Goal: Task Accomplishment & Management: Manage account settings

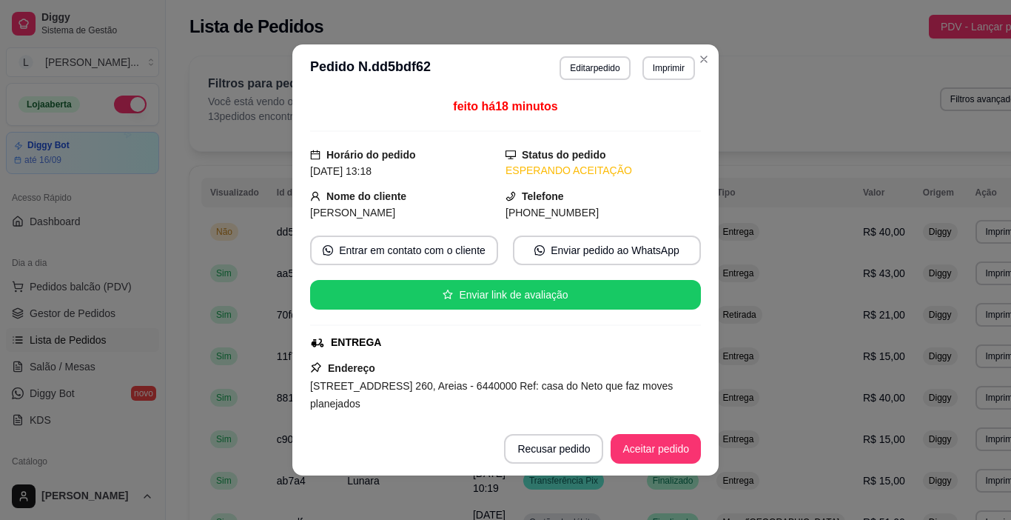
scroll to position [148, 0]
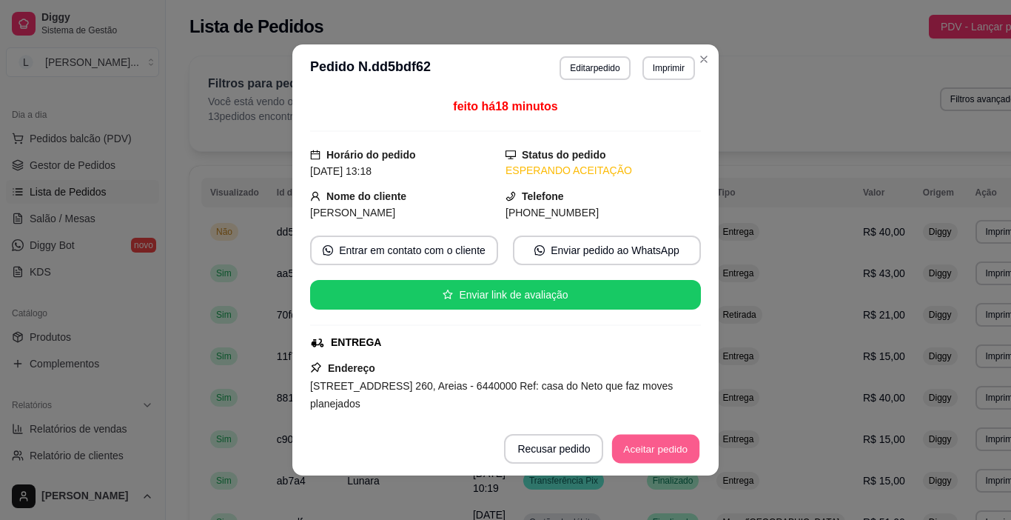
click at [663, 444] on button "Aceitar pedido" at bounding box center [655, 449] width 87 height 29
click at [663, 444] on button "Mover para preparo" at bounding box center [643, 449] width 115 height 30
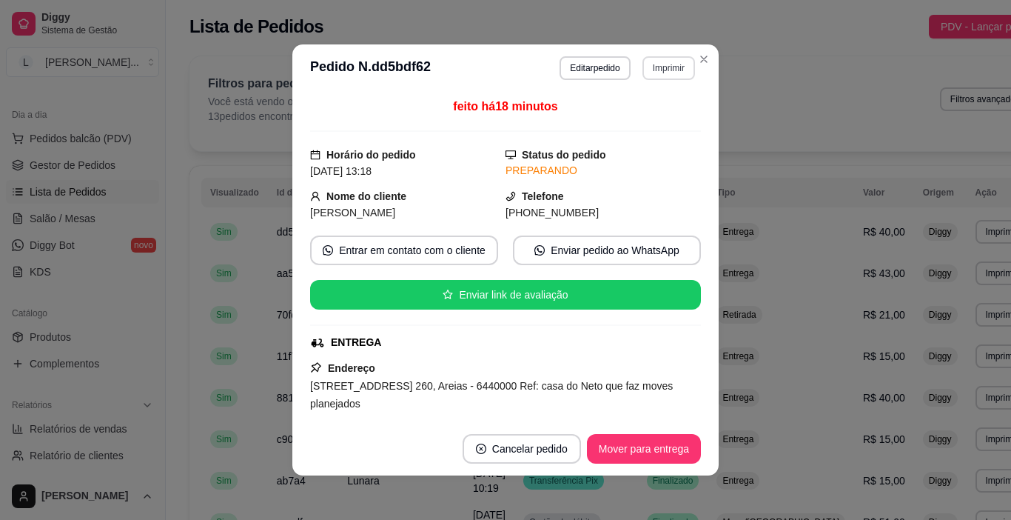
click at [678, 64] on button "Imprimir" at bounding box center [669, 68] width 53 height 24
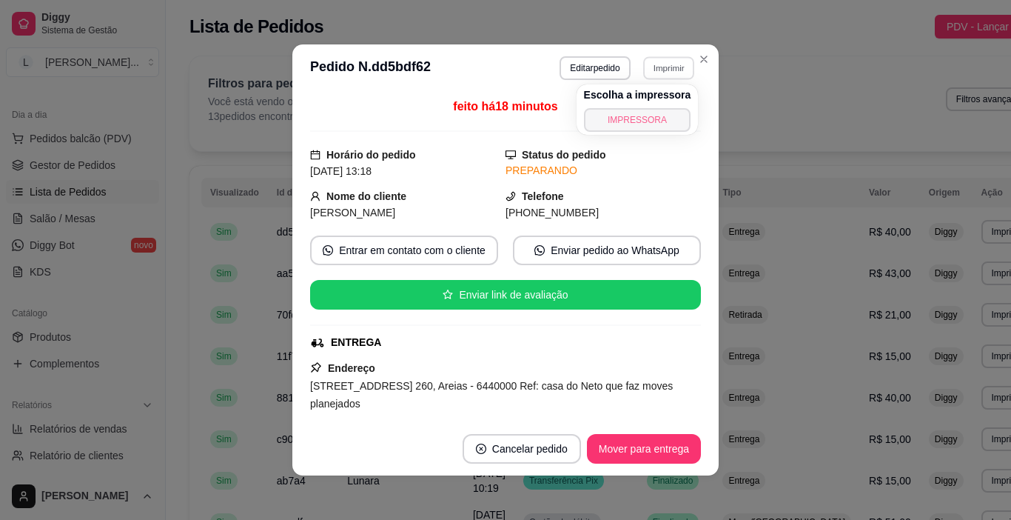
click at [635, 113] on button "IMPRESSORA" at bounding box center [637, 120] width 107 height 24
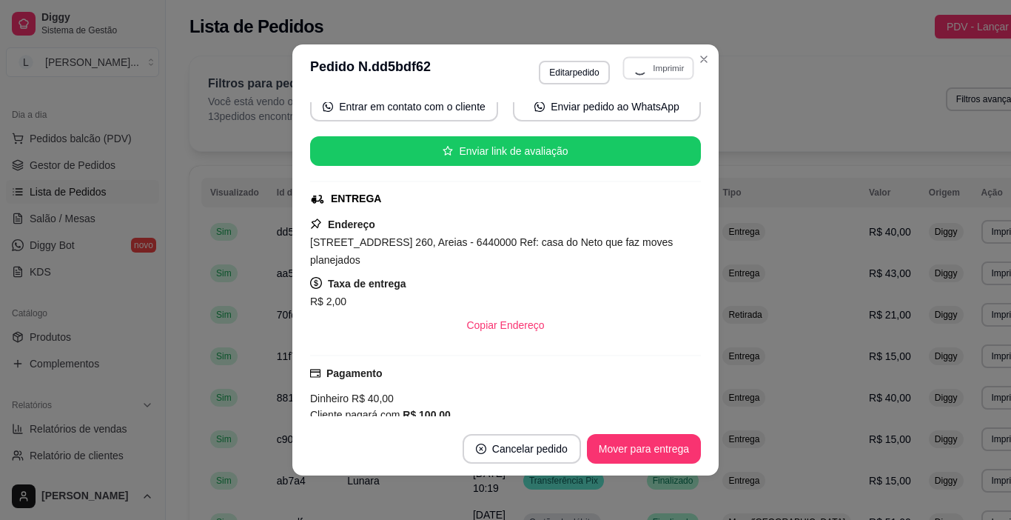
click at [368, 246] on div "feito há 18 minutos Horário do pedido [DATE] 13:18 Status do pedido PREPARANDO …" at bounding box center [505, 259] width 426 height 326
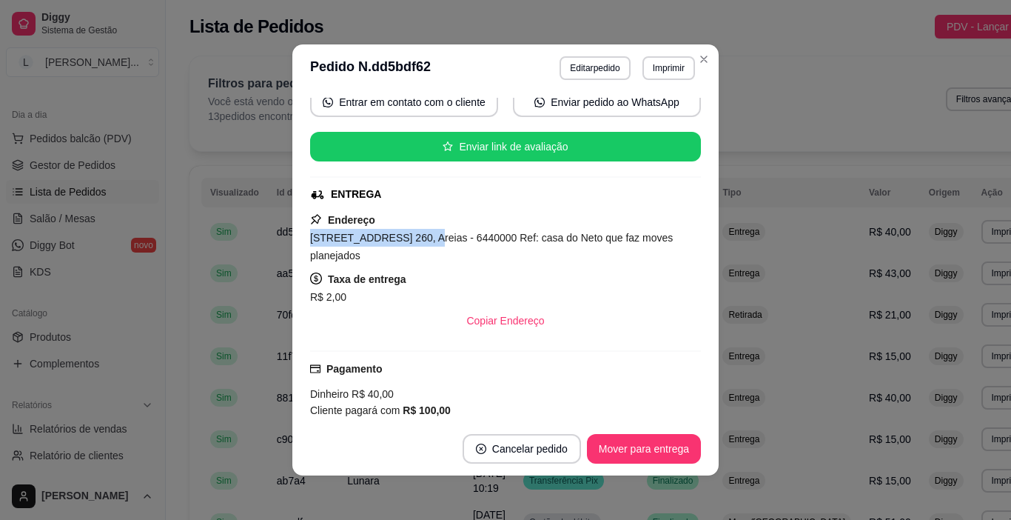
drag, startPoint x: 305, startPoint y: 244, endPoint x: 406, endPoint y: 238, distance: 100.8
click at [406, 238] on span "[STREET_ADDRESS] 260, Areias - 6440000 Ref: casa do Neto que faz moves planejad…" at bounding box center [491, 247] width 363 height 30
copy span "[STREET_ADDRESS] 260"
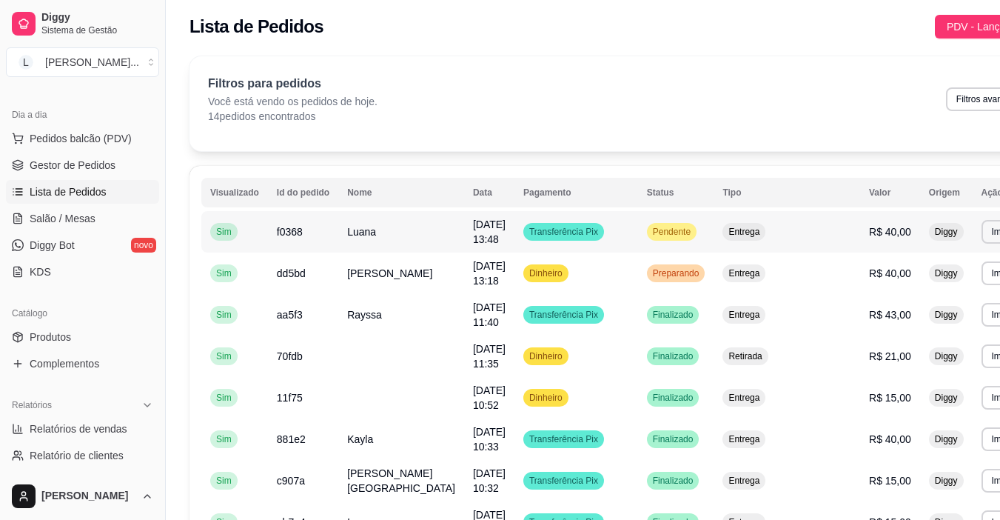
click at [378, 230] on td "Luana" at bounding box center [401, 231] width 126 height 41
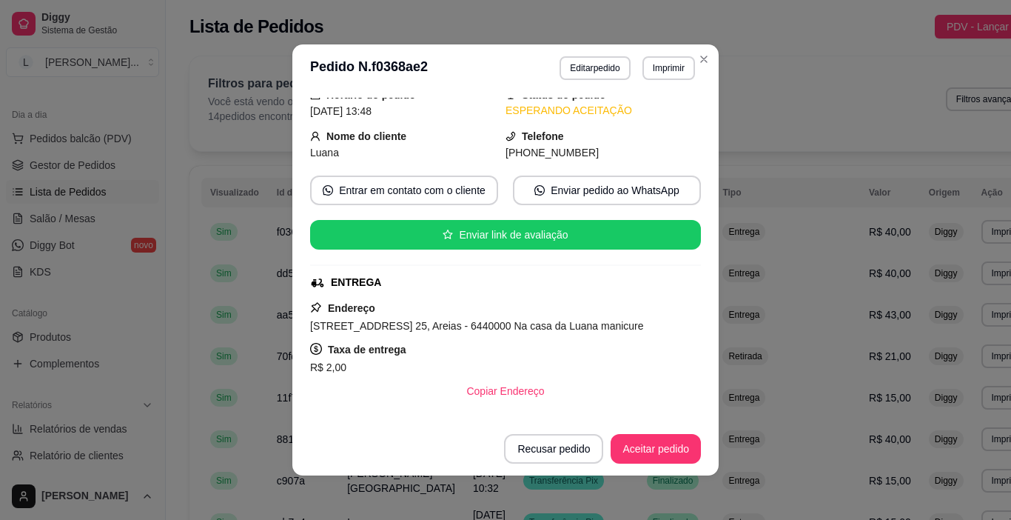
scroll to position [74, 0]
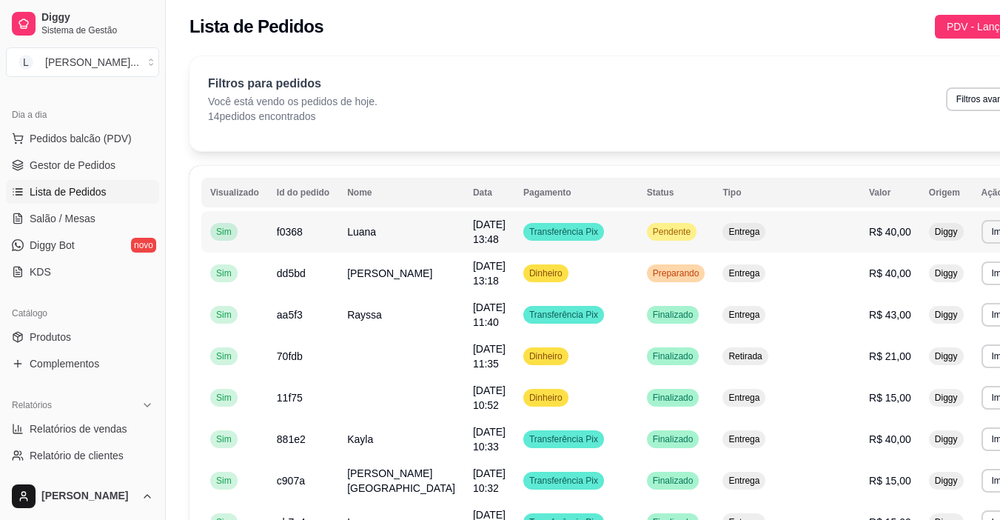
click at [388, 227] on td "Luana" at bounding box center [401, 231] width 126 height 41
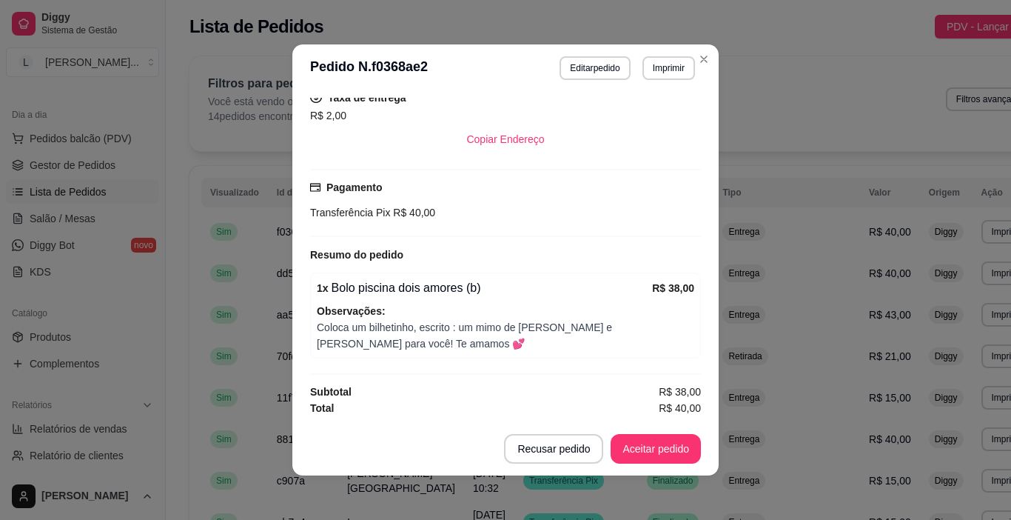
scroll to position [296, 0]
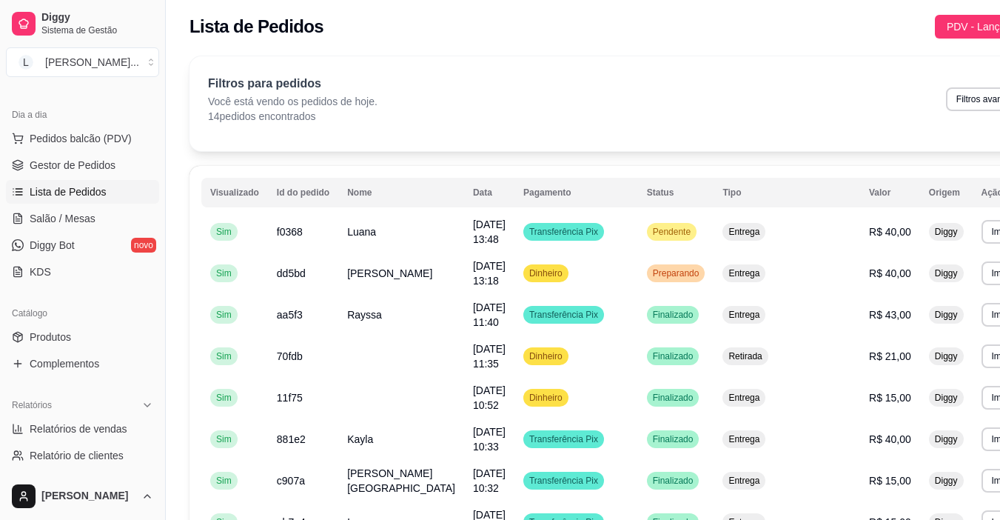
click at [578, 209] on table "**********" at bounding box center [622, 485] width 842 height 614
click at [982, 231] on button "Imprimir" at bounding box center [1008, 232] width 53 height 24
click at [920, 284] on button "IMPRESSORA" at bounding box center [904, 284] width 107 height 24
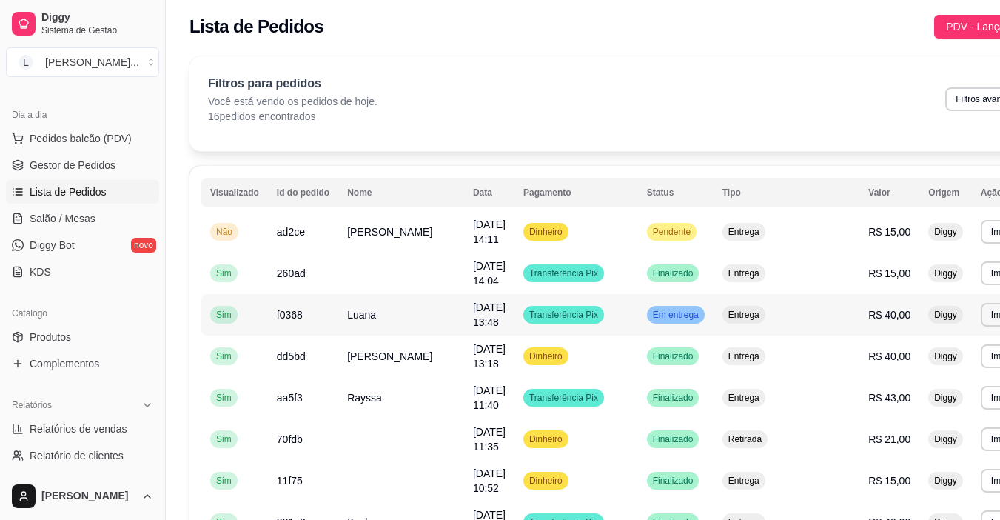
click at [373, 313] on td "Luana" at bounding box center [401, 314] width 126 height 41
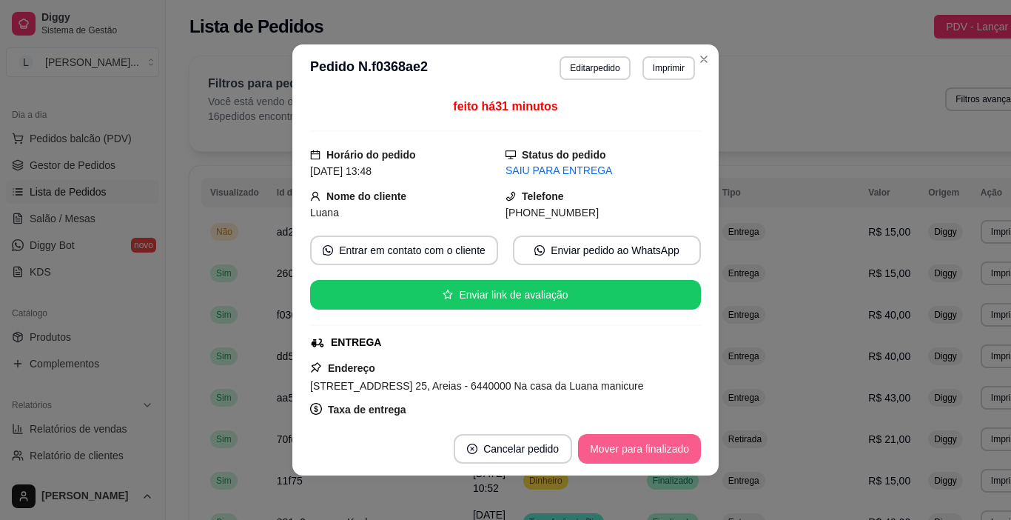
click at [608, 444] on button "Mover para finalizado" at bounding box center [639, 449] width 123 height 30
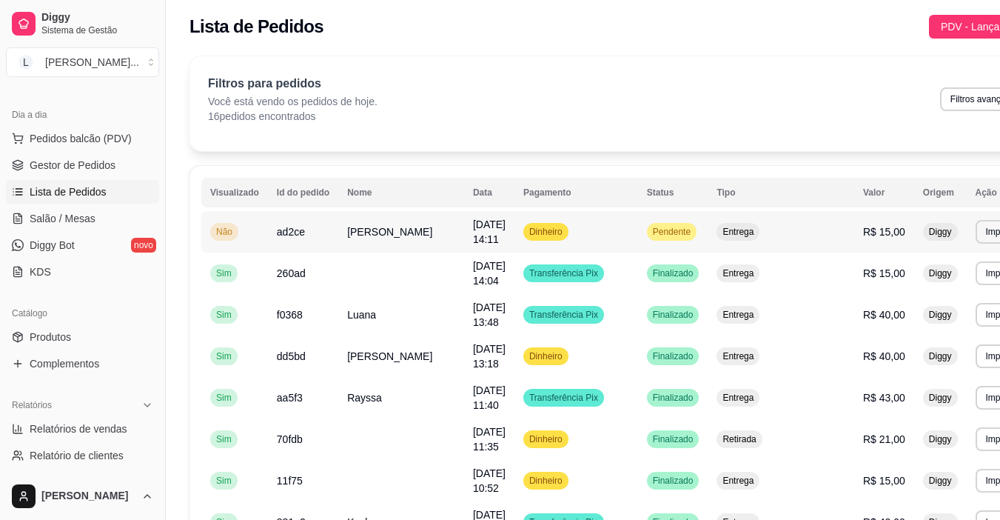
click at [479, 230] on td "[DATE] 14:11" at bounding box center [489, 231] width 50 height 41
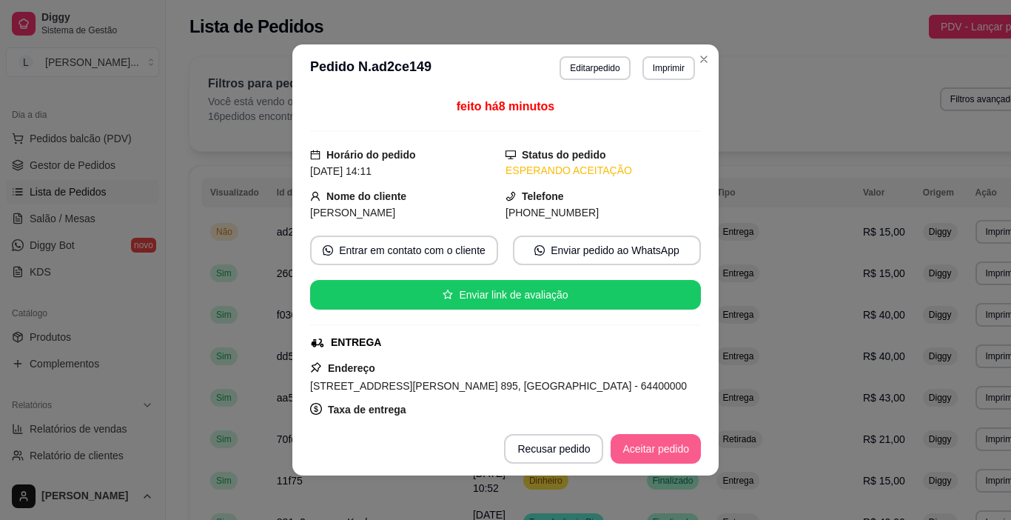
click at [663, 453] on button "Aceitar pedido" at bounding box center [656, 449] width 90 height 30
click at [663, 451] on button "Aceitar pedido" at bounding box center [656, 449] width 90 height 30
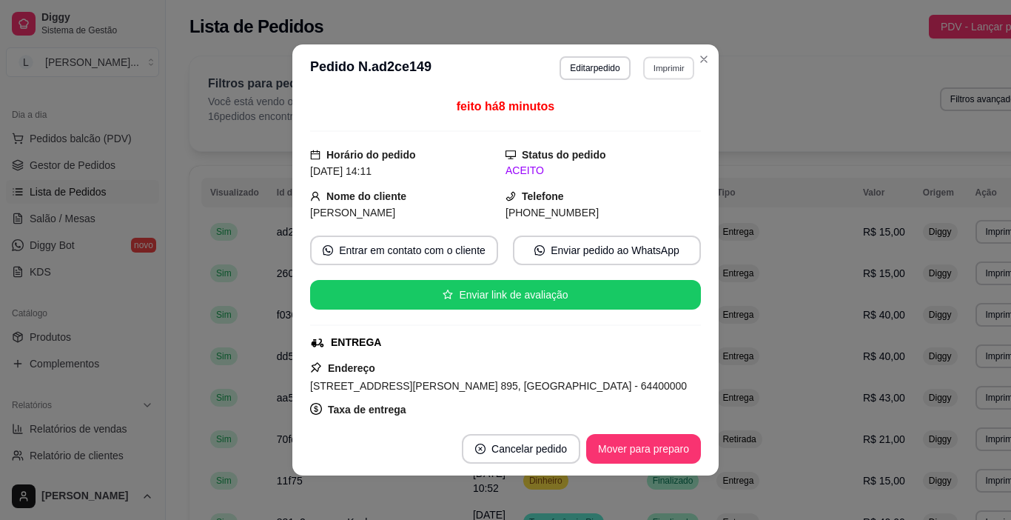
click at [653, 64] on button "Imprimir" at bounding box center [668, 67] width 51 height 23
click at [637, 122] on button "IMPRESSORA" at bounding box center [637, 120] width 107 height 24
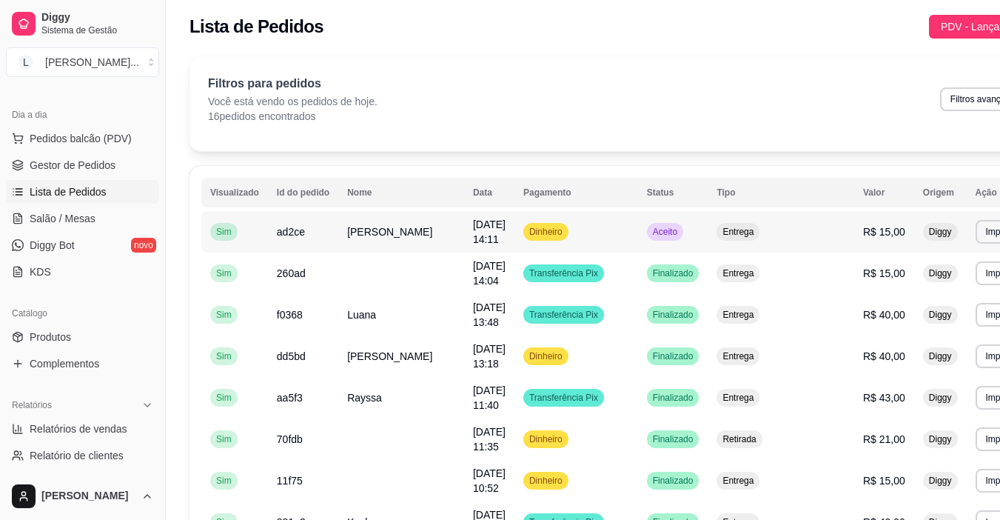
click at [498, 231] on td "[DATE] 14:11" at bounding box center [489, 231] width 50 height 41
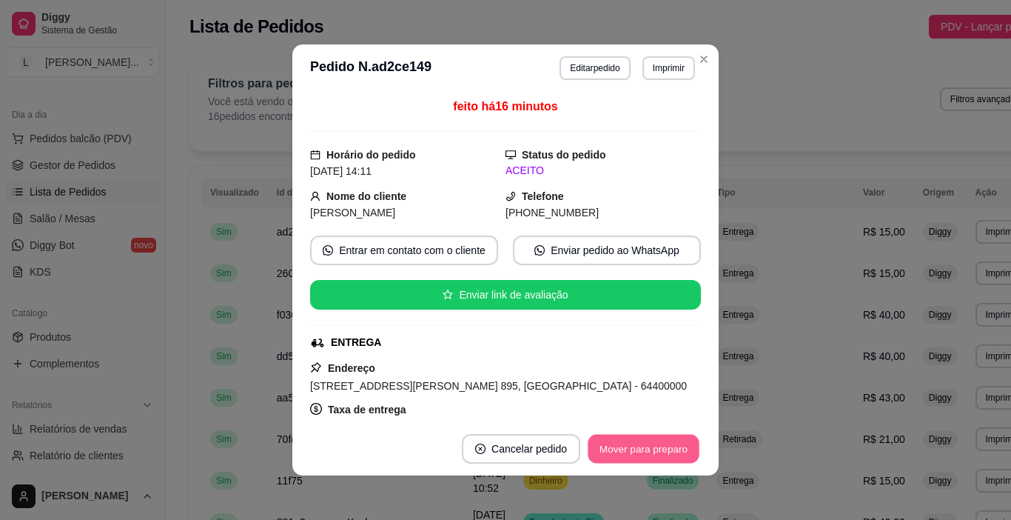
click at [669, 445] on button "Mover para preparo" at bounding box center [643, 449] width 111 height 29
click at [653, 454] on button "Mover para entrega" at bounding box center [644, 449] width 114 height 30
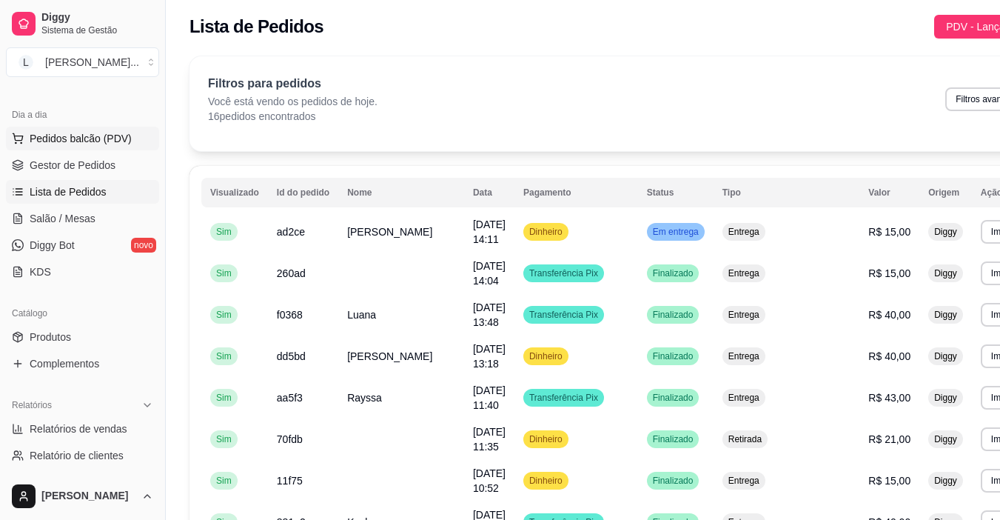
click at [98, 143] on span "Pedidos balcão (PDV)" at bounding box center [81, 138] width 102 height 15
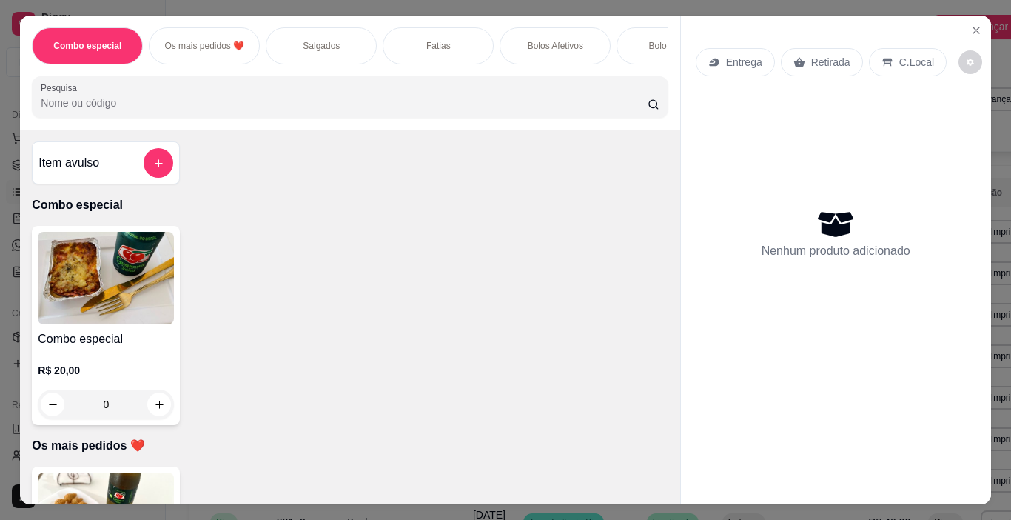
click at [438, 42] on p "Fatias" at bounding box center [438, 46] width 24 height 12
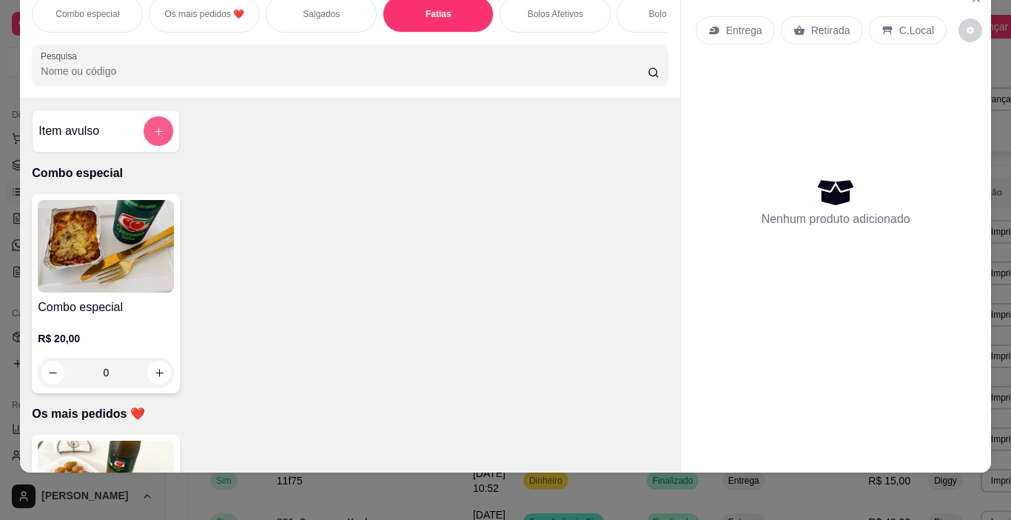
click at [153, 128] on icon "add-separate-item" at bounding box center [158, 131] width 11 height 11
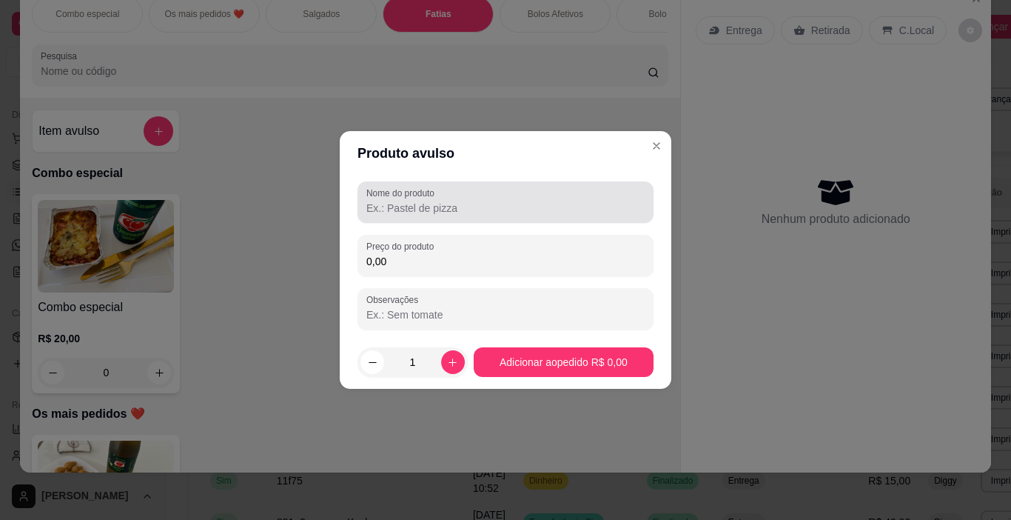
click at [471, 198] on div at bounding box center [506, 202] width 278 height 30
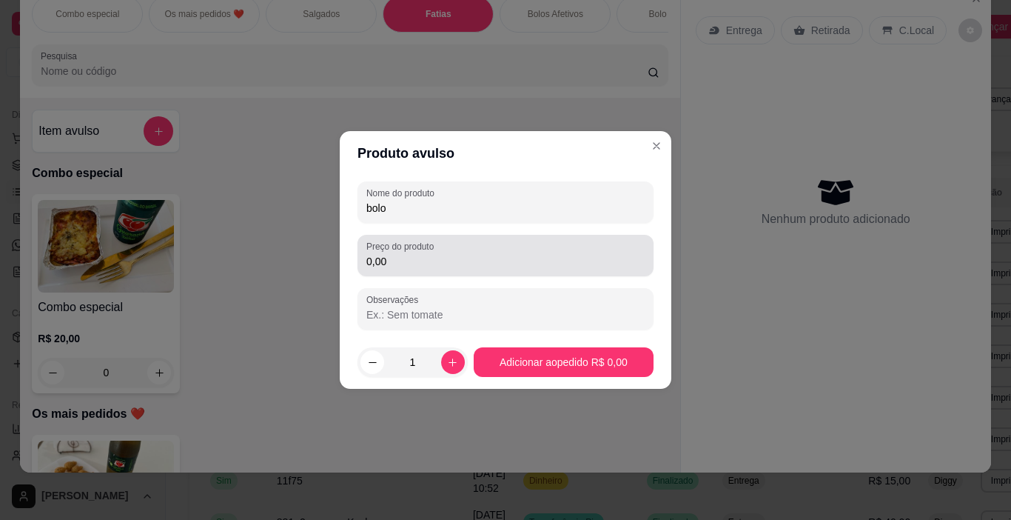
type input "bolo"
click at [449, 262] on input "0,00" at bounding box center [506, 261] width 278 height 15
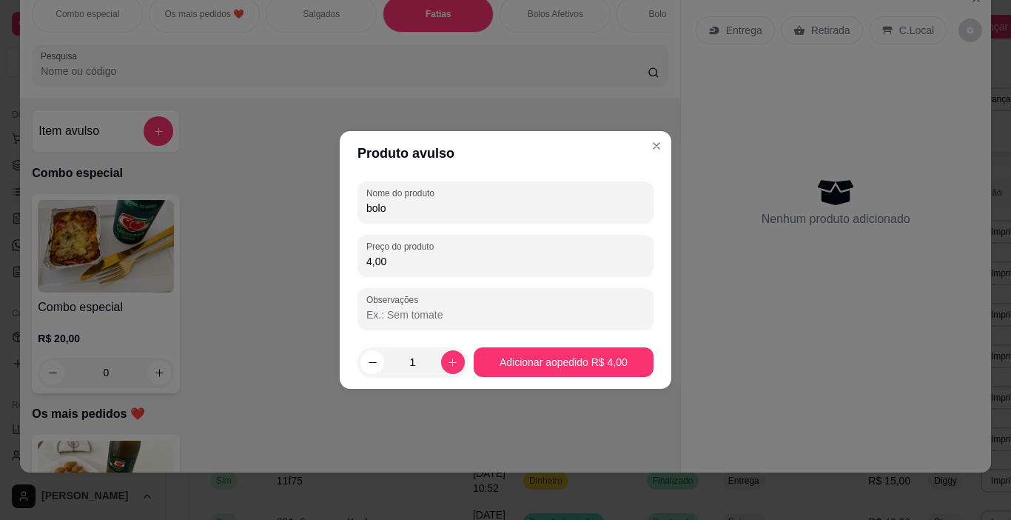
type input "40,00"
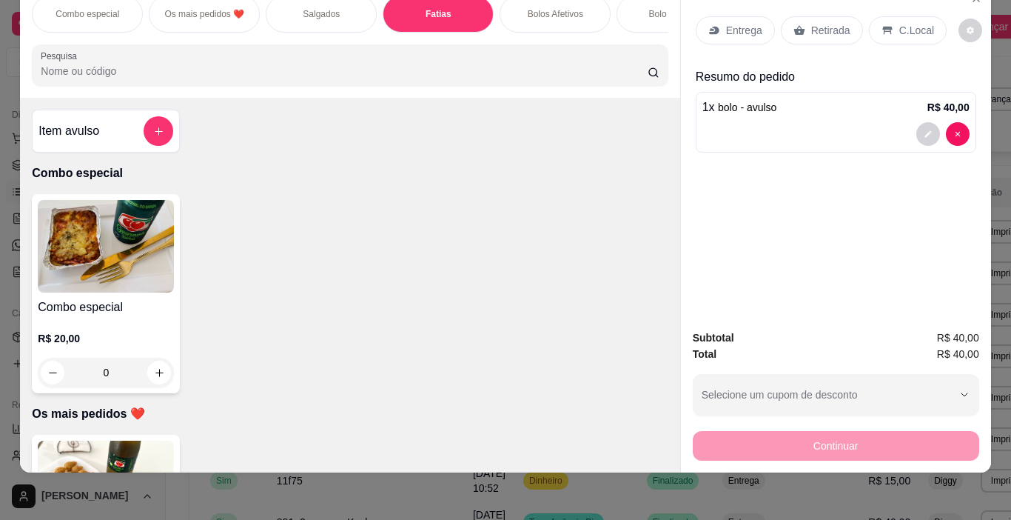
click at [812, 25] on p "Retirada" at bounding box center [831, 30] width 39 height 15
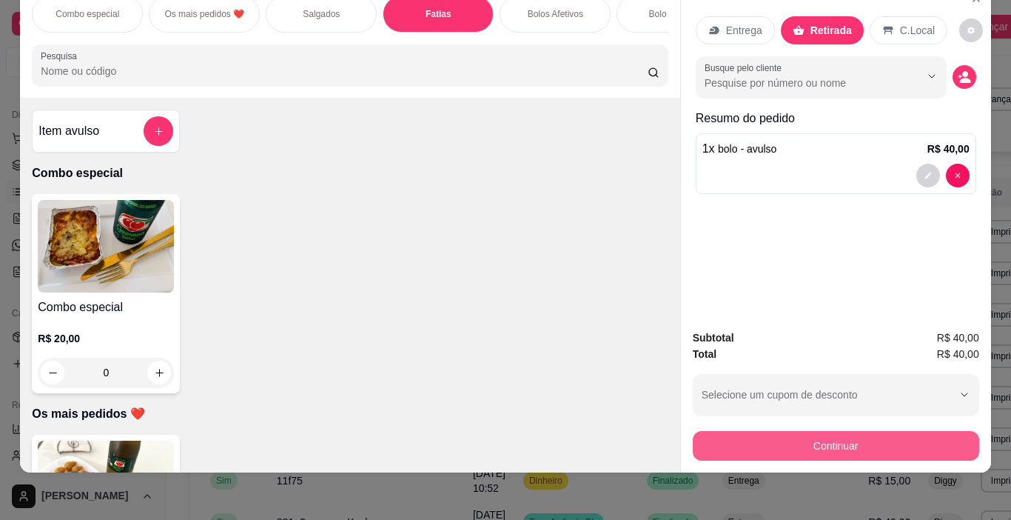
click at [760, 434] on button "Continuar" at bounding box center [836, 446] width 287 height 30
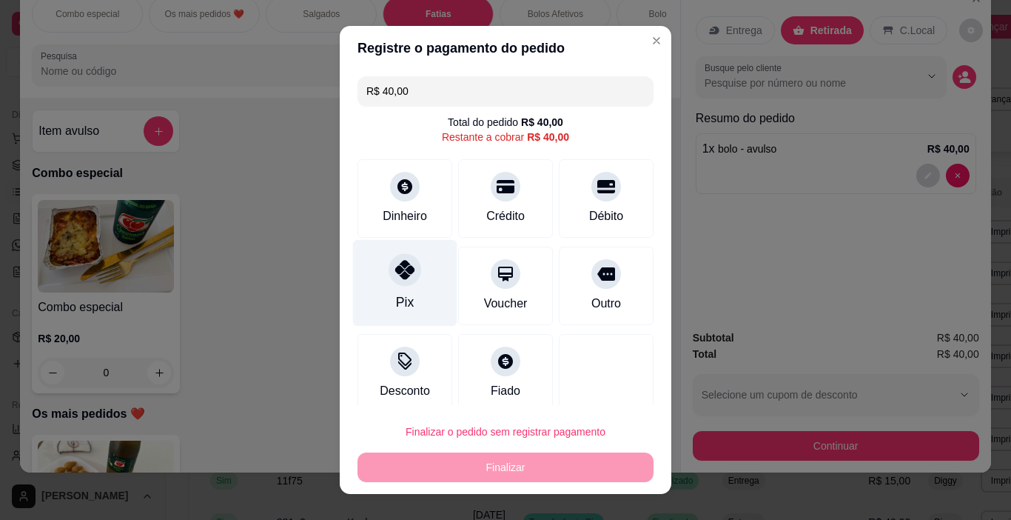
click at [406, 284] on div "Pix" at bounding box center [405, 283] width 104 height 87
type input "R$ 0,00"
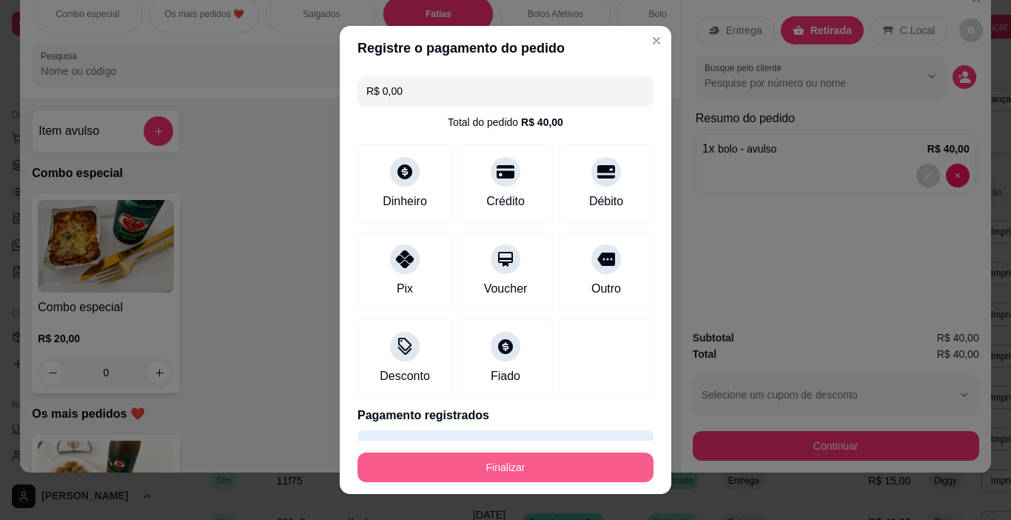
click at [483, 475] on button "Finalizar" at bounding box center [506, 467] width 296 height 30
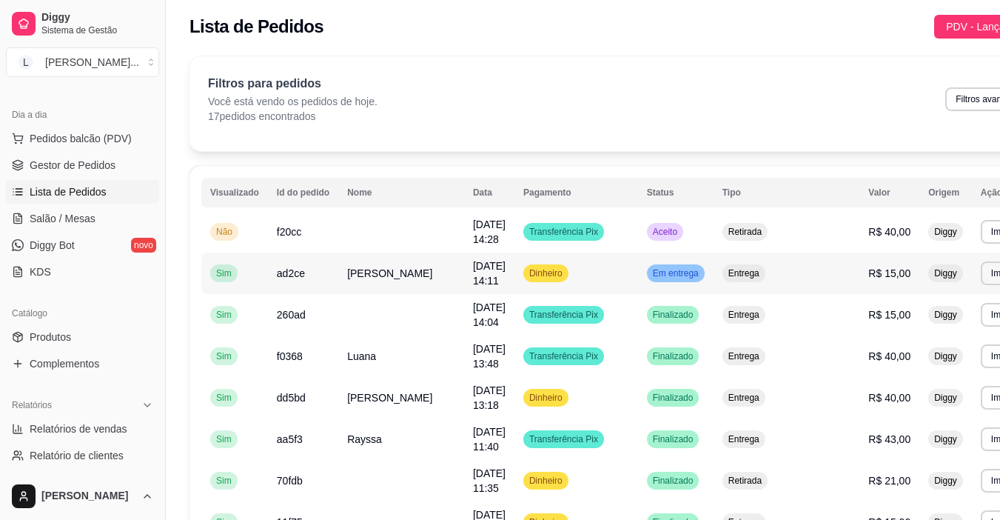
click at [545, 268] on span "Dinheiro" at bounding box center [545, 273] width 39 height 12
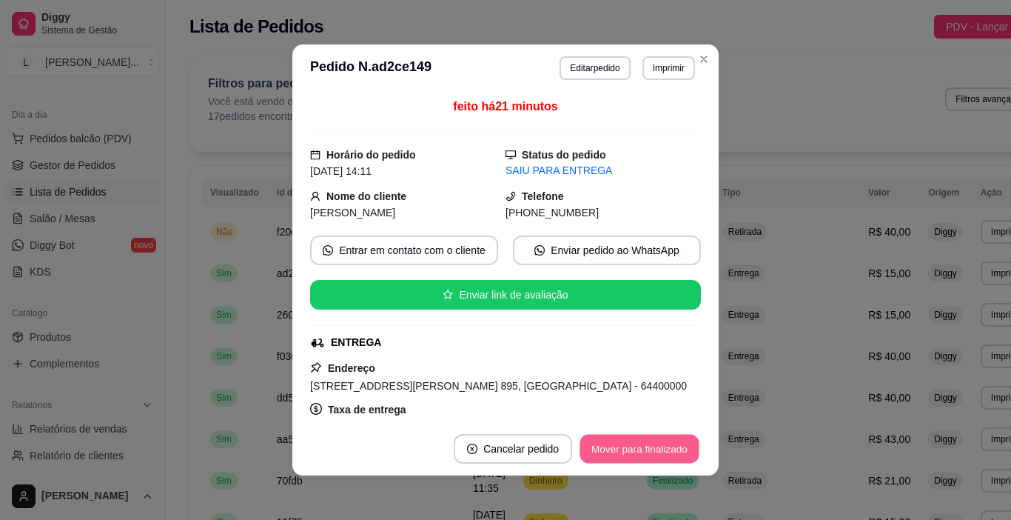
click at [615, 455] on button "Mover para finalizado" at bounding box center [640, 449] width 119 height 29
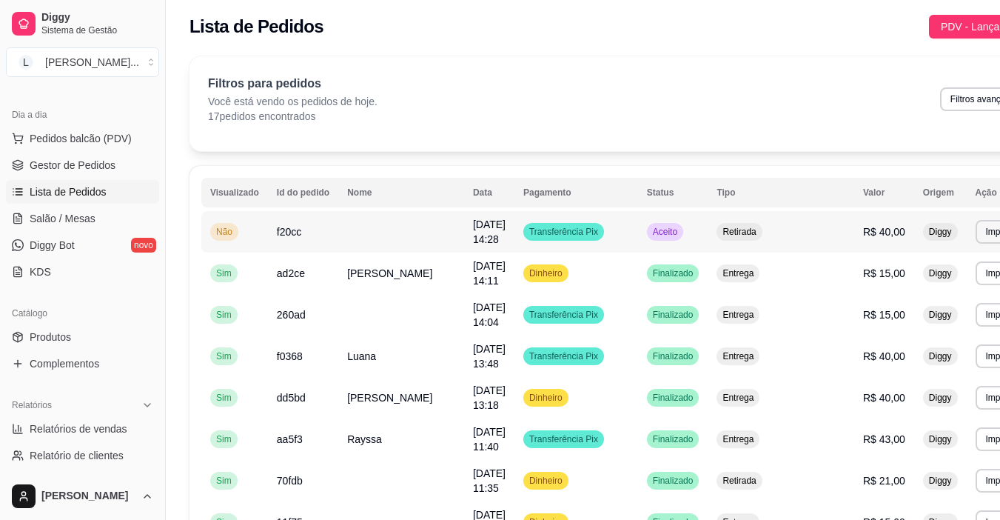
click at [583, 229] on div "Transferência Pix" at bounding box center [563, 232] width 81 height 18
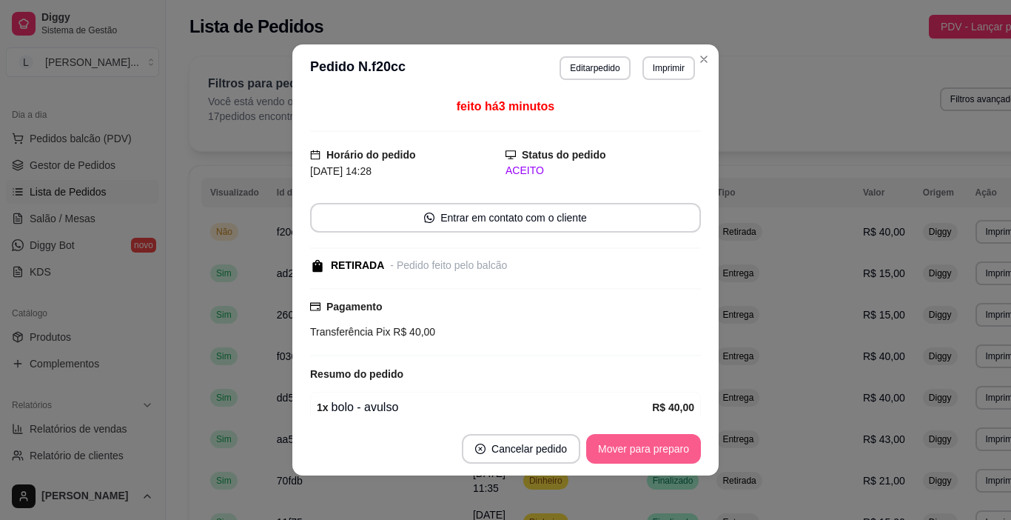
click at [642, 441] on button "Mover para preparo" at bounding box center [643, 449] width 115 height 30
click at [642, 441] on div "Mover para preparo" at bounding box center [634, 449] width 136 height 30
click at [642, 441] on button "Mover para retirada disponível" at bounding box center [620, 449] width 164 height 30
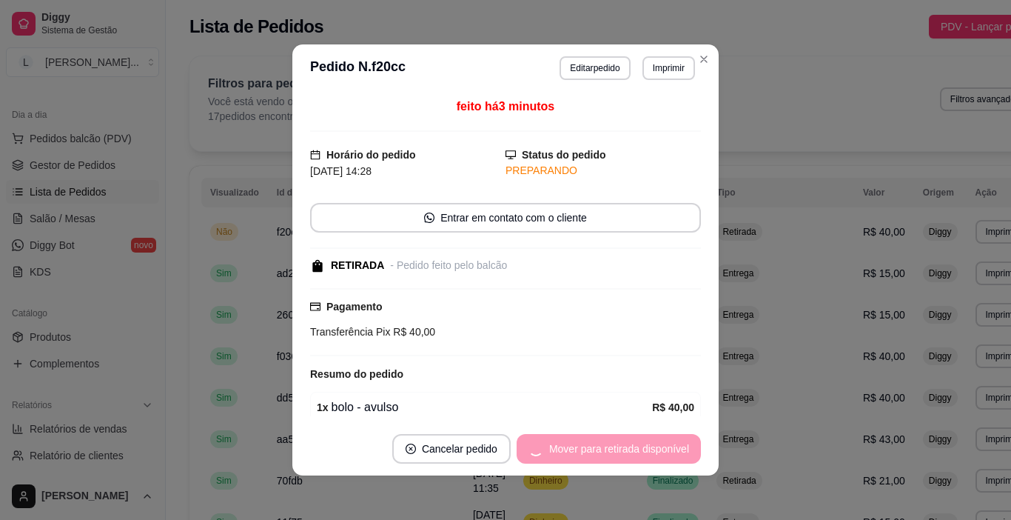
click at [642, 441] on div "Mover para retirada disponível" at bounding box center [609, 449] width 184 height 30
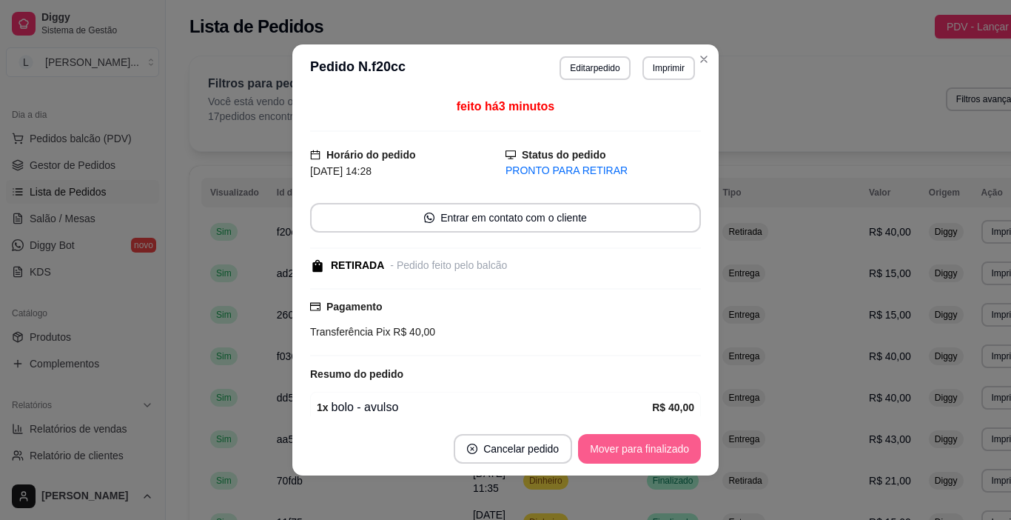
click at [642, 441] on button "Mover para finalizado" at bounding box center [639, 449] width 123 height 30
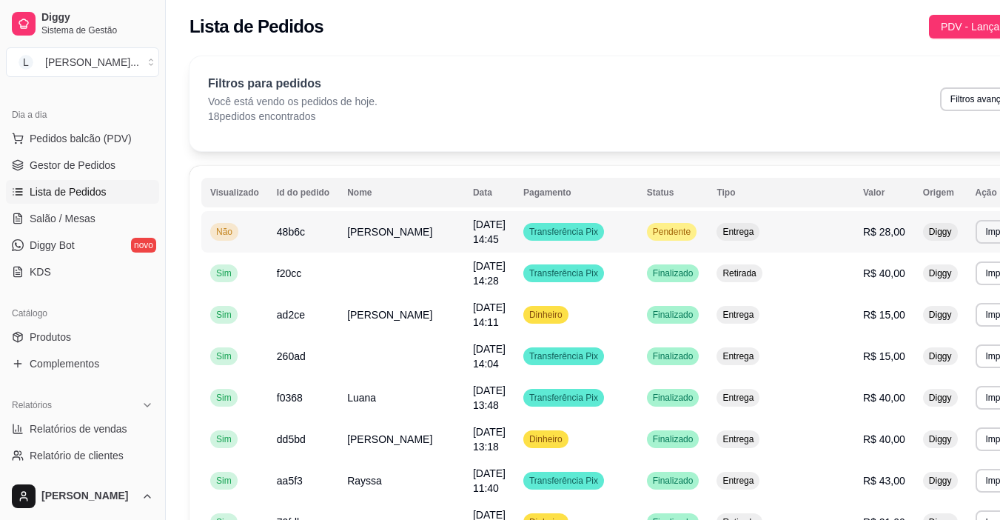
click at [393, 236] on td "[PERSON_NAME]" at bounding box center [401, 231] width 126 height 41
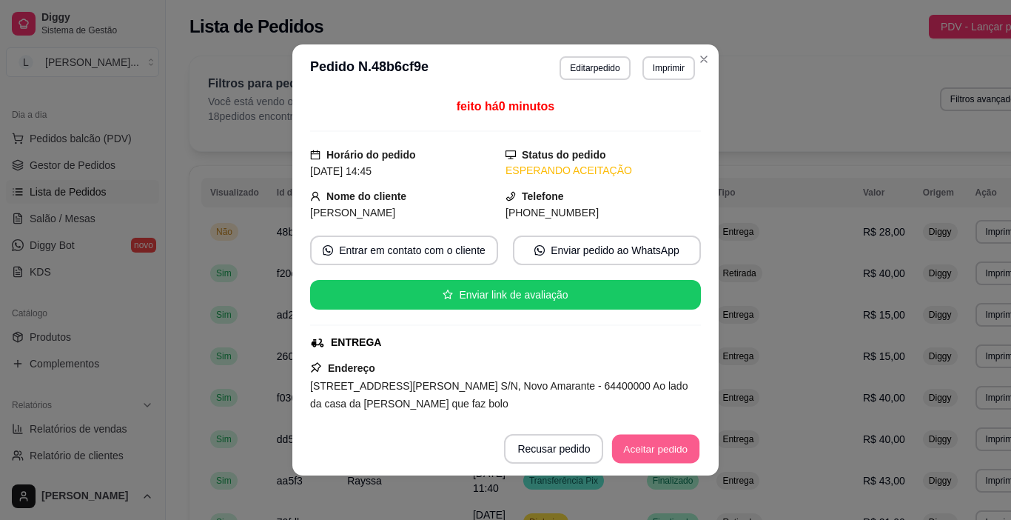
click at [640, 442] on button "Aceitar pedido" at bounding box center [655, 449] width 87 height 29
click at [640, 446] on button "Mover para preparo" at bounding box center [643, 449] width 111 height 29
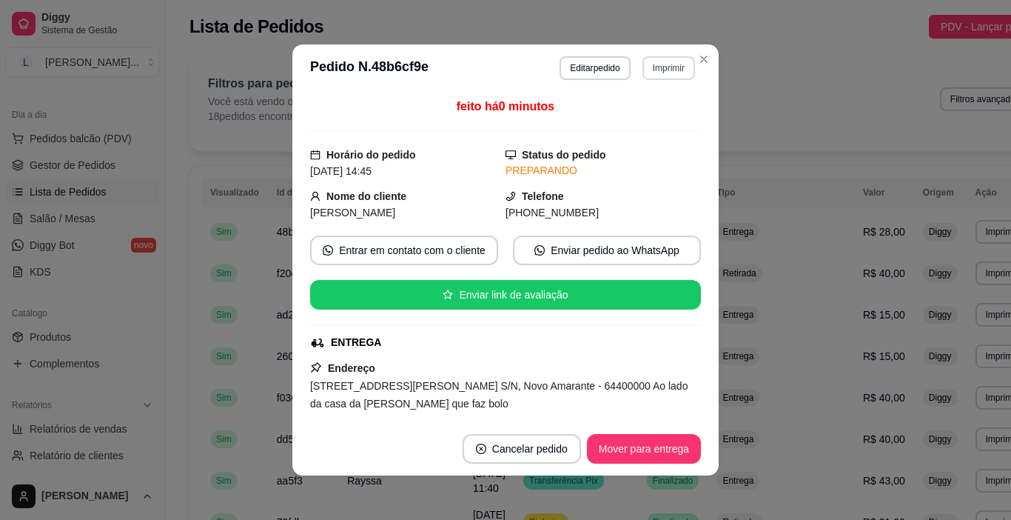
click at [675, 61] on button "Imprimir" at bounding box center [669, 68] width 53 height 24
click at [638, 124] on button "IMPRESSORA" at bounding box center [637, 121] width 107 height 24
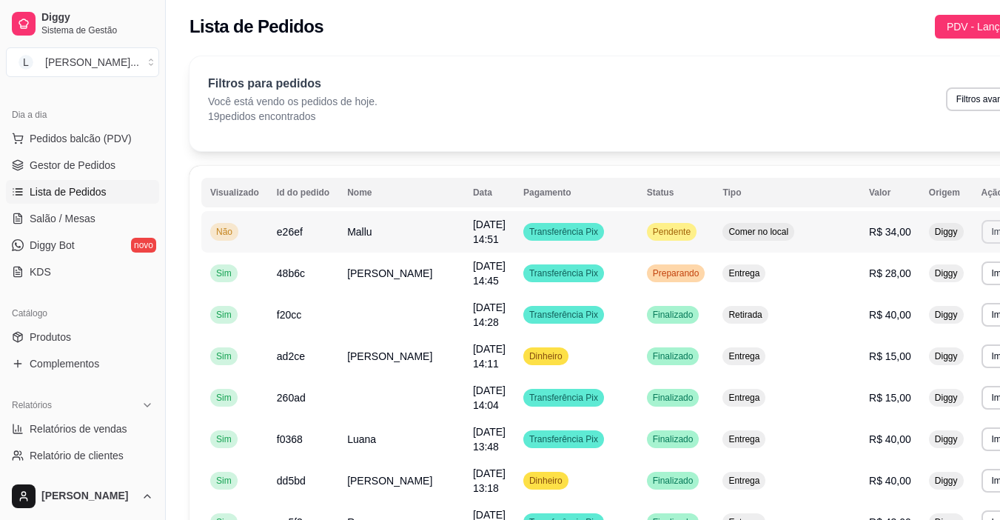
click at [982, 236] on button "Imprimir" at bounding box center [1008, 232] width 53 height 24
click at [904, 285] on button "IMPRESSORA" at bounding box center [904, 284] width 107 height 24
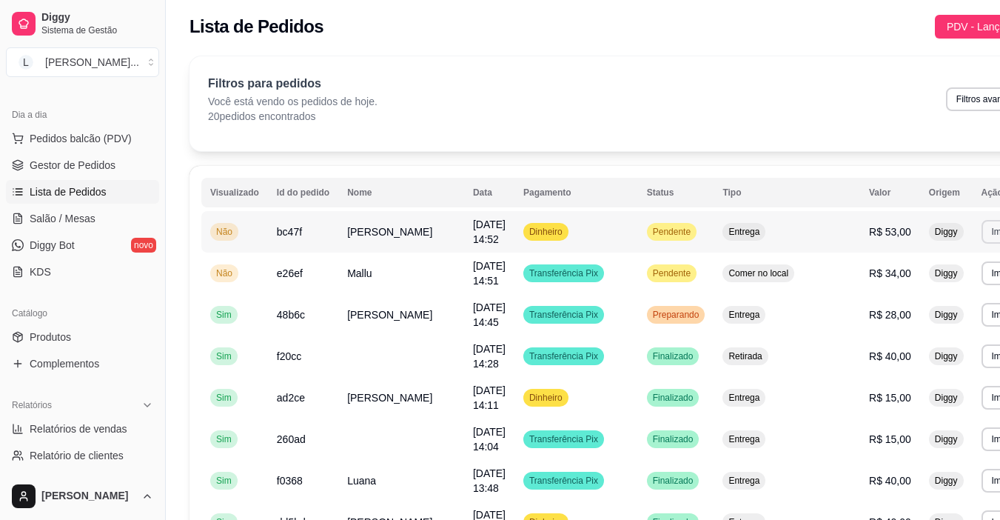
click at [982, 224] on button "Imprimir" at bounding box center [1008, 232] width 53 height 24
click at [884, 287] on button "IMPRESSORA" at bounding box center [904, 283] width 104 height 23
click at [567, 321] on div "Transferência Pix" at bounding box center [563, 315] width 81 height 18
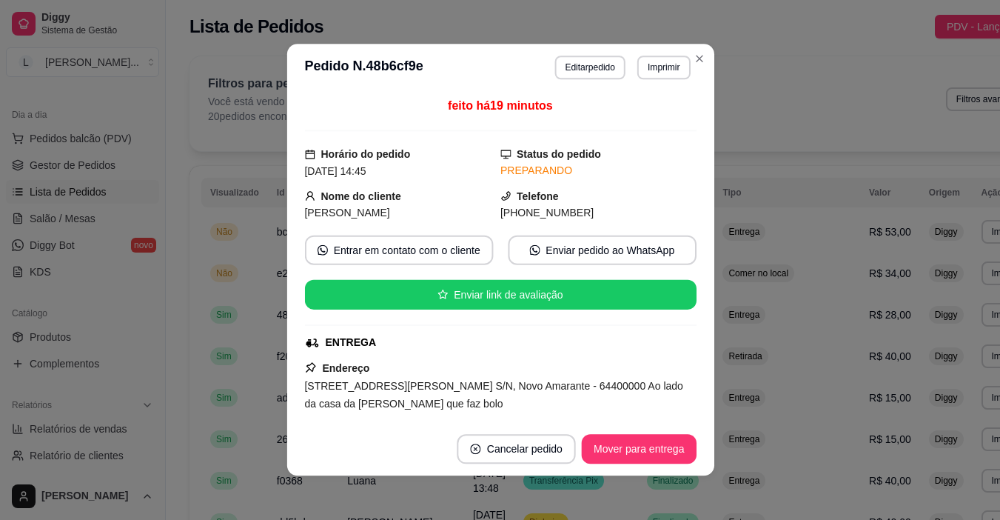
click at [658, 452] on button "Mover para entrega" at bounding box center [639, 450] width 115 height 30
click at [655, 452] on button "Mover para entrega" at bounding box center [639, 450] width 115 height 30
click at [655, 452] on div "Mover para entrega" at bounding box center [629, 450] width 136 height 30
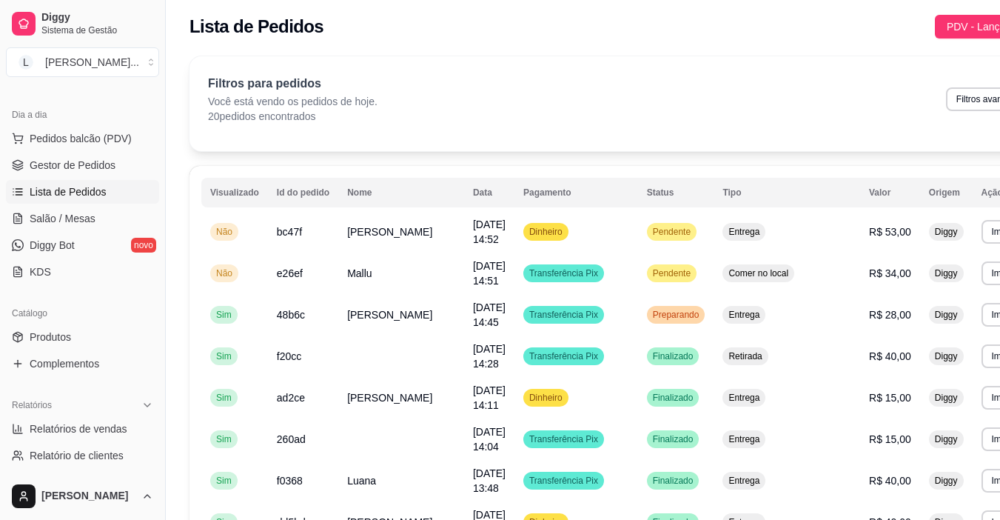
click at [655, 452] on div "Mover para entrega" at bounding box center [629, 450] width 136 height 30
click at [650, 318] on span "Em entrega" at bounding box center [676, 315] width 52 height 12
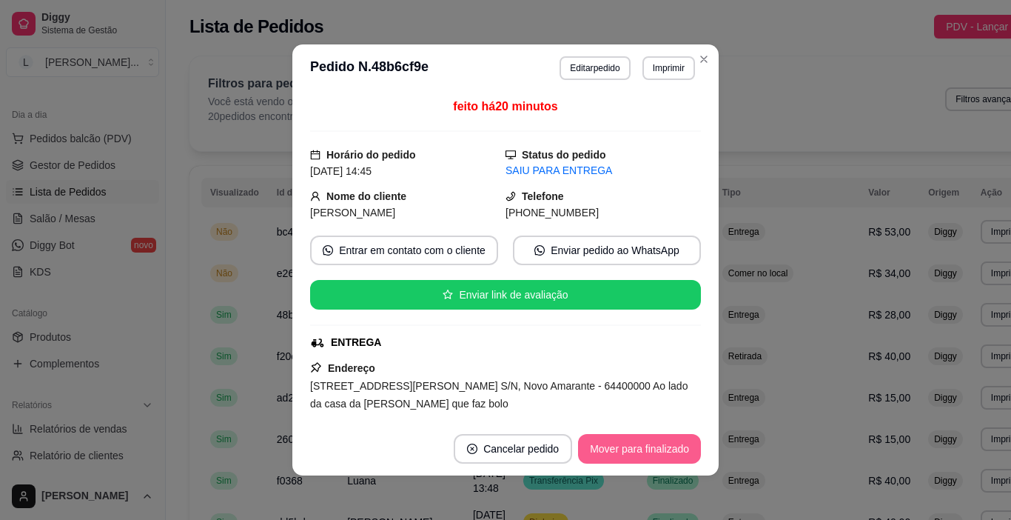
click at [647, 447] on button "Mover para finalizado" at bounding box center [639, 449] width 123 height 30
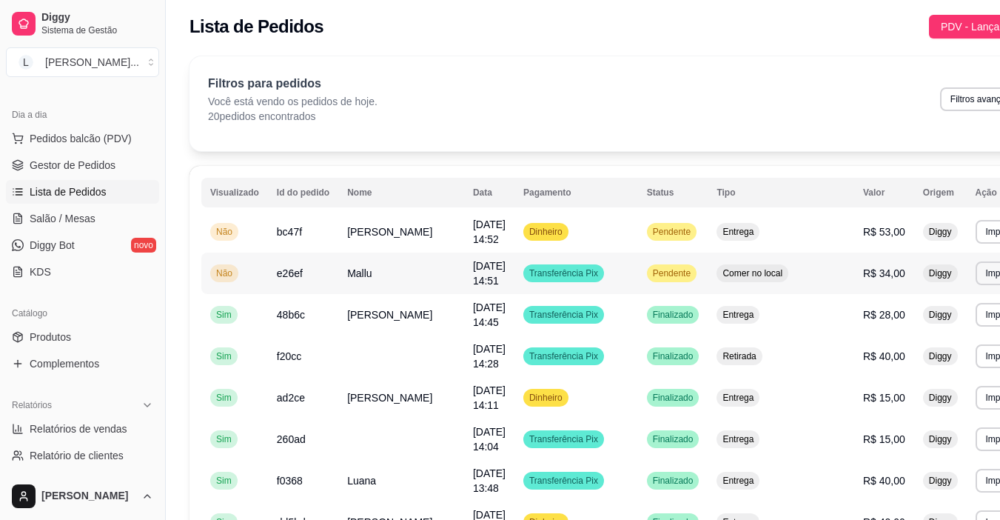
click at [464, 270] on td "[DATE] 14:51" at bounding box center [489, 272] width 50 height 41
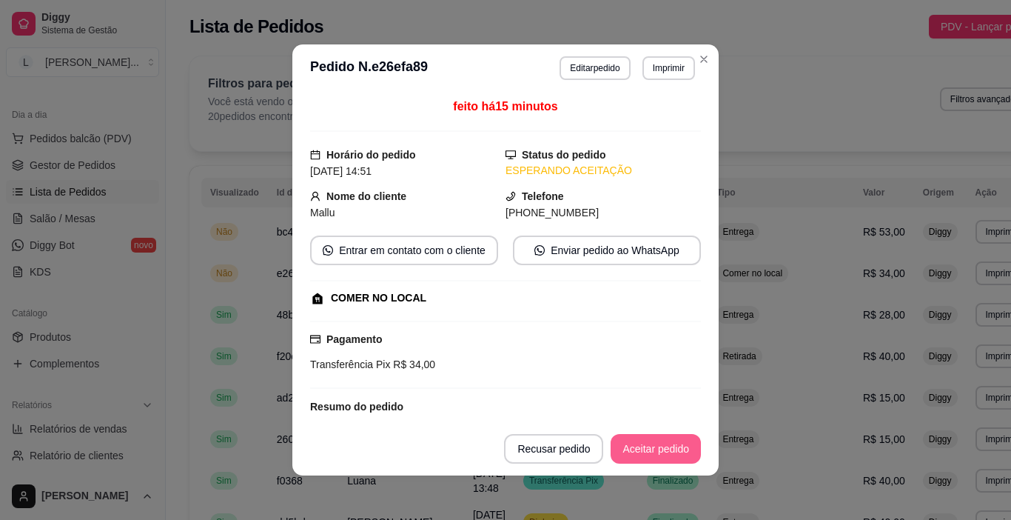
click at [649, 444] on button "Aceitar pedido" at bounding box center [656, 449] width 90 height 30
click at [634, 452] on button "Mover para preparo" at bounding box center [643, 449] width 115 height 30
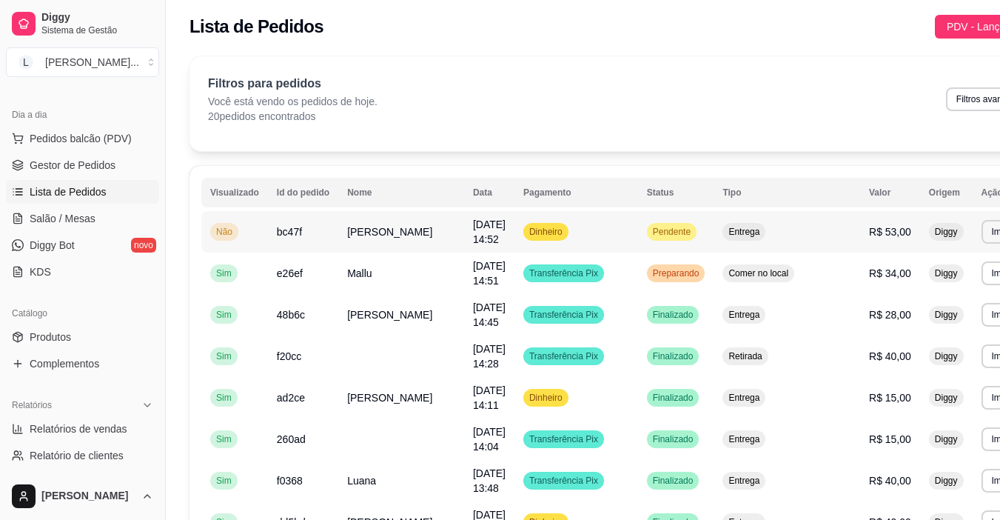
click at [596, 232] on td "Dinheiro" at bounding box center [577, 231] width 124 height 41
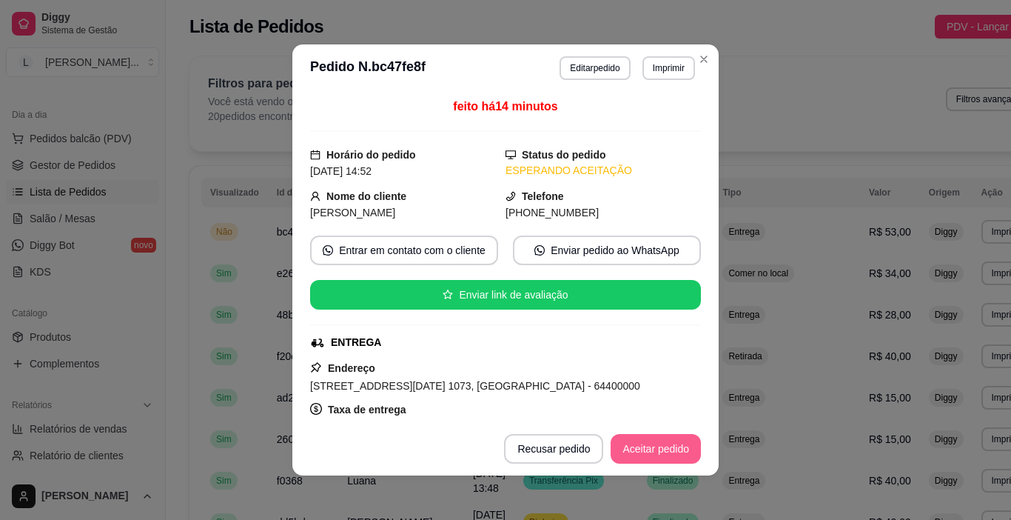
click at [635, 446] on button "Aceitar pedido" at bounding box center [656, 449] width 90 height 30
click at [631, 451] on button "Mover para preparo" at bounding box center [643, 449] width 115 height 30
click at [633, 453] on button "Mover para entrega" at bounding box center [644, 449] width 114 height 30
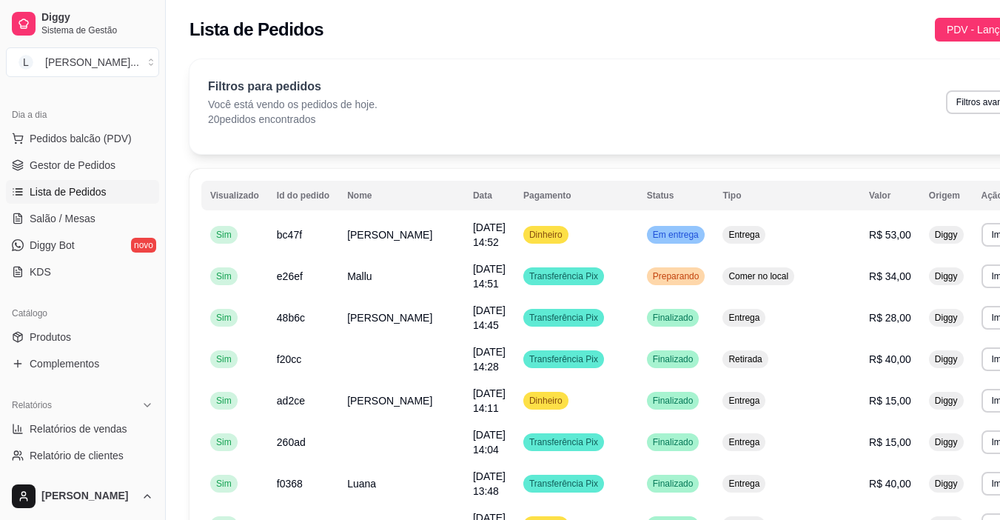
click at [350, 277] on span "Mallu" at bounding box center [359, 276] width 24 height 12
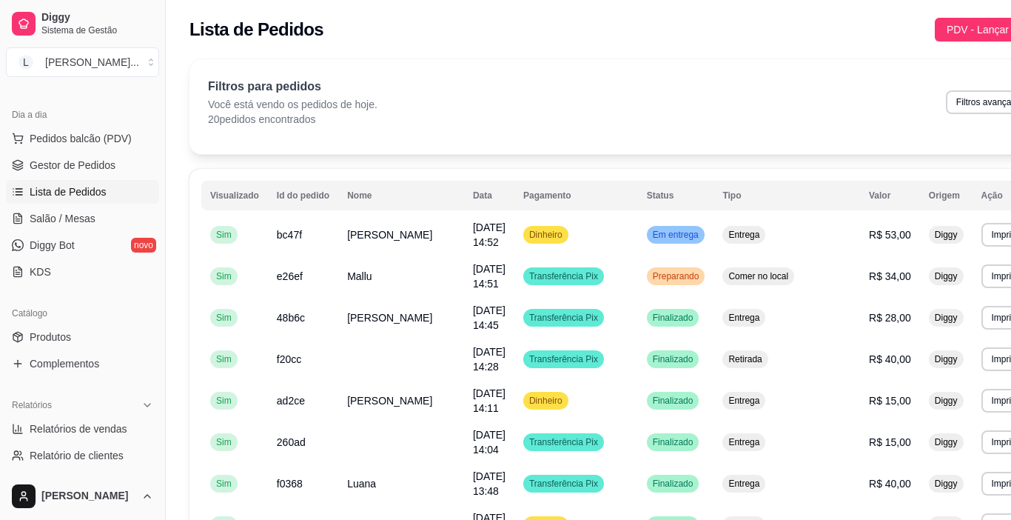
click at [617, 439] on button "Mover para retirada disponível" at bounding box center [620, 449] width 164 height 30
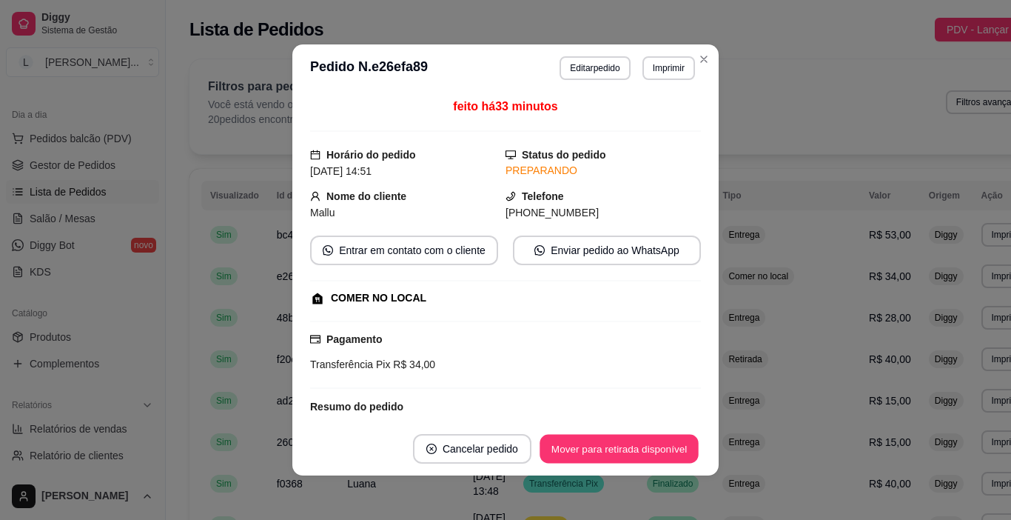
click at [612, 449] on div "Mover para retirada disponível" at bounding box center [620, 449] width 164 height 30
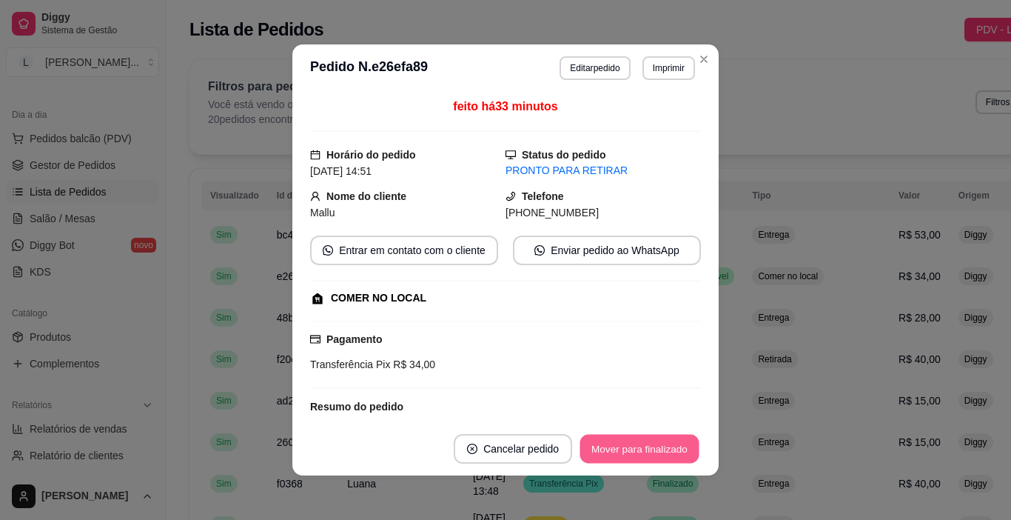
click at [659, 454] on button "Mover para finalizado" at bounding box center [640, 449] width 119 height 29
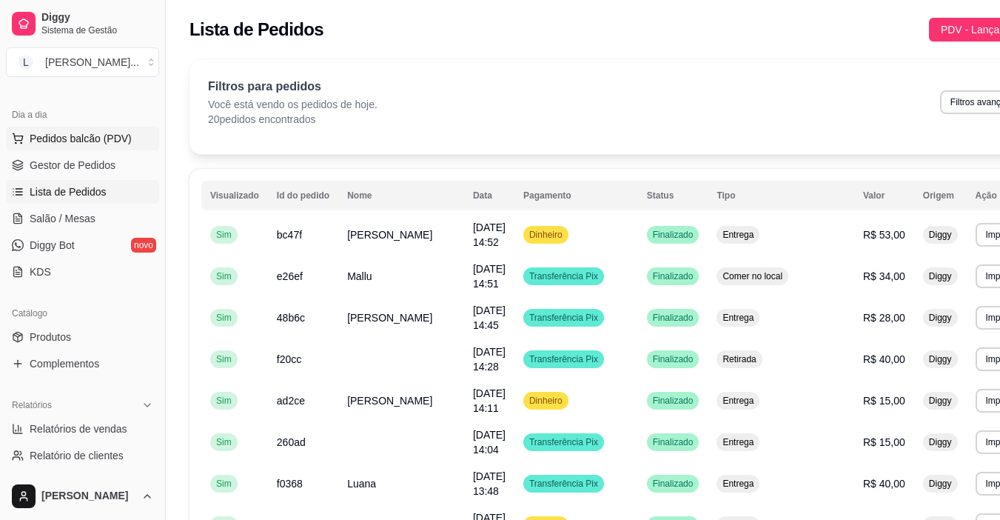
click at [85, 138] on span "Pedidos balcão (PDV)" at bounding box center [81, 138] width 102 height 15
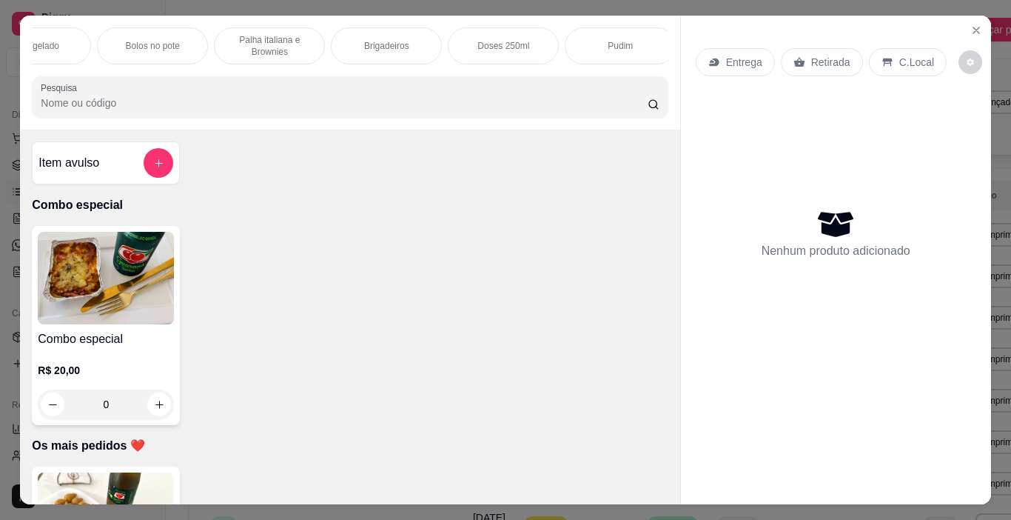
scroll to position [0, 921]
click at [227, 53] on div "Doses 250ml" at bounding box center [219, 45] width 111 height 37
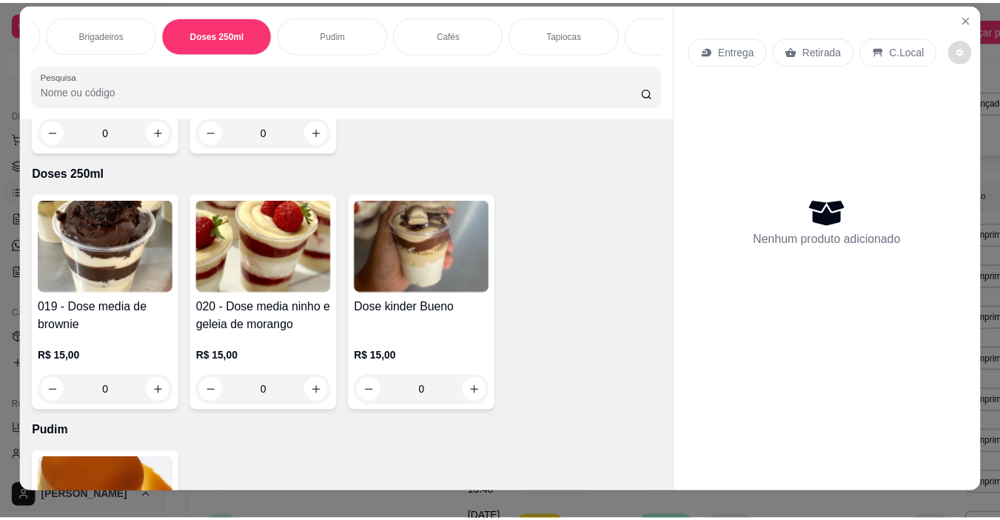
scroll to position [0, 0]
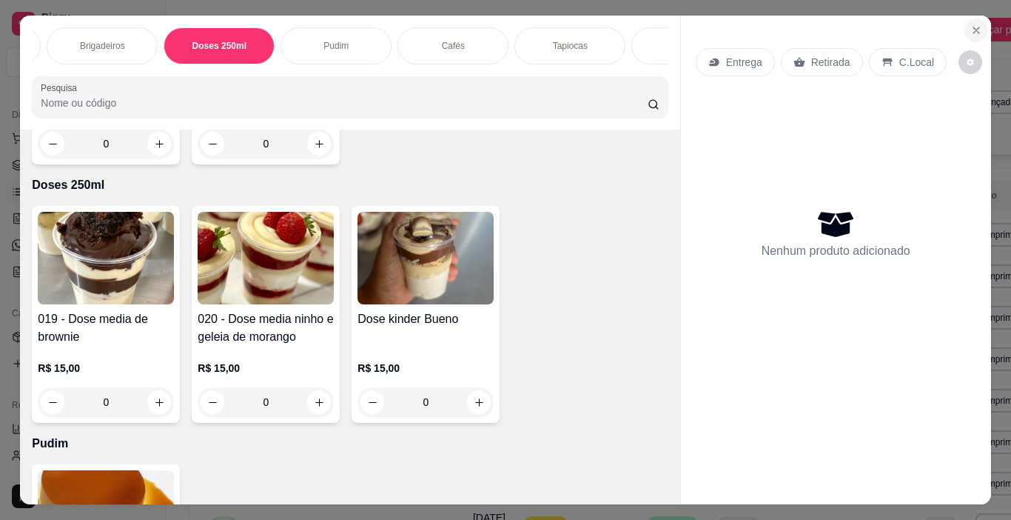
click at [971, 26] on icon "Close" at bounding box center [977, 30] width 12 height 12
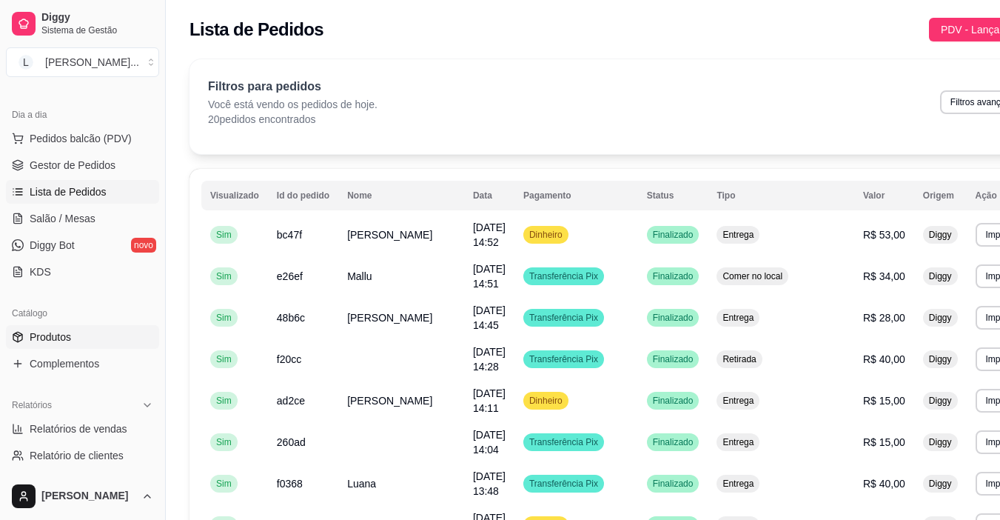
click at [78, 335] on link "Produtos" at bounding box center [82, 337] width 153 height 24
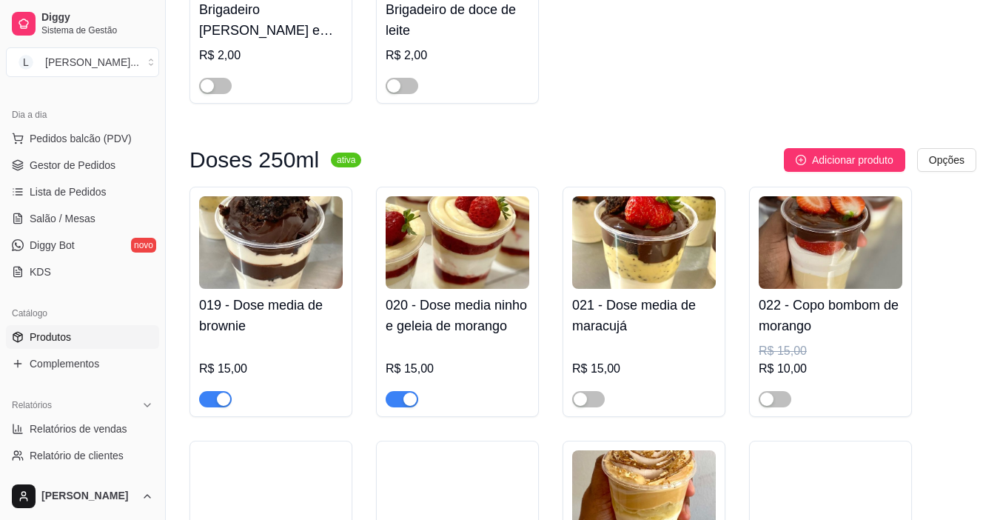
scroll to position [12173, 0]
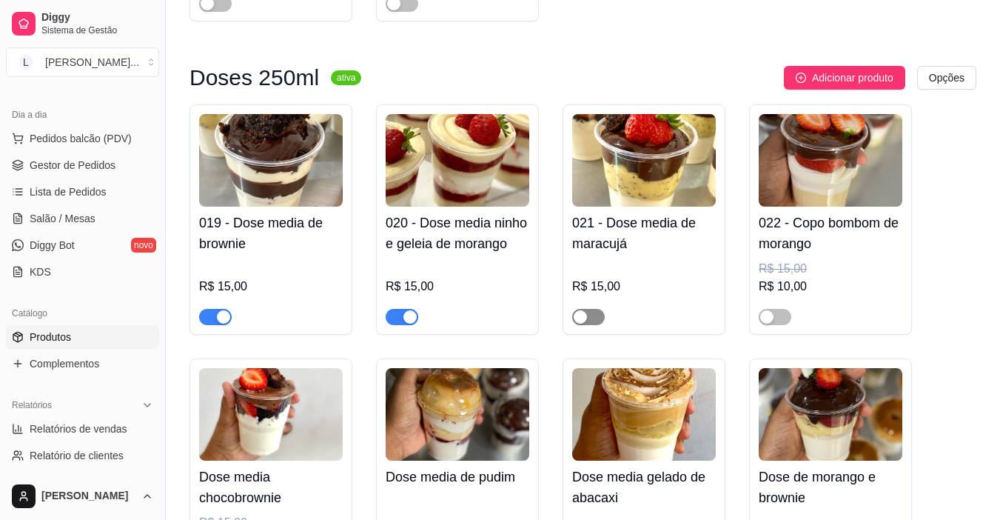
click at [593, 309] on span "button" at bounding box center [588, 317] width 33 height 16
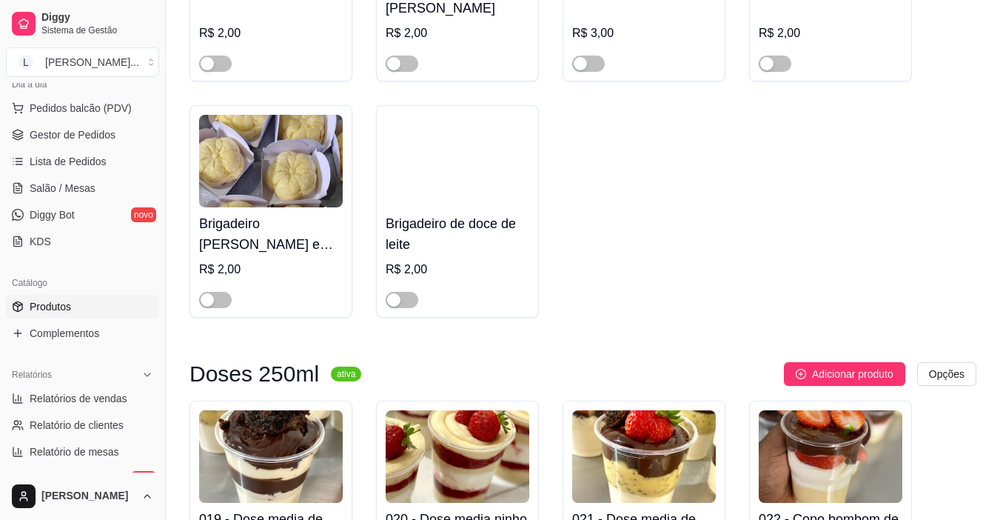
scroll to position [175, 0]
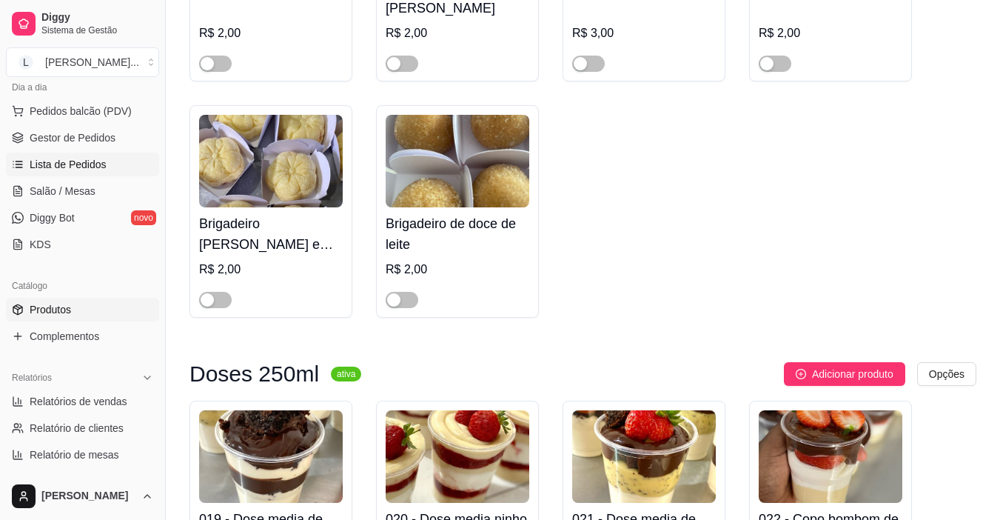
click at [101, 161] on span "Lista de Pedidos" at bounding box center [68, 164] width 77 height 15
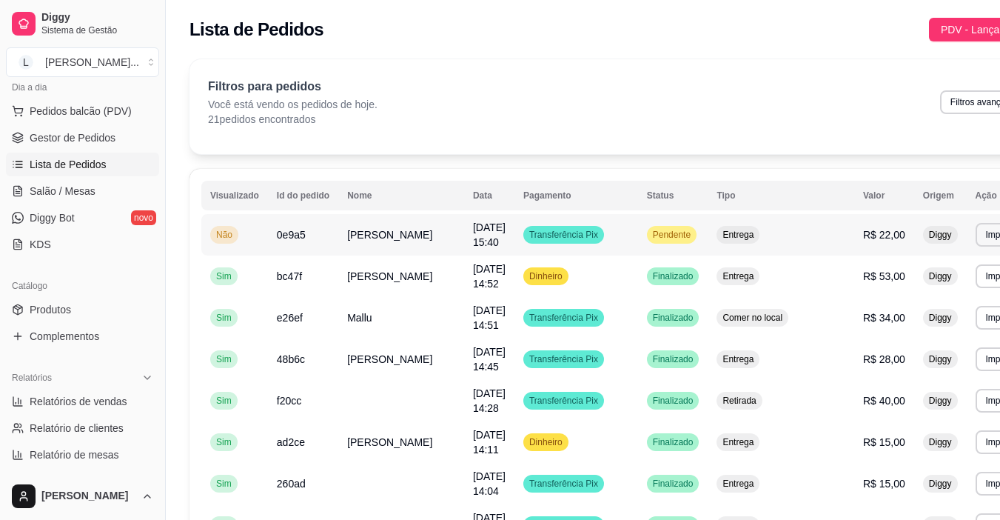
click at [387, 237] on span "[PERSON_NAME]" at bounding box center [389, 235] width 85 height 12
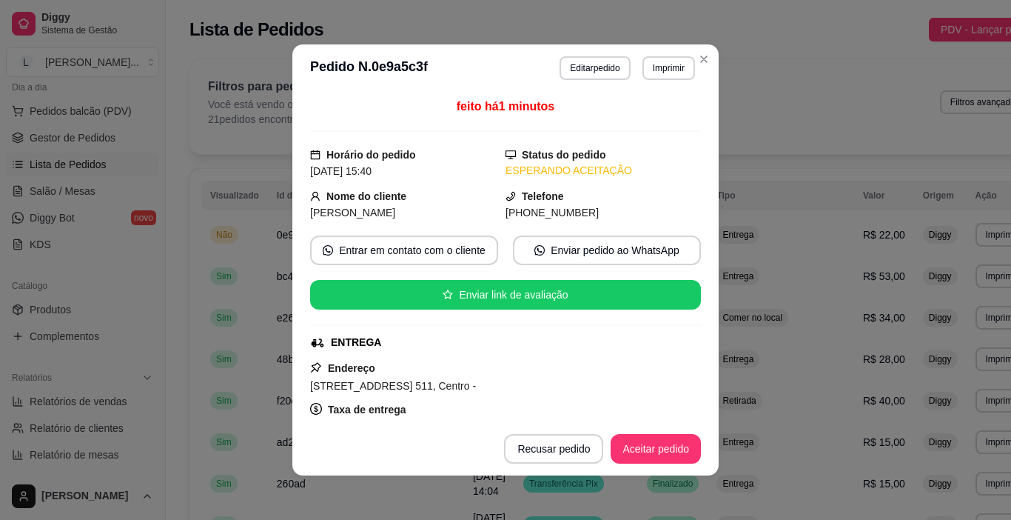
click at [635, 449] on button "Aceitar pedido" at bounding box center [656, 449] width 90 height 30
click at [634, 450] on div "Recusar pedido Aceitar pedido" at bounding box center [582, 449] width 238 height 30
click at [655, 74] on button "Imprimir" at bounding box center [669, 68] width 53 height 24
click at [636, 119] on button "IMPRESSORA" at bounding box center [637, 121] width 107 height 24
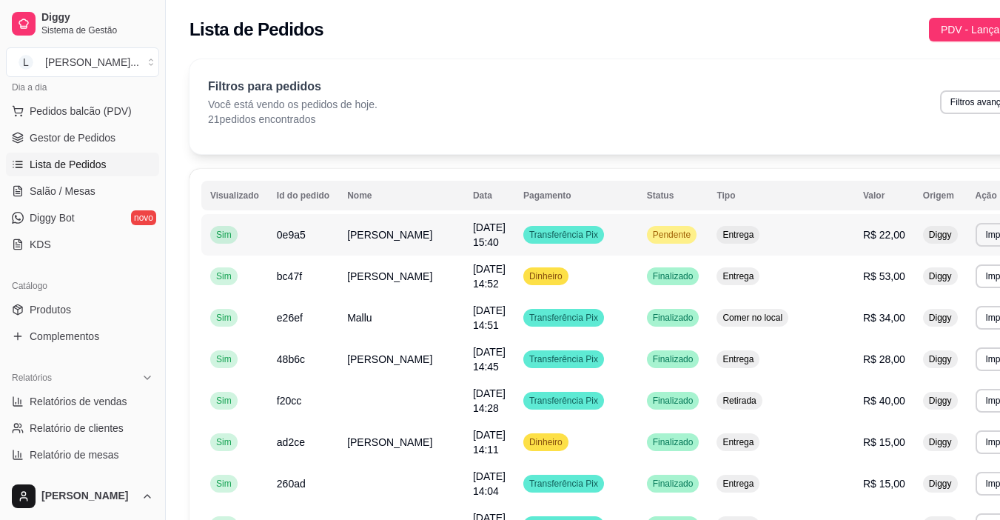
click at [352, 239] on span "[PERSON_NAME]" at bounding box center [389, 235] width 85 height 12
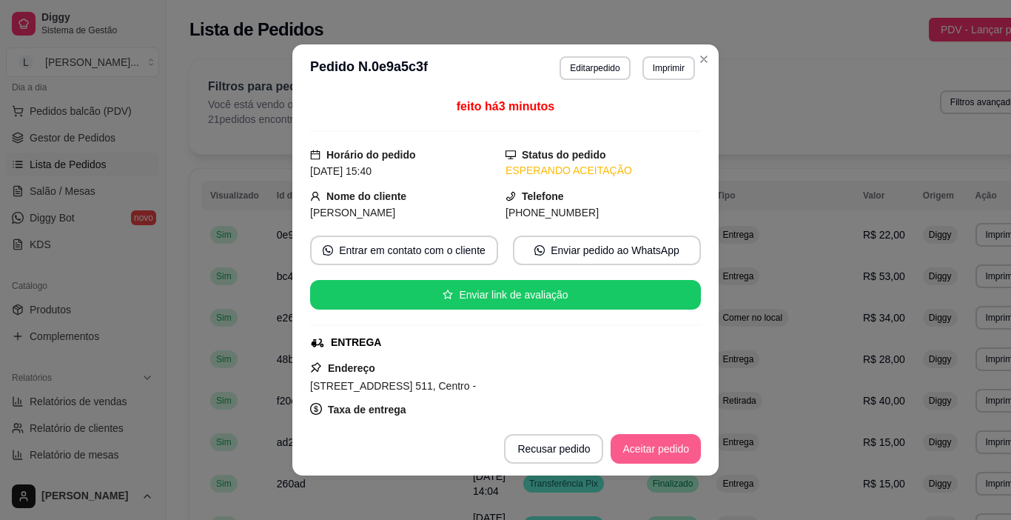
click at [652, 446] on button "Aceitar pedido" at bounding box center [656, 449] width 90 height 30
click at [645, 450] on button "Mover para preparo" at bounding box center [643, 449] width 115 height 30
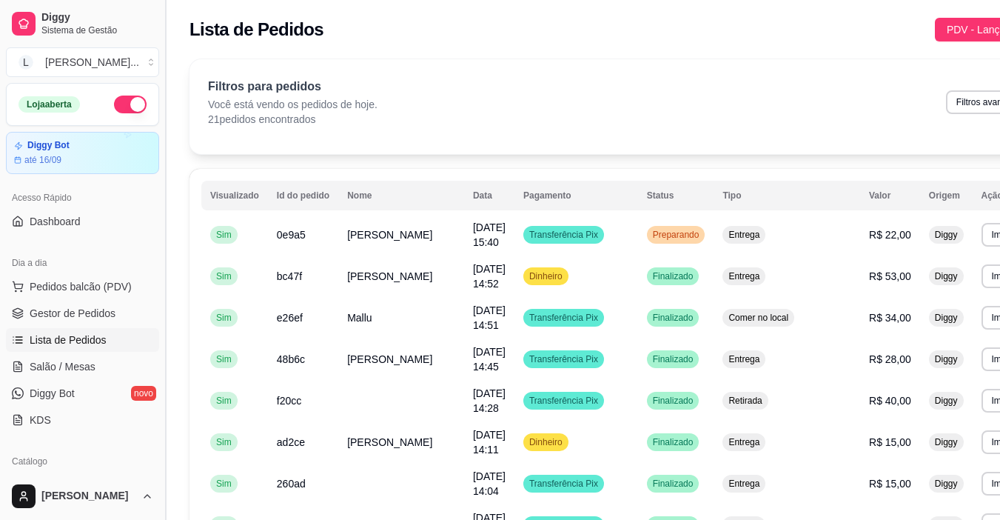
scroll to position [2, 0]
drag, startPoint x: 162, startPoint y: 170, endPoint x: 164, endPoint y: 188, distance: 17.9
click at [164, 188] on button "Toggle Sidebar" at bounding box center [165, 260] width 12 height 520
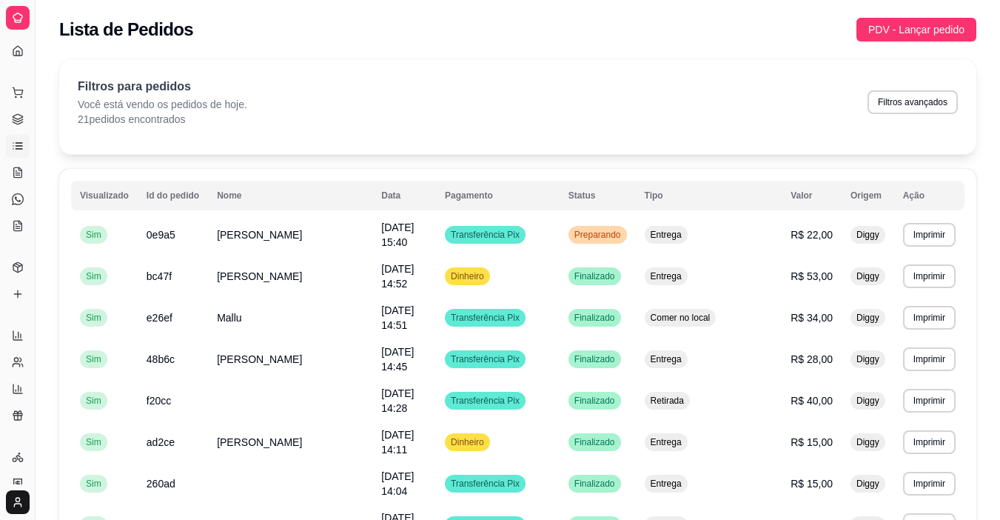
scroll to position [0, 0]
click at [39, 150] on button "Toggle Sidebar" at bounding box center [35, 260] width 12 height 520
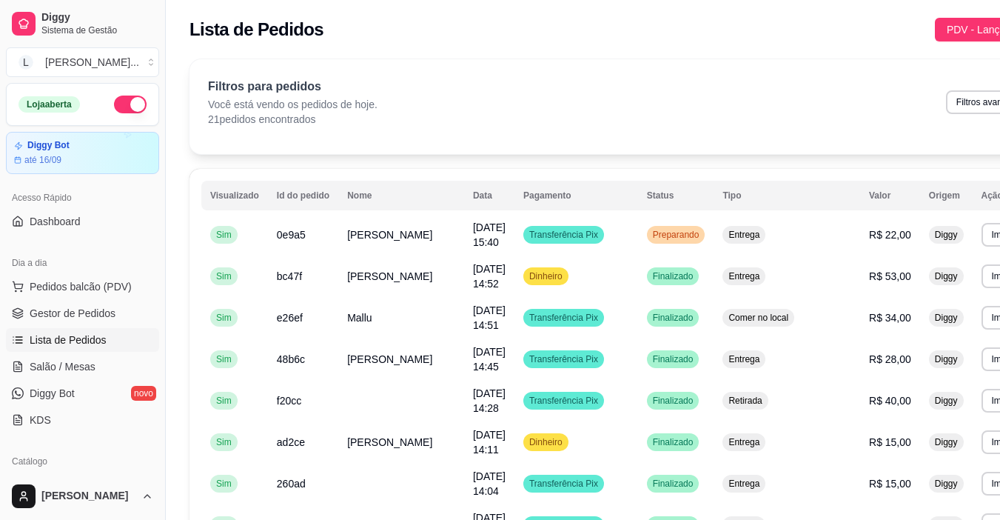
click at [224, 197] on th "Visualizado" at bounding box center [234, 196] width 67 height 30
click at [230, 196] on th "Visualizado" at bounding box center [234, 196] width 67 height 30
click at [288, 191] on tr "Visualizado Id do pedido Nome Data Pagamento Status Tipo Valor Origem Ação" at bounding box center [622, 196] width 842 height 30
click at [464, 186] on tr "Visualizado Id do pedido Nome Data Pagamento Status Tipo Valor Origem Ação" at bounding box center [622, 196] width 842 height 30
click at [100, 281] on span "Pedidos balcão (PDV)" at bounding box center [81, 286] width 102 height 15
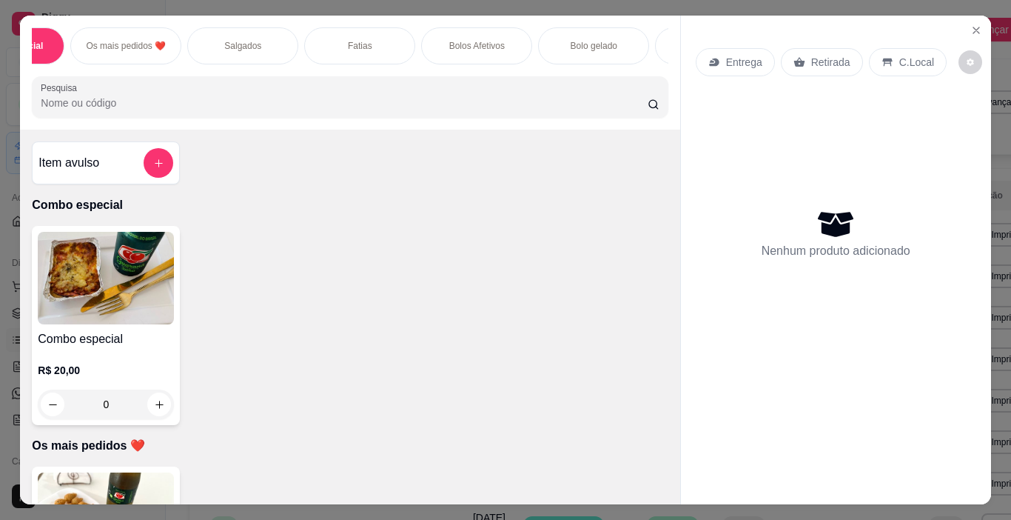
scroll to position [0, 94]
click at [212, 40] on p "Salgados" at bounding box center [227, 46] width 37 height 12
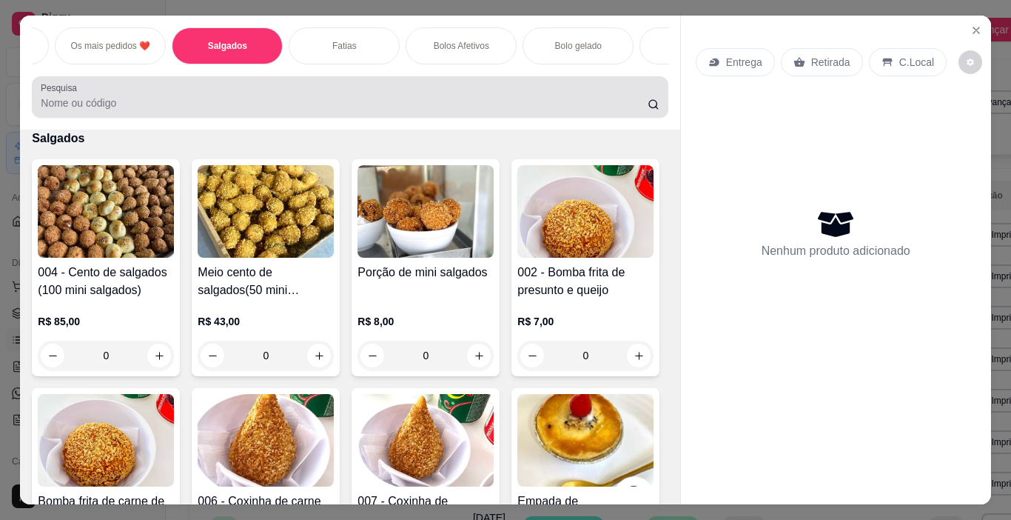
scroll to position [37, 0]
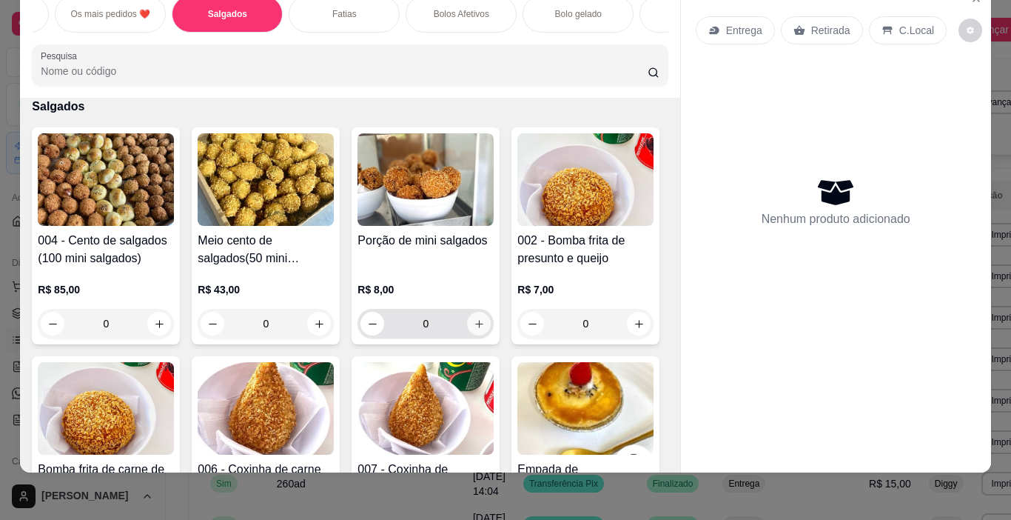
click at [480, 325] on button "increase-product-quantity" at bounding box center [479, 324] width 24 height 24
click at [476, 324] on icon "increase-product-quantity" at bounding box center [479, 323] width 11 height 11
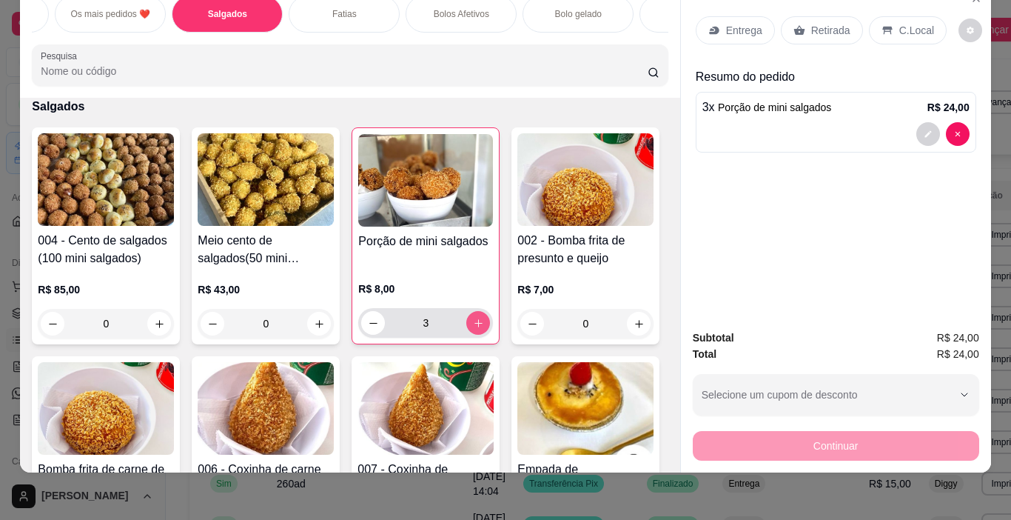
type input "3"
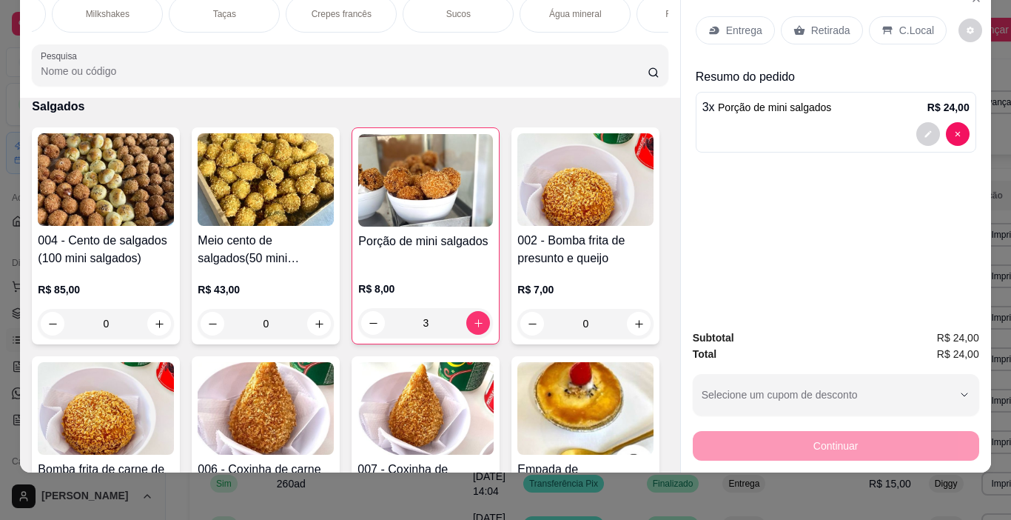
scroll to position [0, 1751]
click at [653, 10] on div "Refrigerantes" at bounding box center [675, 14] width 111 height 37
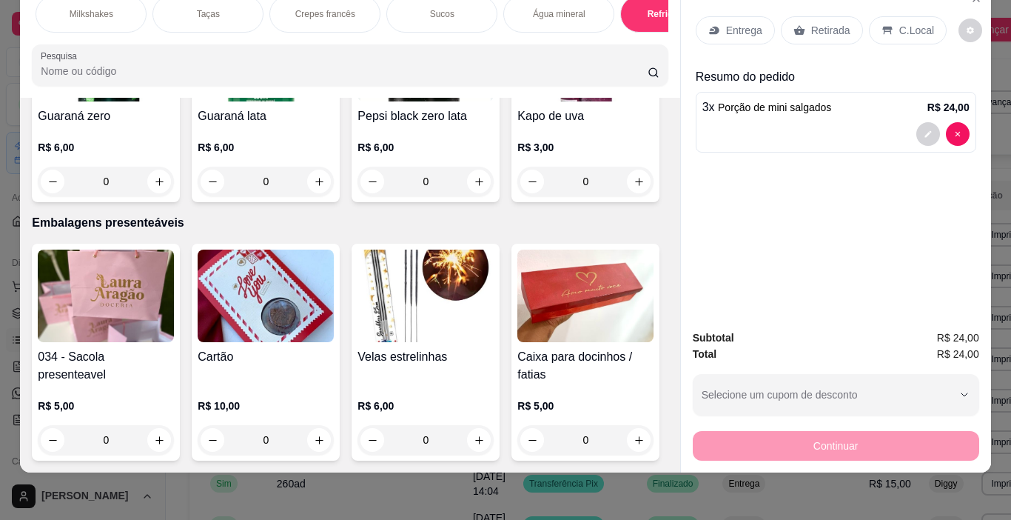
scroll to position [7651, 0]
type input "1"
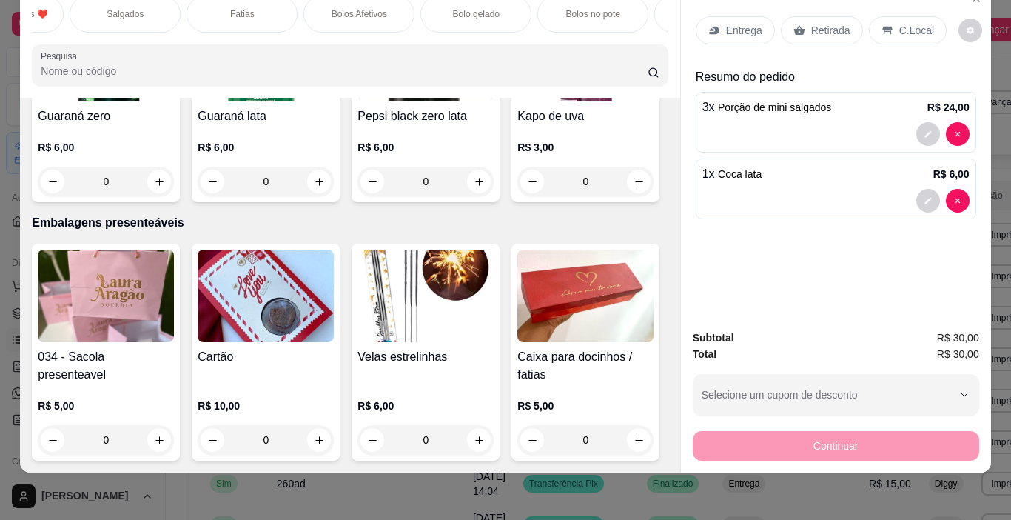
scroll to position [0, 190]
click at [238, 8] on p "Fatias" at bounding box center [248, 14] width 24 height 12
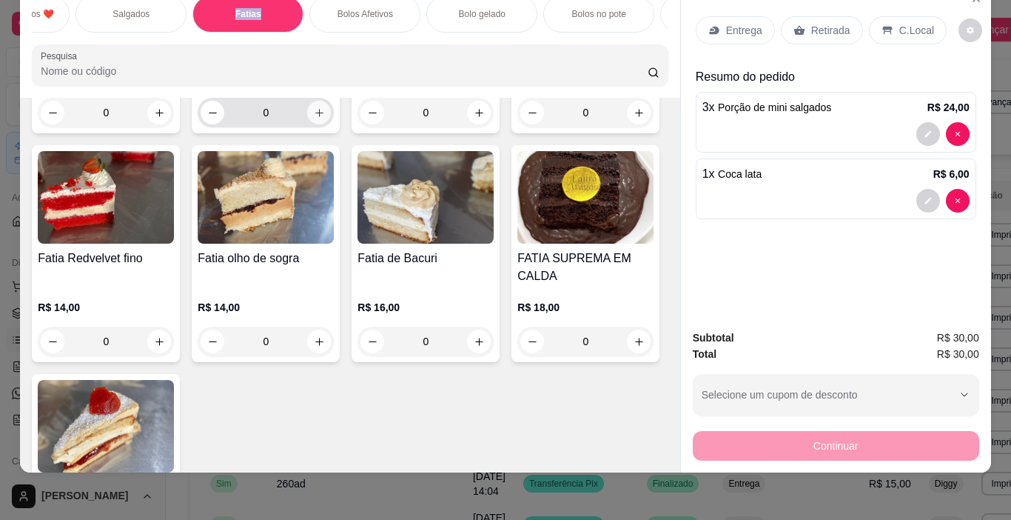
click at [316, 118] on icon "increase-product-quantity" at bounding box center [319, 112] width 11 height 11
type input "1"
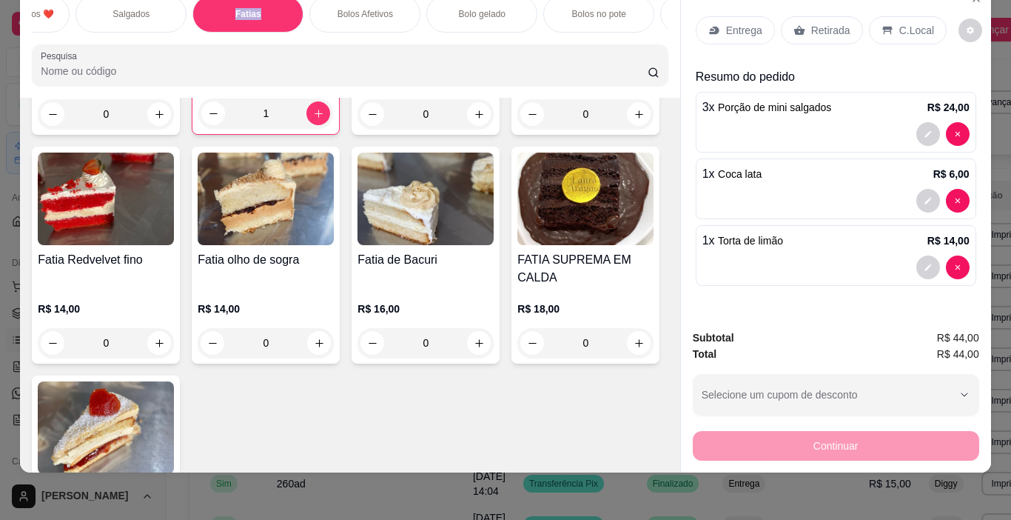
click at [820, 23] on p "Retirada" at bounding box center [831, 30] width 39 height 15
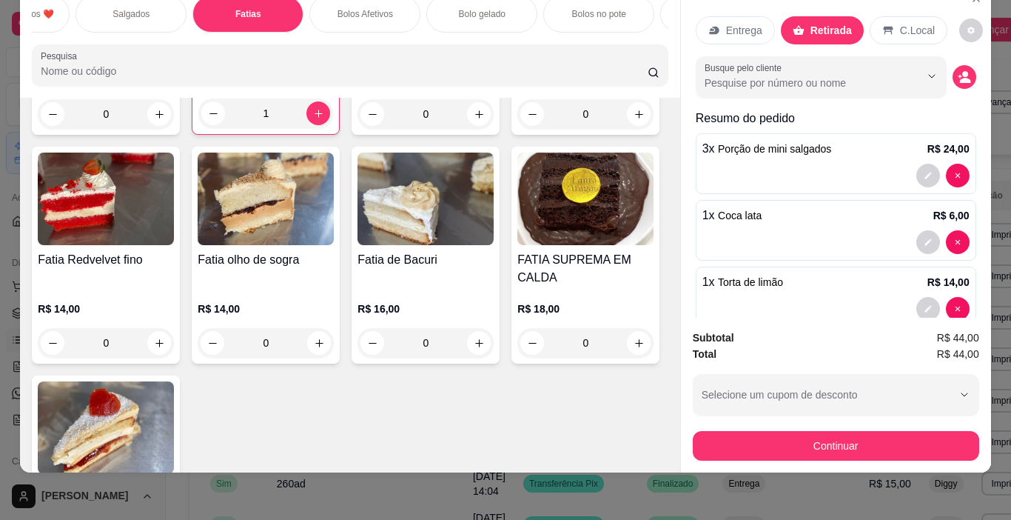
scroll to position [30, 0]
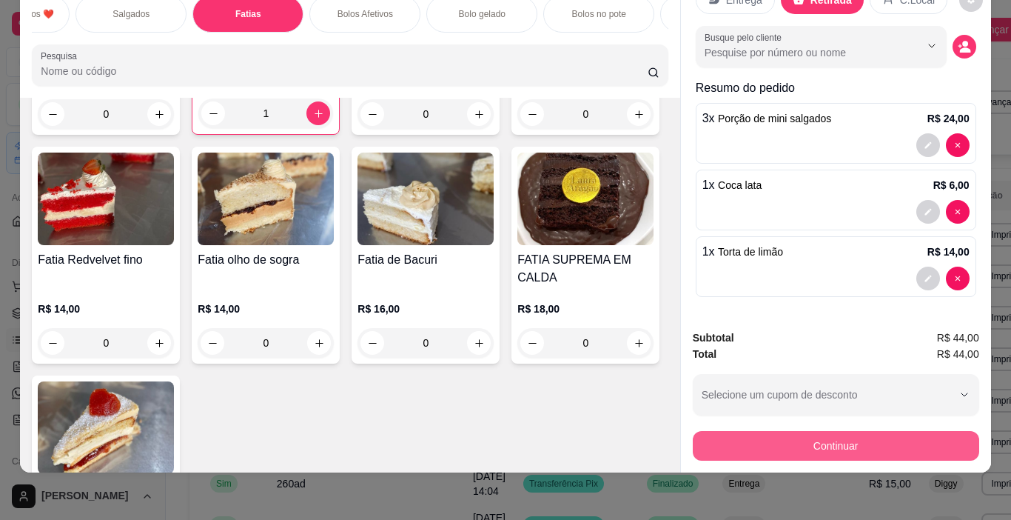
click at [832, 440] on button "Continuar" at bounding box center [836, 446] width 287 height 30
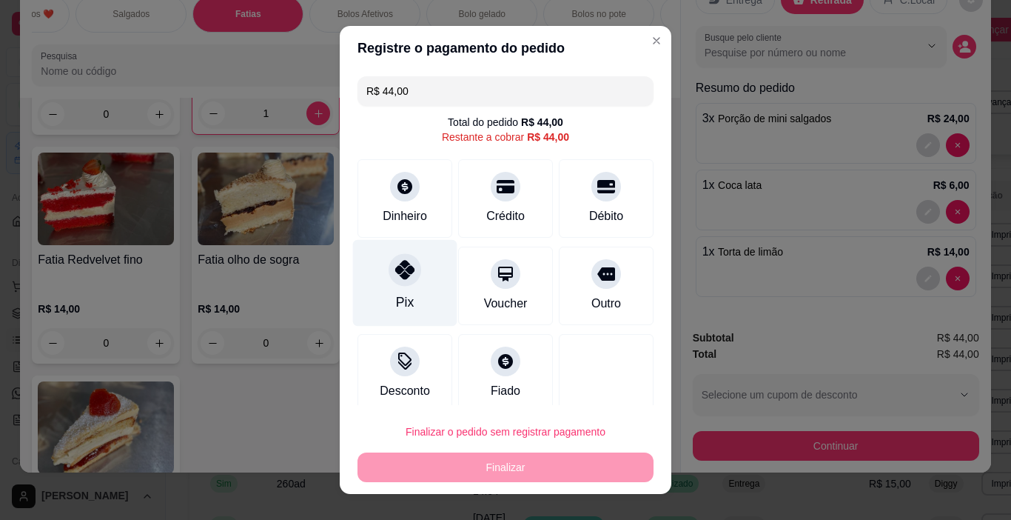
click at [395, 277] on icon at bounding box center [404, 269] width 19 height 19
type input "R$ 0,00"
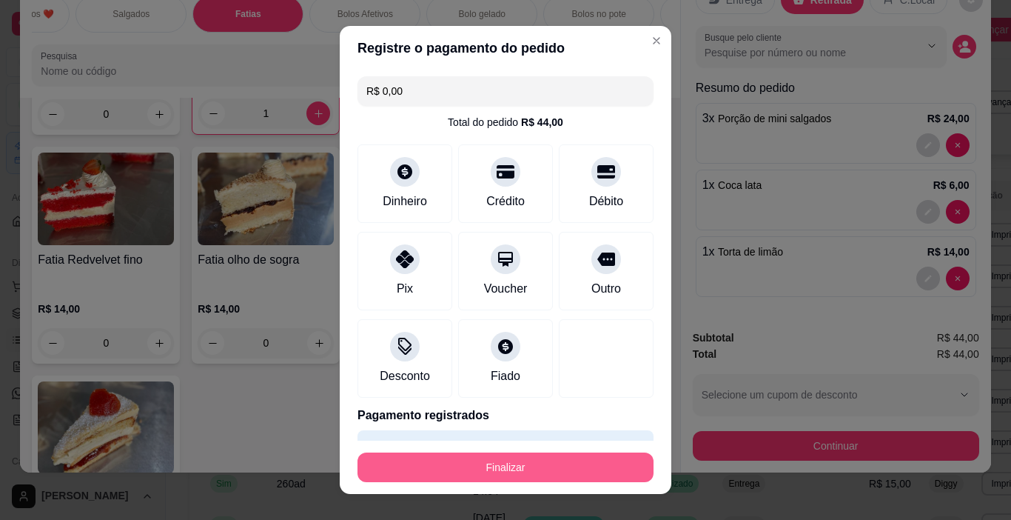
click at [481, 469] on button "Finalizar" at bounding box center [506, 467] width 296 height 30
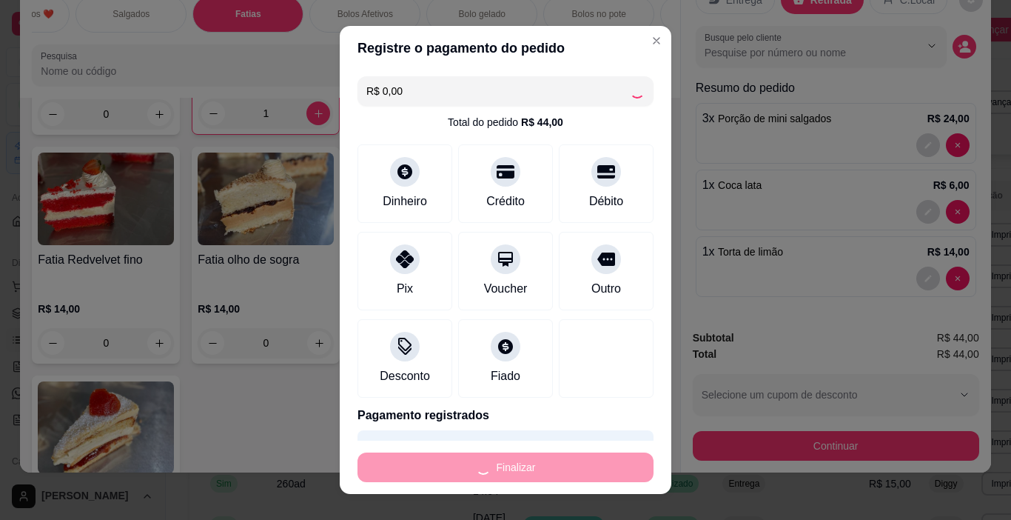
type input "0"
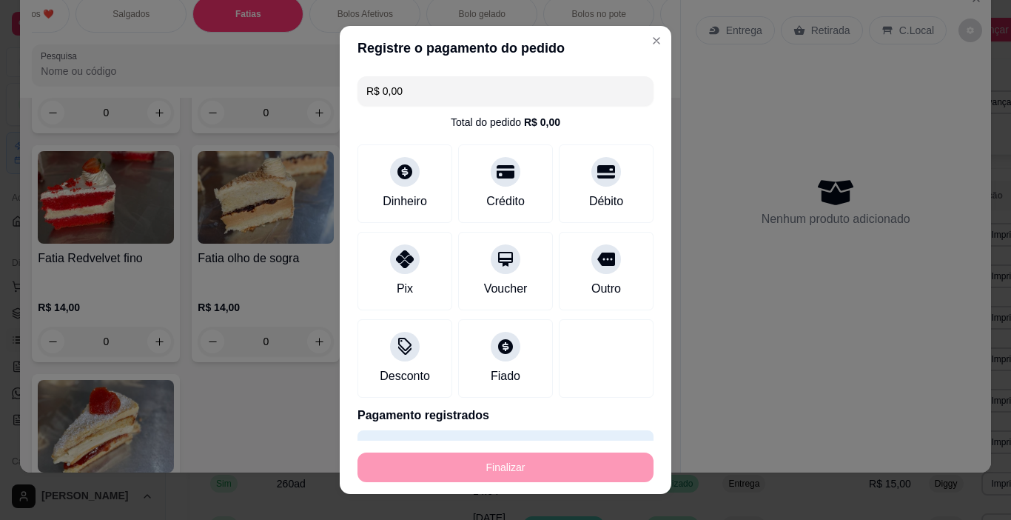
type input "-R$ 44,00"
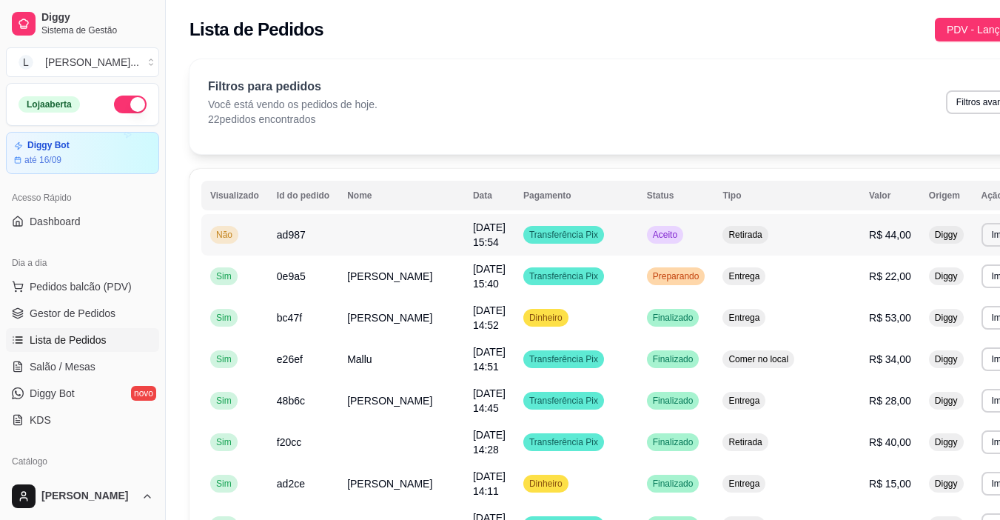
click at [393, 235] on td at bounding box center [401, 234] width 126 height 41
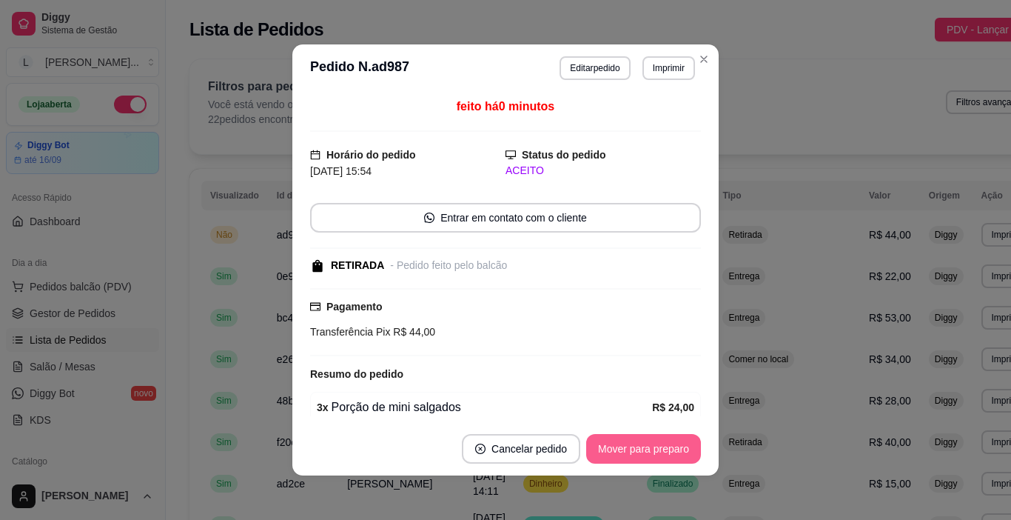
click at [626, 448] on button "Mover para preparo" at bounding box center [643, 449] width 115 height 30
click at [626, 448] on div "Mover para preparo" at bounding box center [634, 449] width 136 height 30
click at [626, 448] on button "Mover para retirada disponível" at bounding box center [620, 449] width 164 height 30
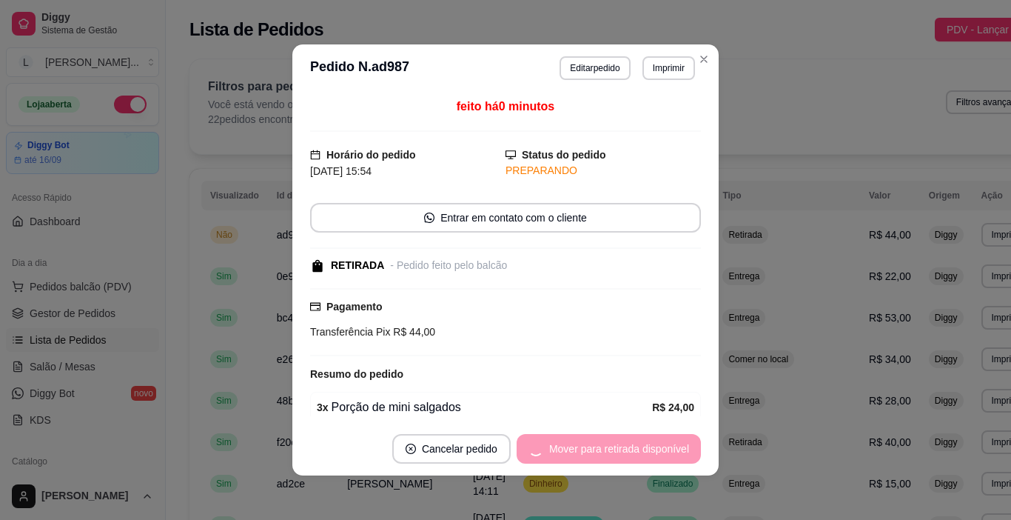
click at [626, 448] on div "Mover para retirada disponível" at bounding box center [609, 449] width 184 height 30
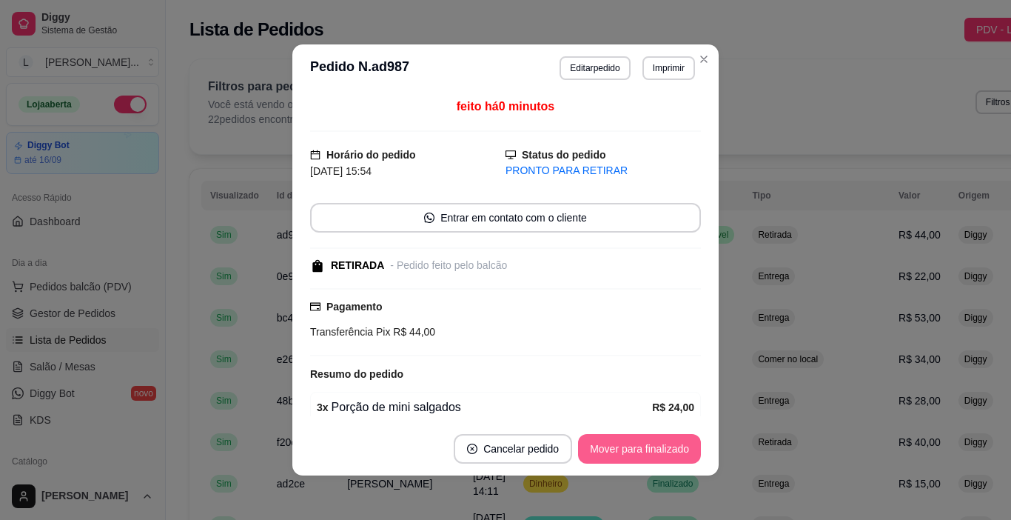
click at [626, 448] on button "Mover para finalizado" at bounding box center [639, 449] width 123 height 30
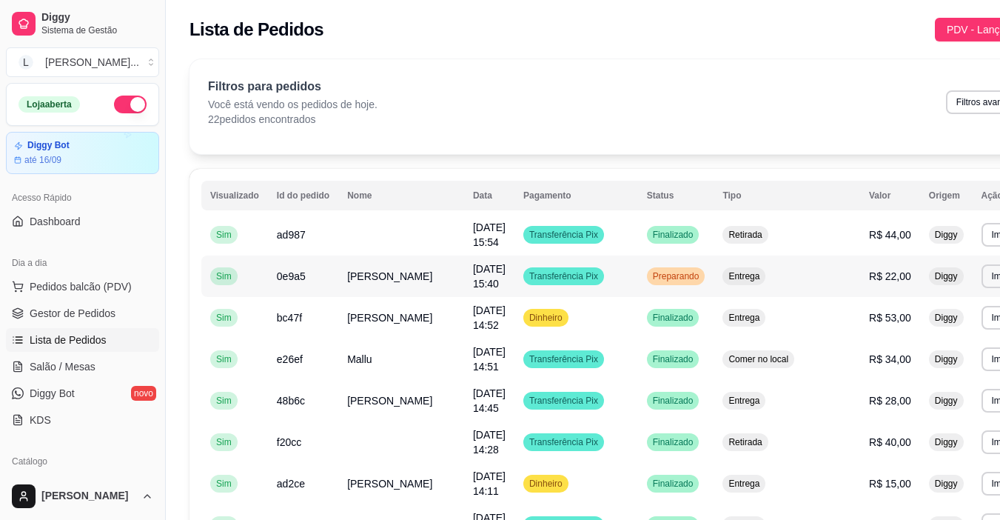
click at [381, 273] on span "[PERSON_NAME]" at bounding box center [389, 276] width 85 height 12
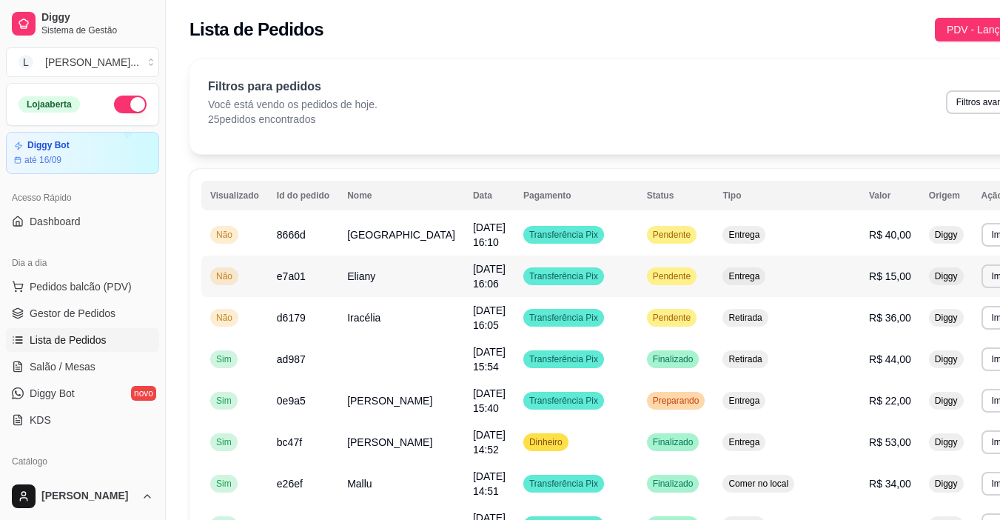
click at [365, 274] on span "Eliany" at bounding box center [361, 276] width 28 height 12
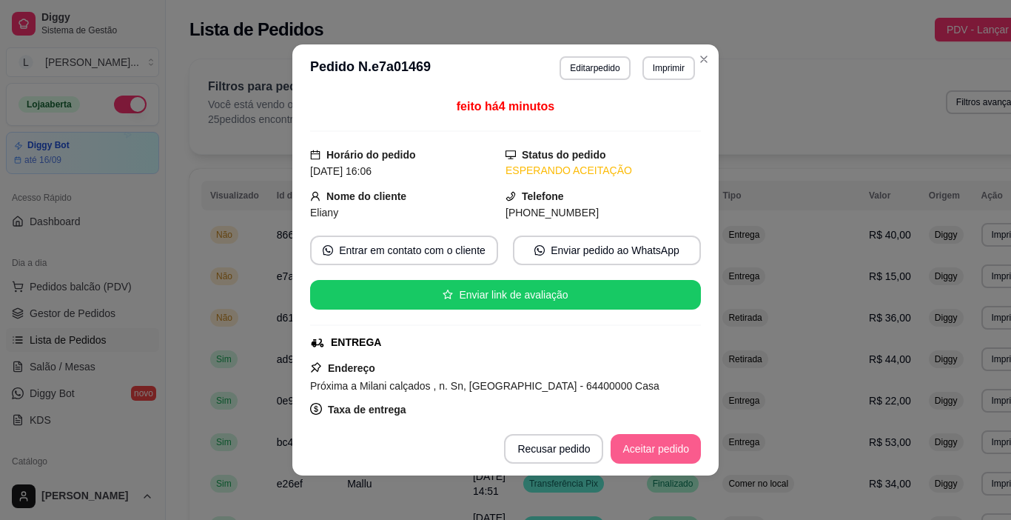
click at [655, 452] on button "Aceitar pedido" at bounding box center [656, 449] width 90 height 30
click at [650, 447] on button "Mover para preparo" at bounding box center [643, 449] width 115 height 30
click at [656, 64] on button "Imprimir" at bounding box center [669, 68] width 53 height 24
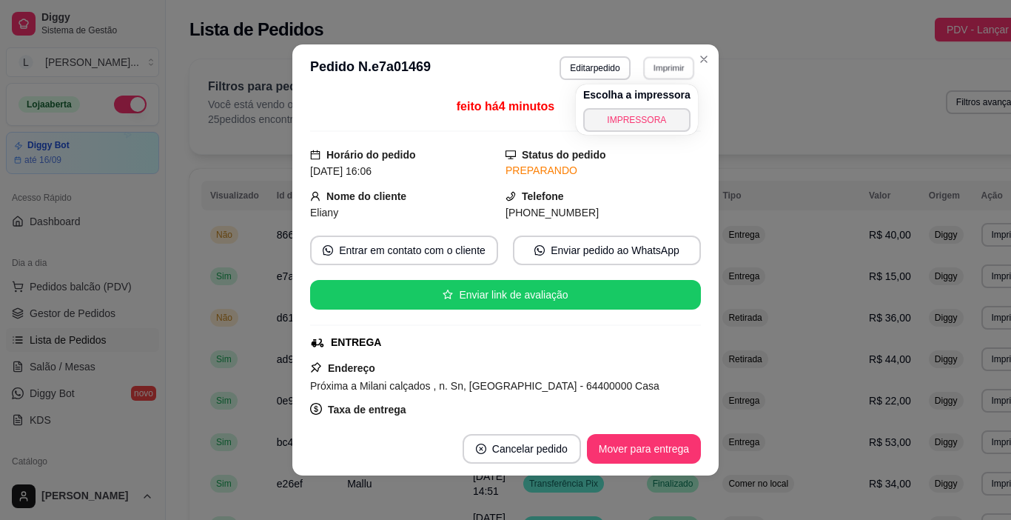
click at [653, 124] on button "IMPRESSORA" at bounding box center [636, 120] width 107 height 24
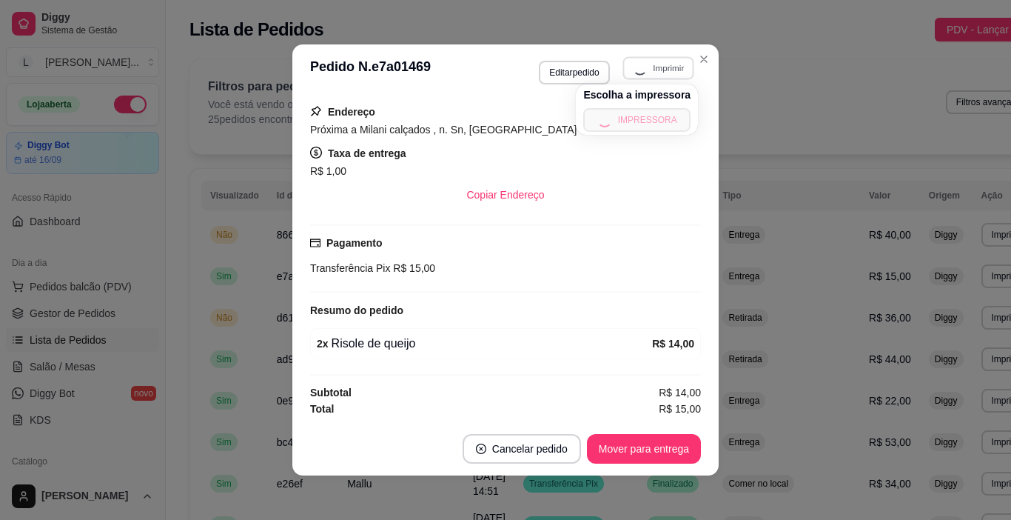
scroll to position [39, 0]
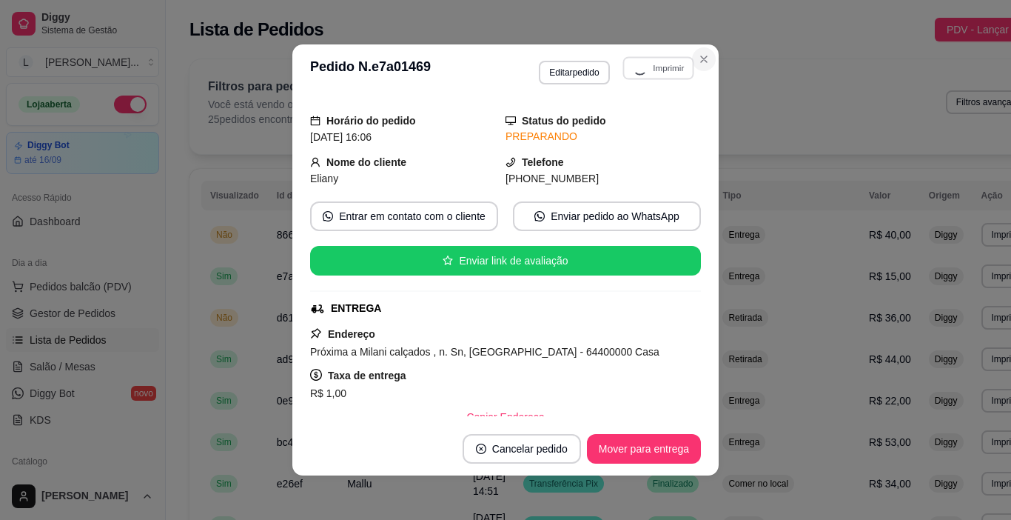
click at [701, 64] on icon "Close" at bounding box center [704, 59] width 12 height 12
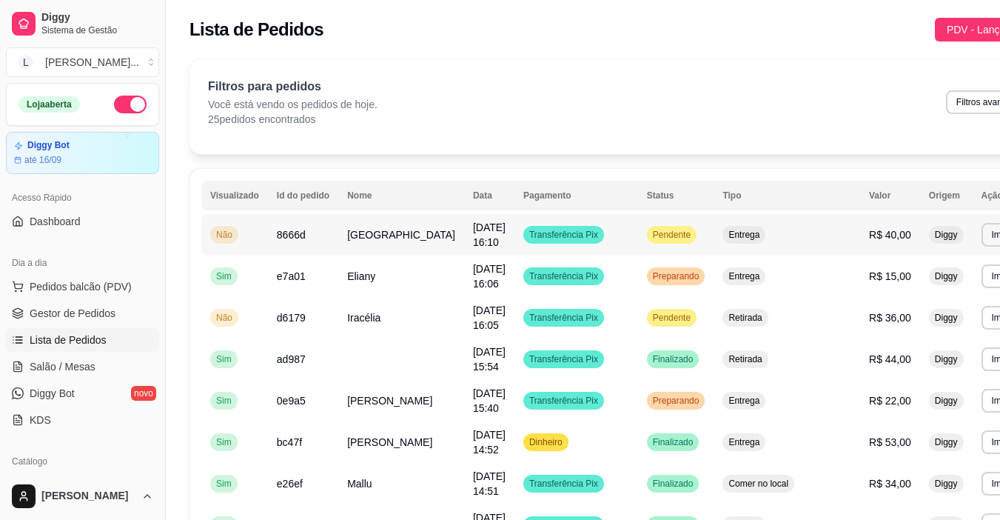
click at [360, 236] on span "[GEOGRAPHIC_DATA]" at bounding box center [401, 235] width 108 height 12
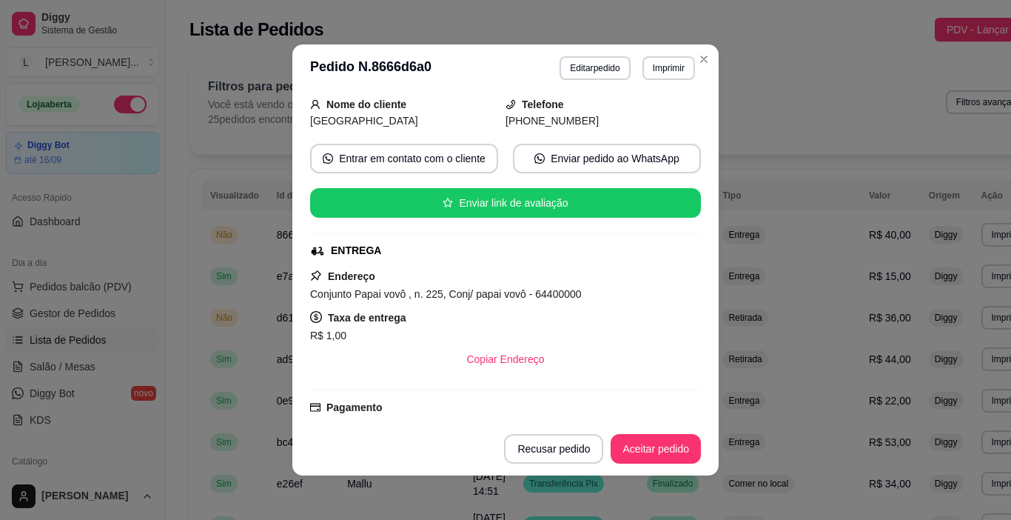
scroll to position [148, 0]
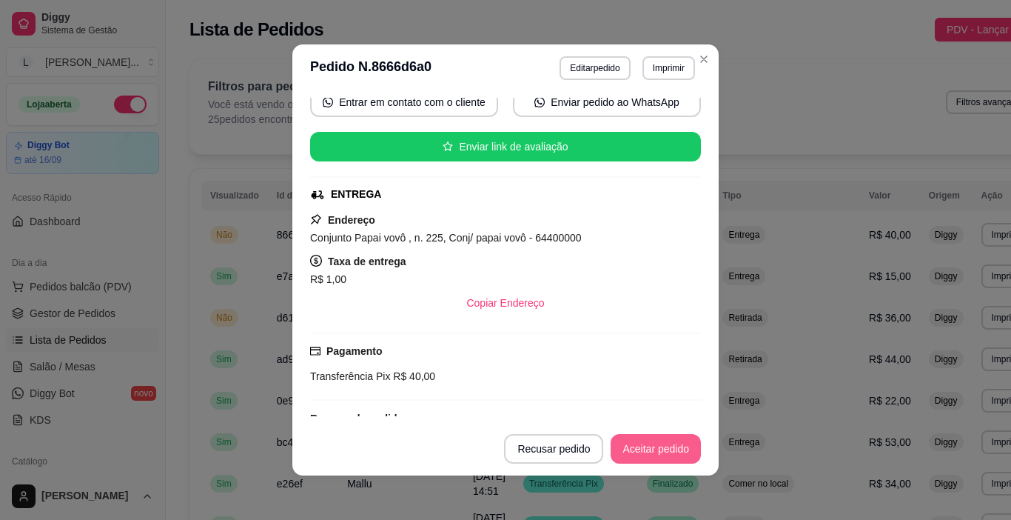
click at [643, 446] on button "Aceitar pedido" at bounding box center [656, 449] width 90 height 30
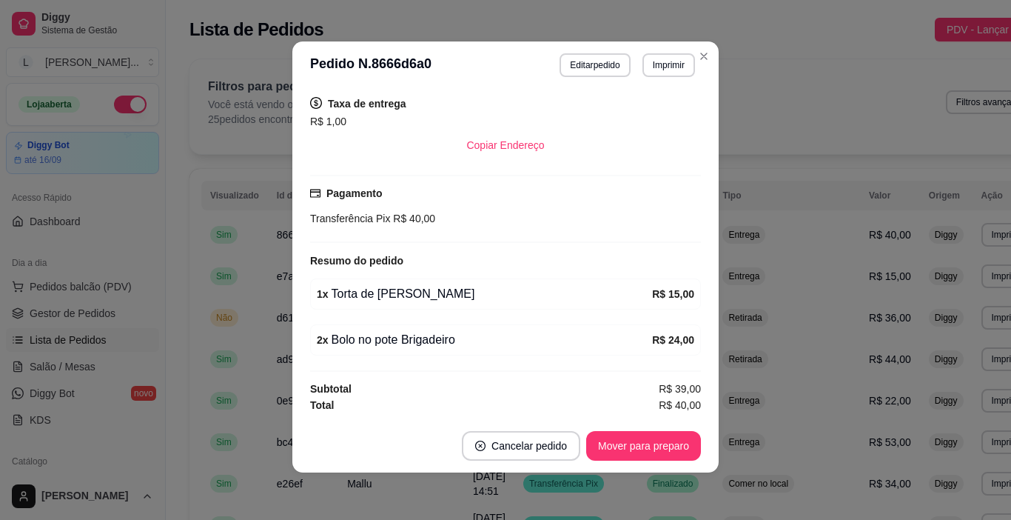
scroll to position [0, 0]
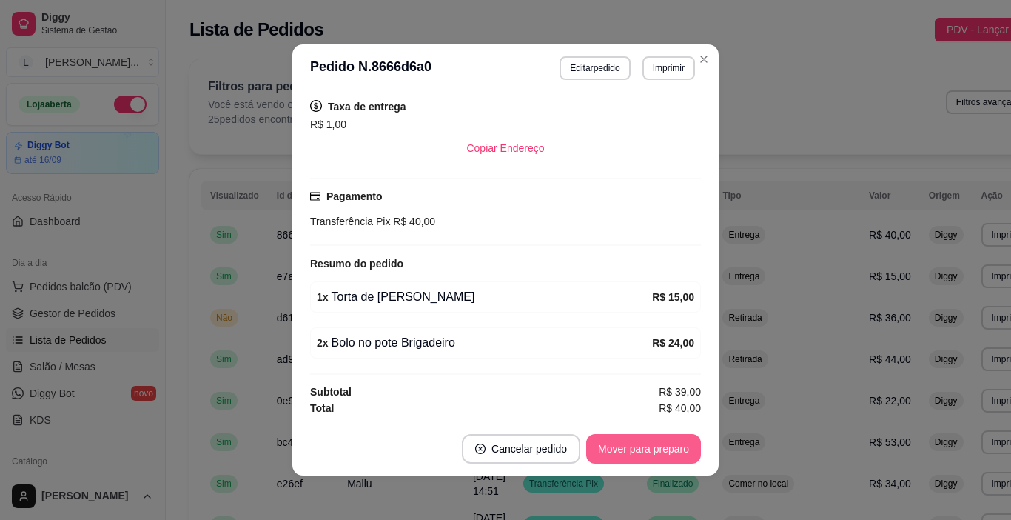
click at [652, 449] on button "Mover para preparo" at bounding box center [643, 449] width 115 height 30
click at [659, 69] on button "Imprimir" at bounding box center [669, 68] width 53 height 24
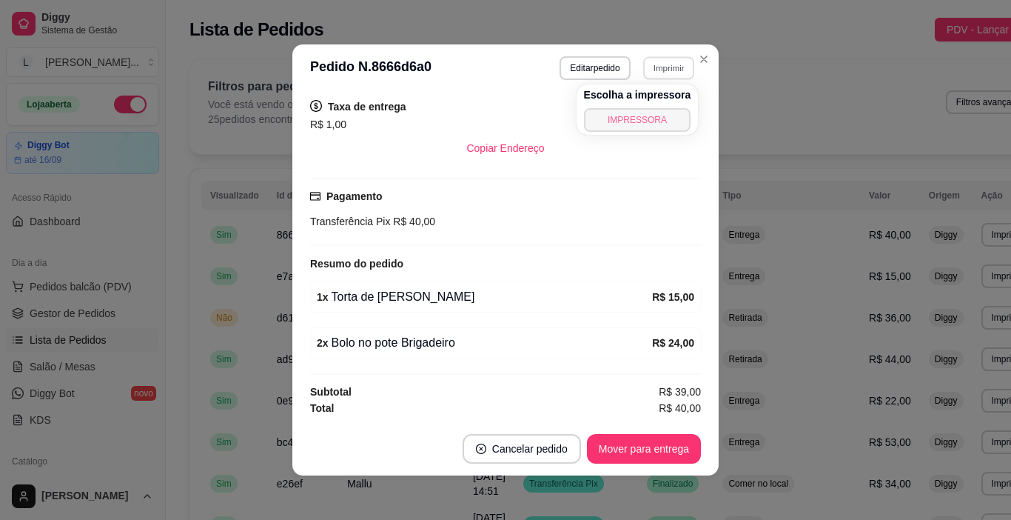
click at [656, 118] on button "IMPRESSORA" at bounding box center [637, 120] width 107 height 24
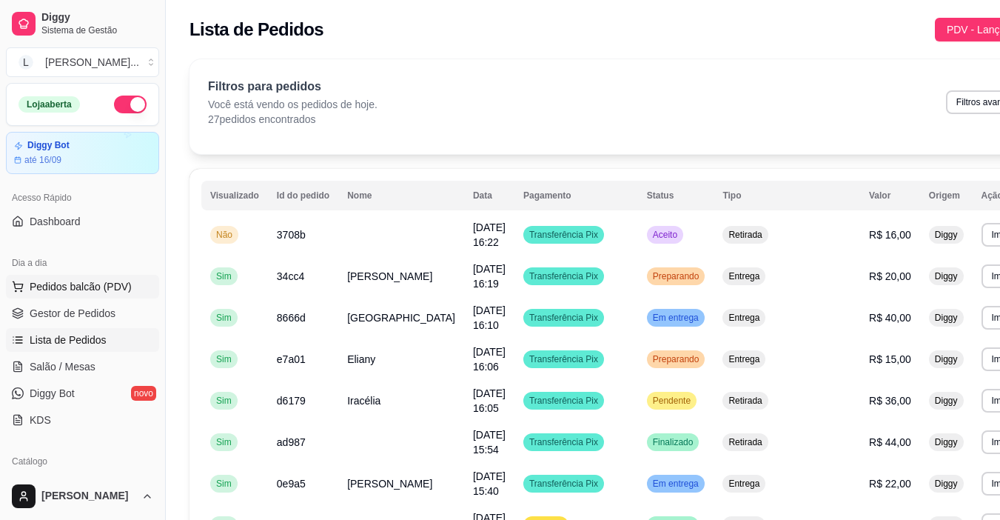
click at [69, 290] on span "Pedidos balcão (PDV)" at bounding box center [81, 286] width 102 height 15
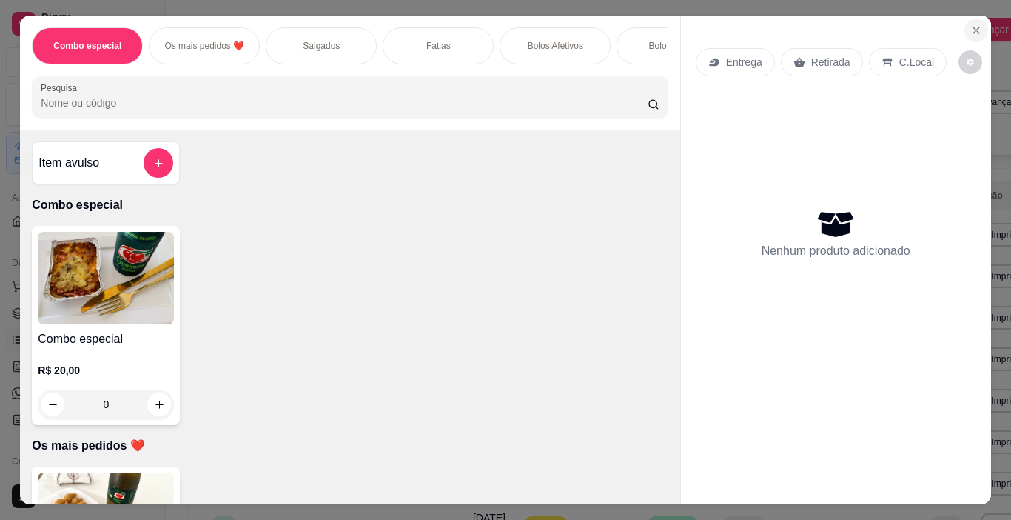
click at [971, 24] on icon "Close" at bounding box center [977, 30] width 12 height 12
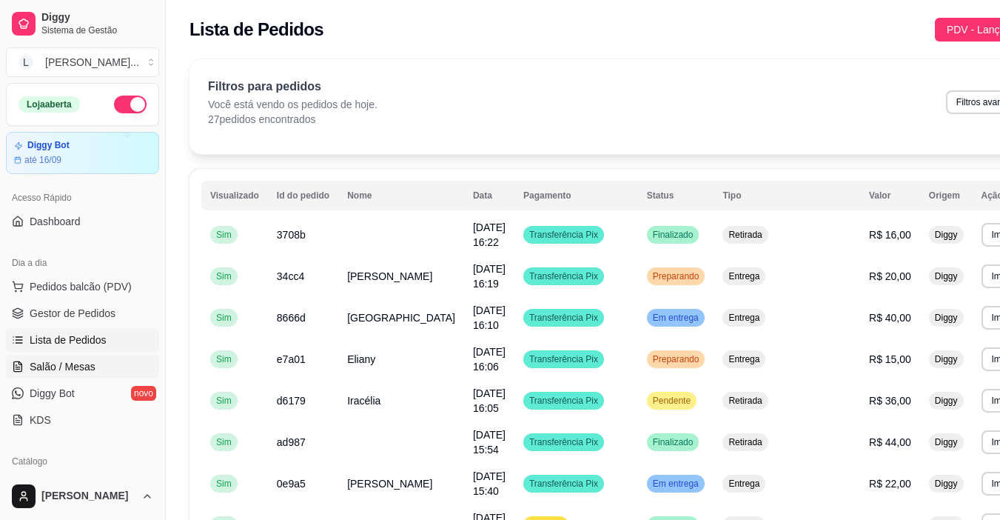
click at [70, 369] on span "Salão / Mesas" at bounding box center [63, 366] width 66 height 15
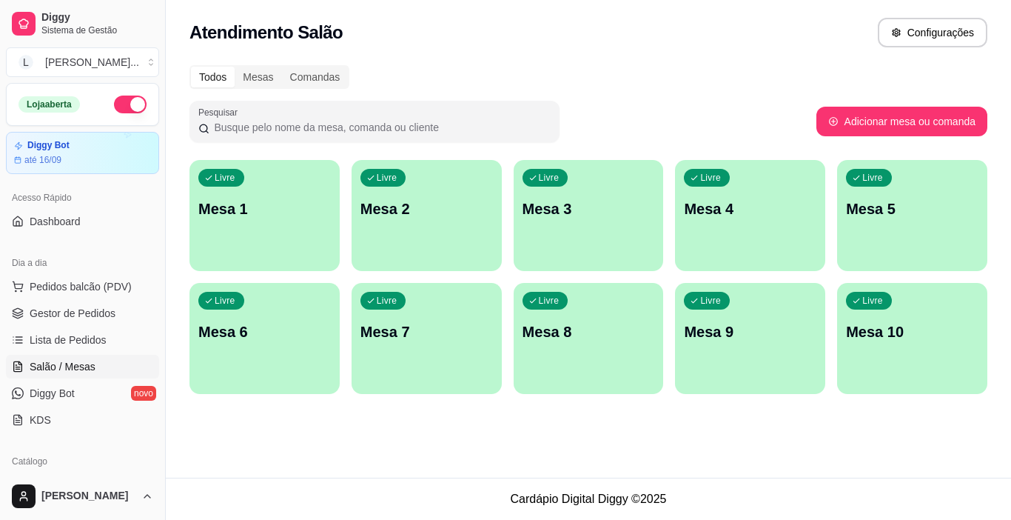
click at [234, 214] on p "Mesa 1" at bounding box center [264, 208] width 133 height 21
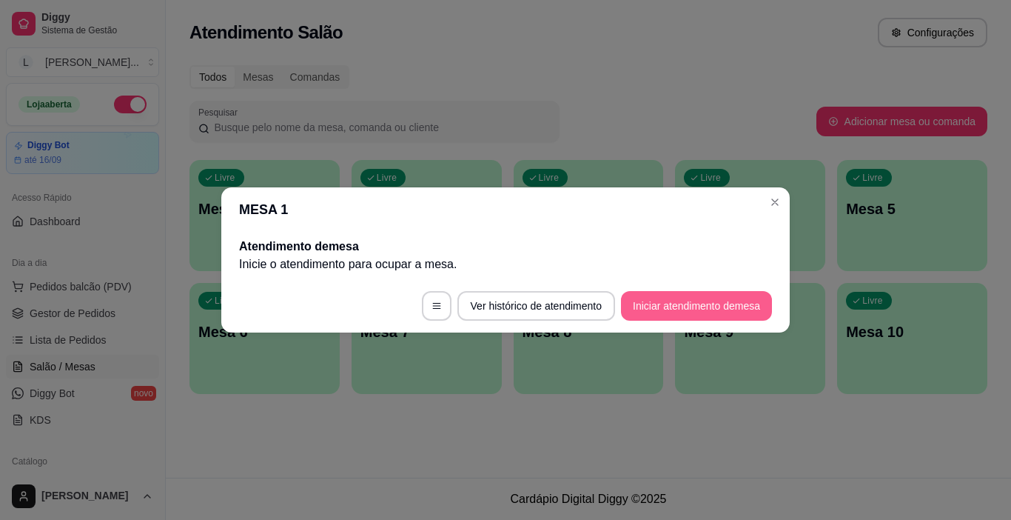
click at [665, 310] on button "Iniciar atendimento de mesa" at bounding box center [696, 306] width 151 height 30
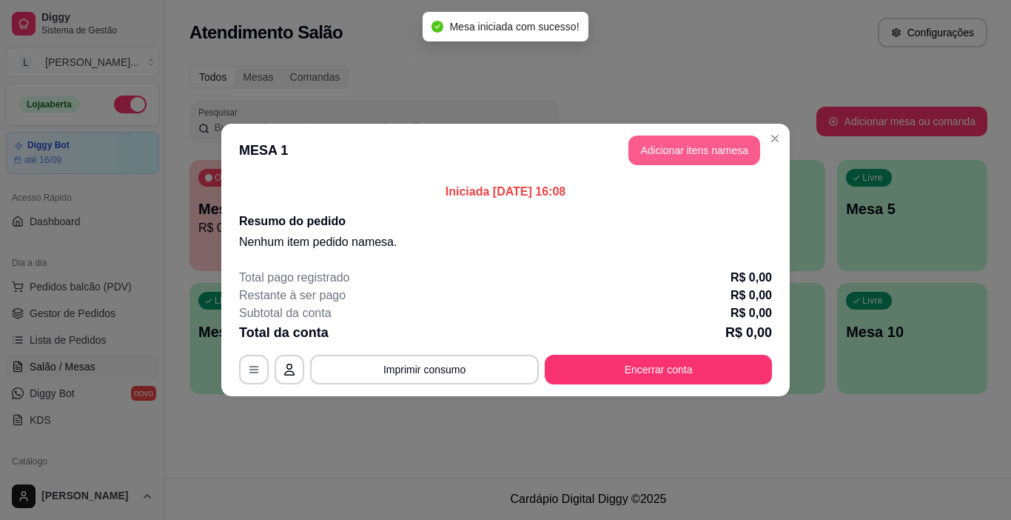
click at [663, 153] on button "Adicionar itens na mesa" at bounding box center [695, 151] width 132 height 30
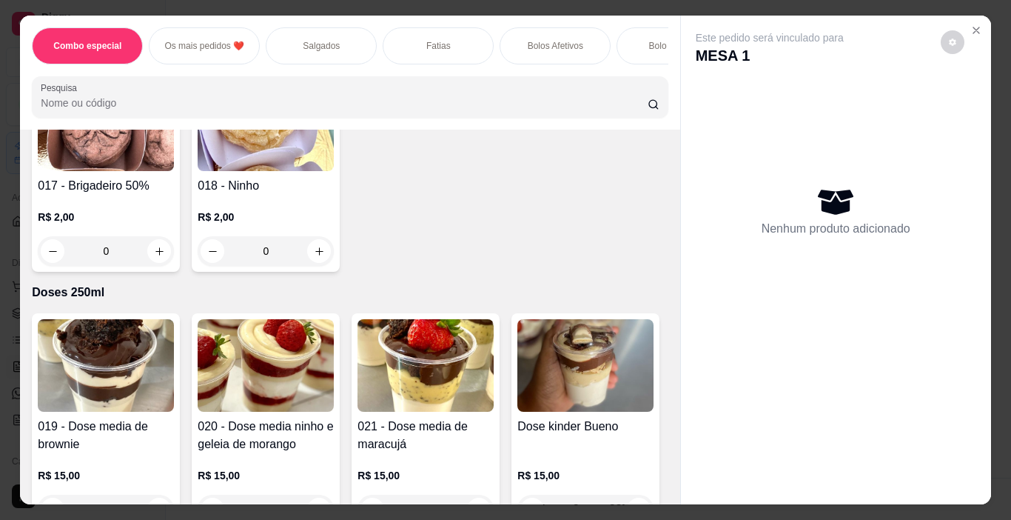
scroll to position [3678, 0]
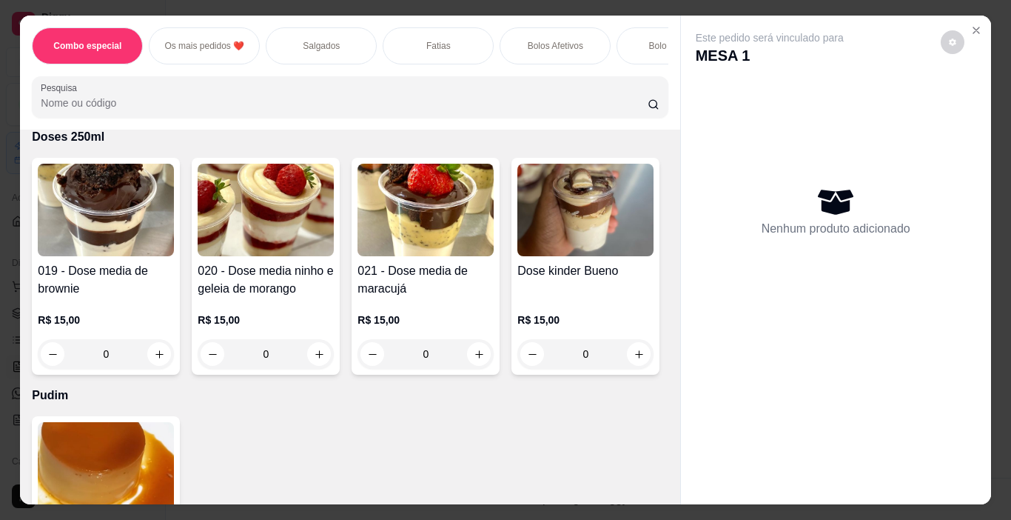
type input "1"
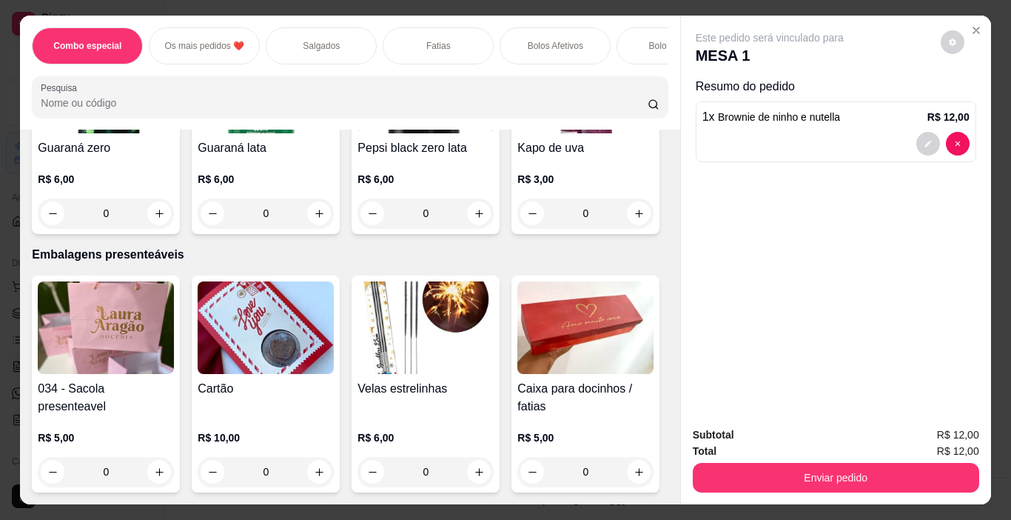
scroll to position [7766, 0]
click at [165, 8] on icon "increase-product-quantity" at bounding box center [159, 2] width 11 height 11
type input "1"
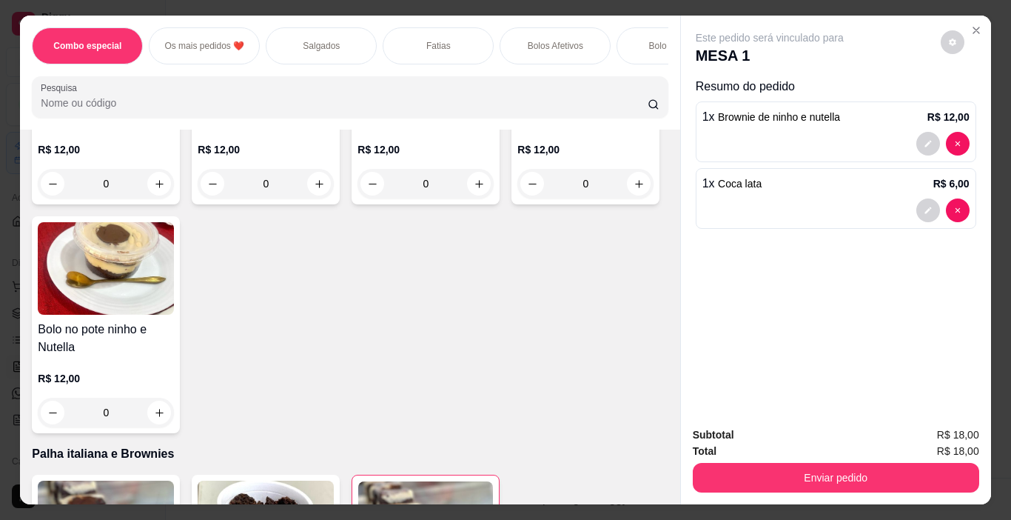
scroll to position [2725, 0]
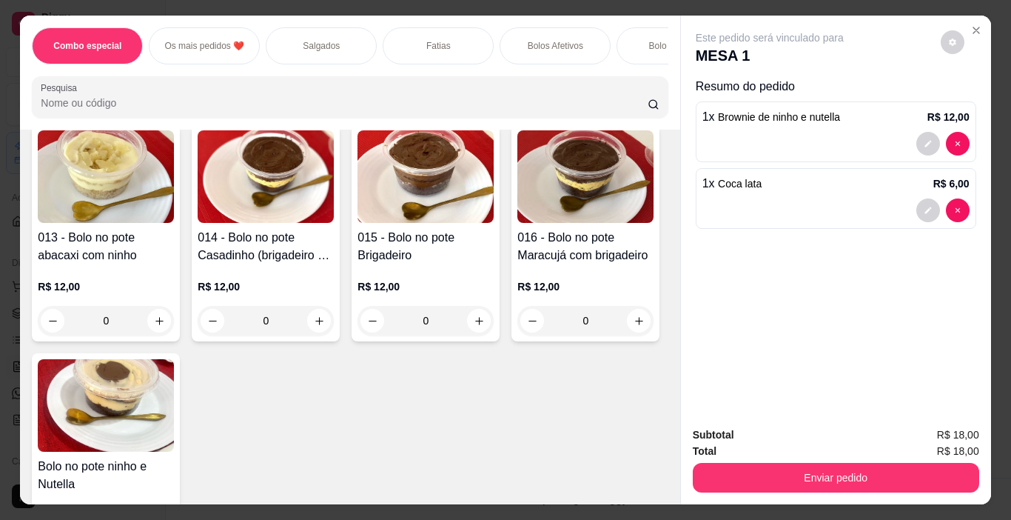
click at [147, 74] on button "increase-product-quantity" at bounding box center [159, 62] width 24 height 24
type input "1"
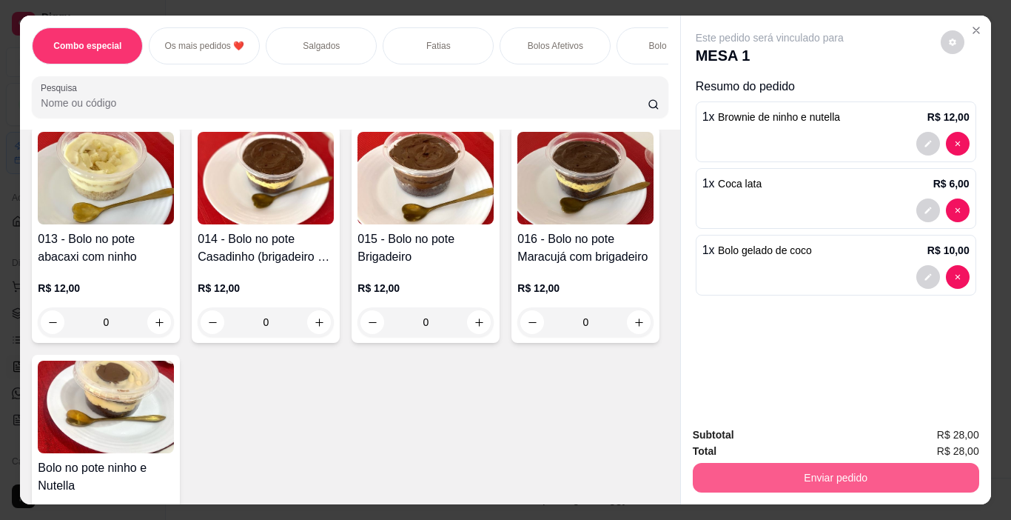
click at [862, 473] on button "Enviar pedido" at bounding box center [836, 478] width 287 height 30
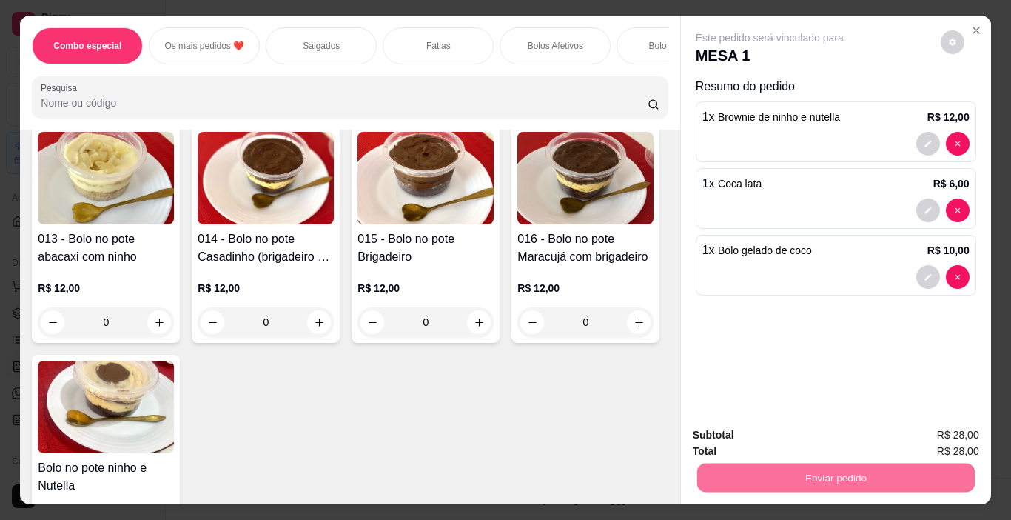
click at [817, 428] on button "Não registrar e enviar pedido" at bounding box center [787, 435] width 154 height 28
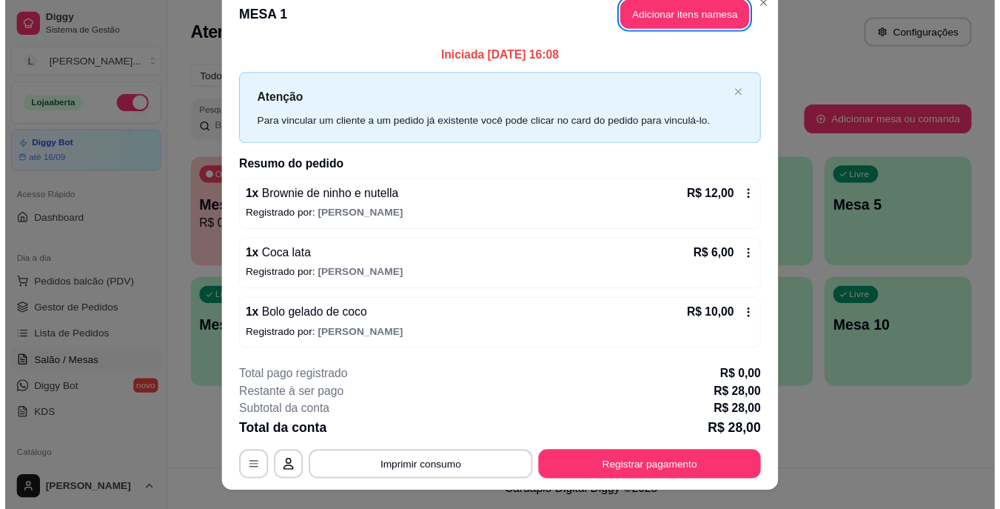
scroll to position [0, 0]
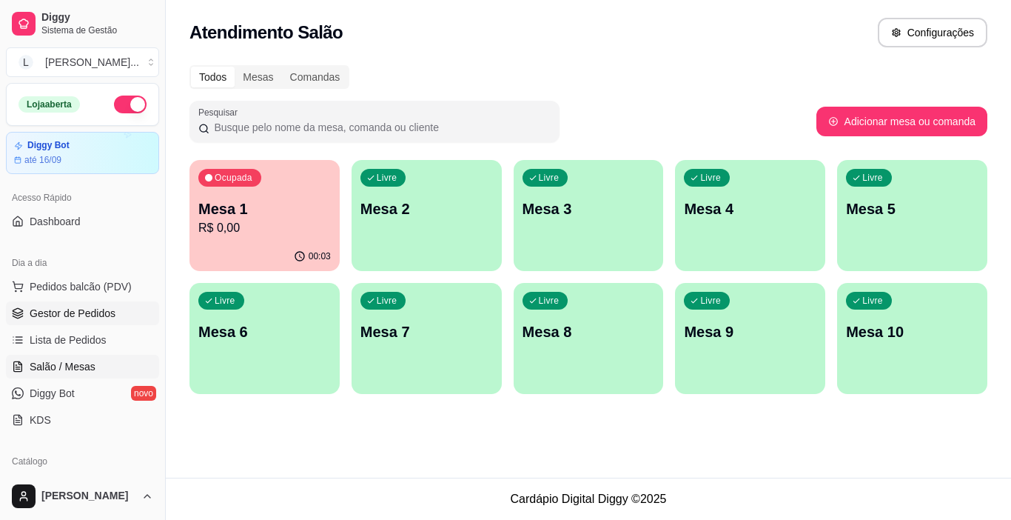
click at [102, 305] on link "Gestor de Pedidos" at bounding box center [82, 313] width 153 height 24
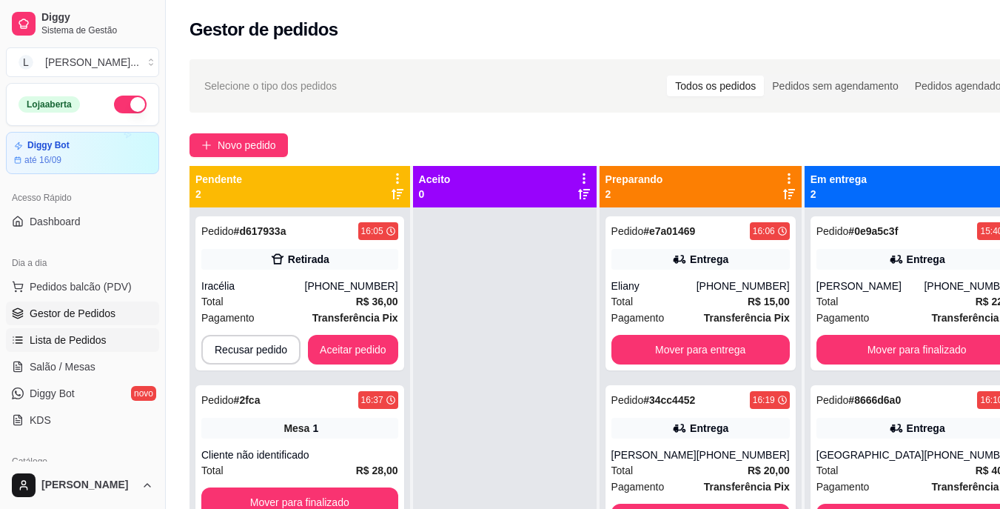
click at [103, 337] on span "Lista de Pedidos" at bounding box center [68, 339] width 77 height 15
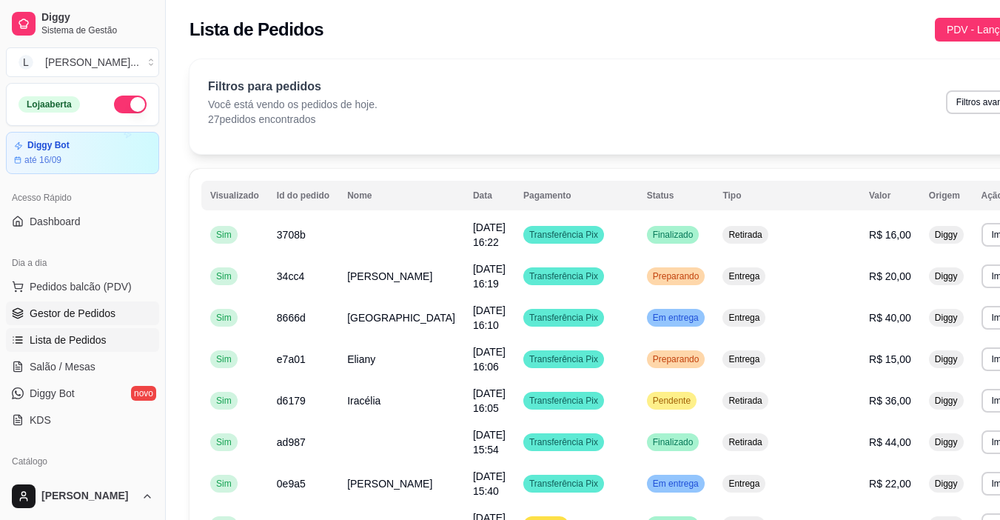
click at [102, 312] on span "Gestor de Pedidos" at bounding box center [73, 313] width 86 height 15
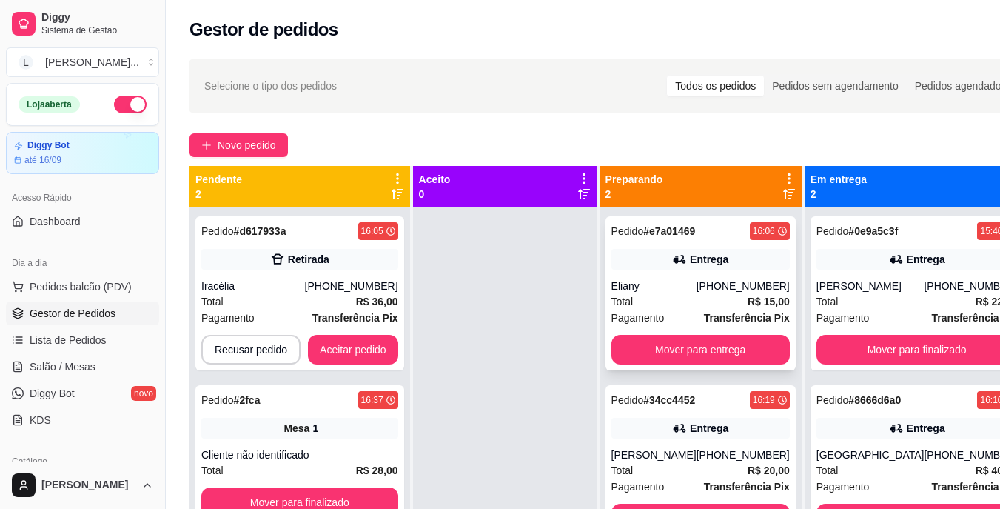
scroll to position [53, 0]
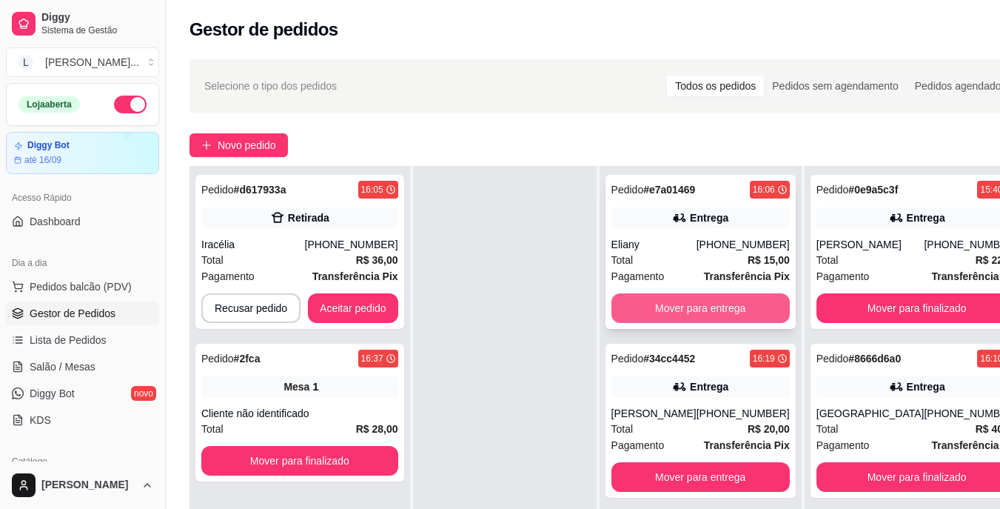
click at [695, 294] on button "Mover para entrega" at bounding box center [701, 308] width 178 height 30
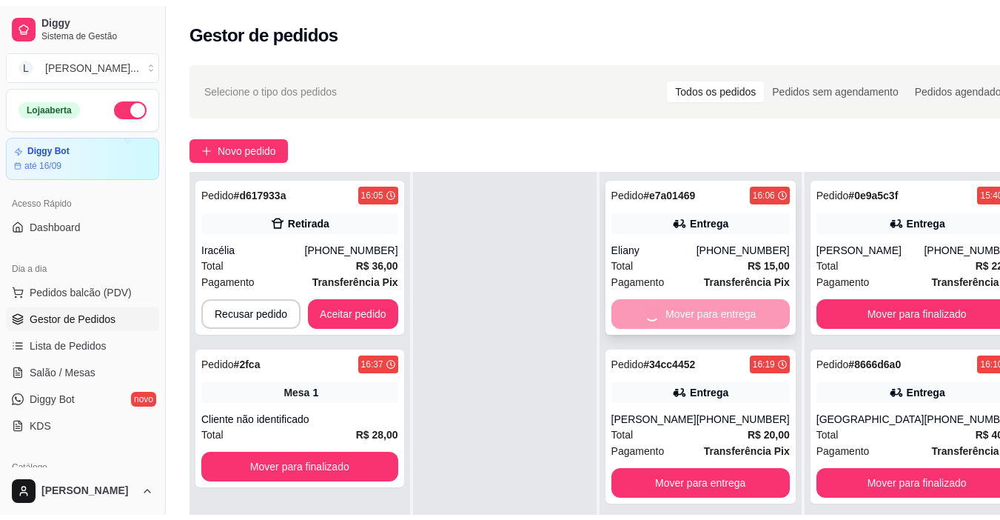
scroll to position [41, 0]
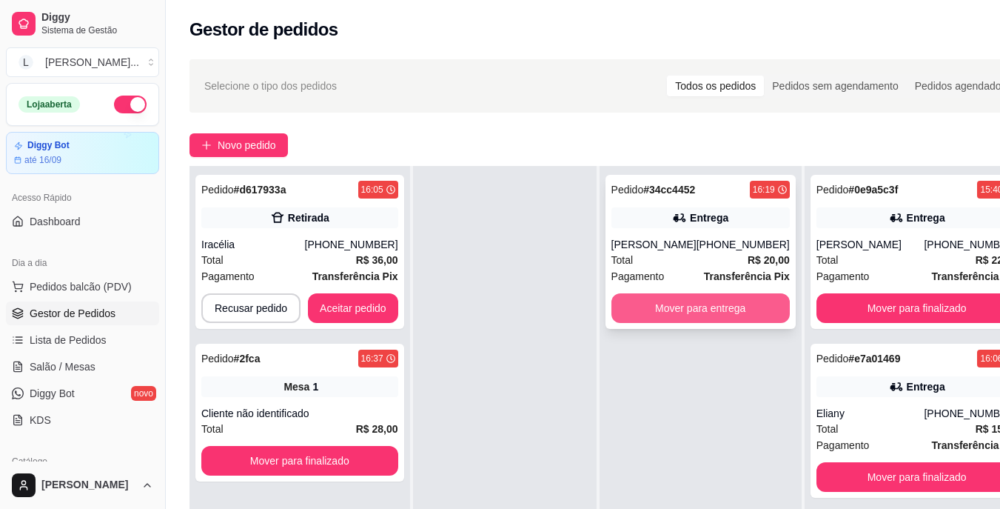
click at [695, 312] on button "Mover para entrega" at bounding box center [701, 308] width 178 height 30
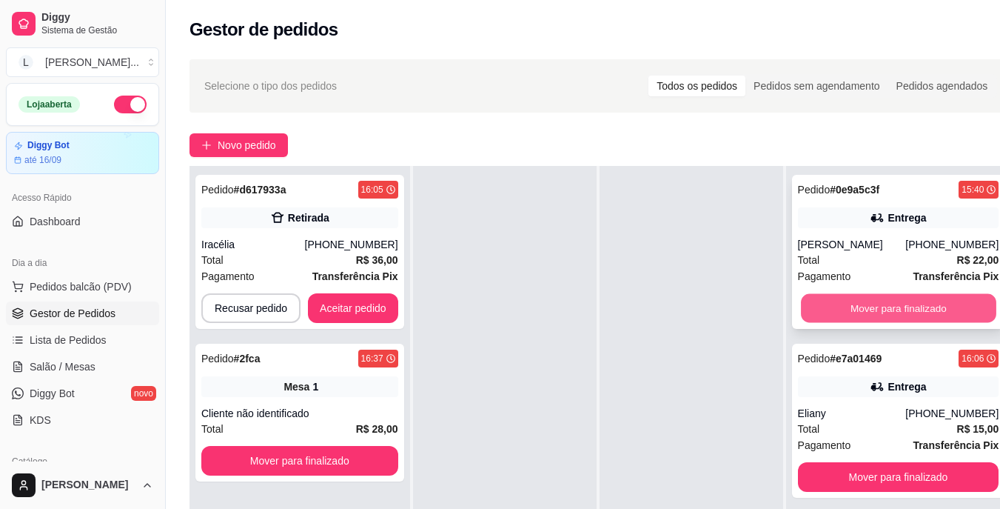
click at [852, 303] on button "Mover para finalizado" at bounding box center [898, 308] width 195 height 29
click at [852, 304] on button "Mover para finalizado" at bounding box center [898, 308] width 201 height 30
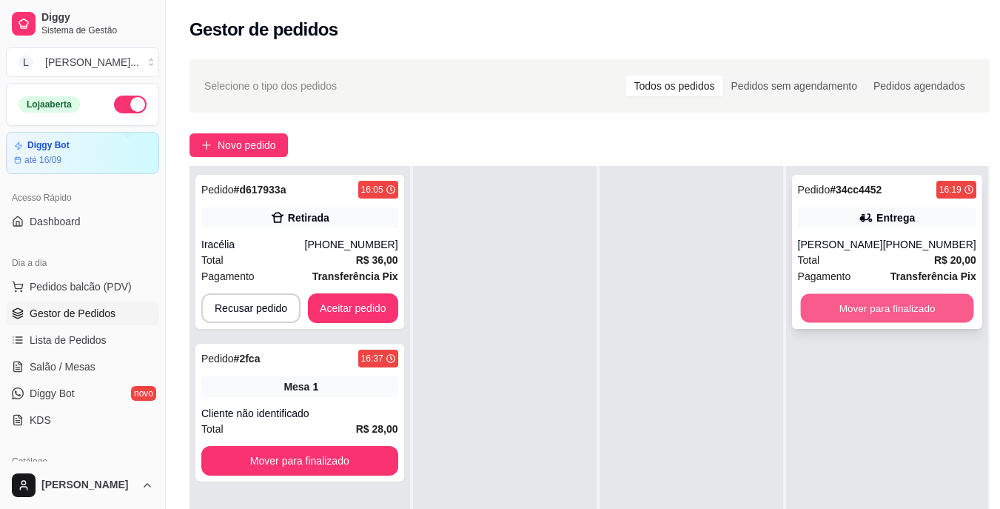
click at [852, 303] on button "Mover para finalizado" at bounding box center [886, 308] width 173 height 29
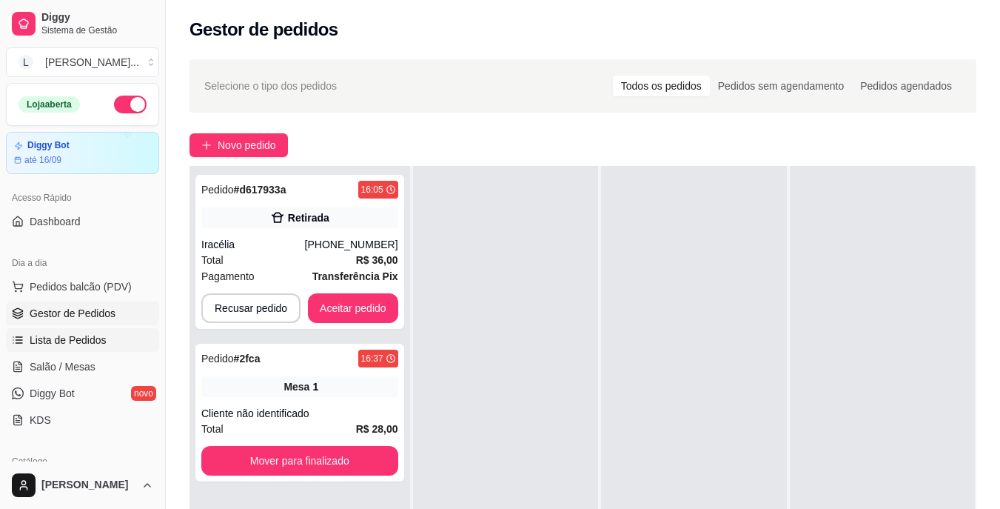
click at [90, 342] on span "Lista de Pedidos" at bounding box center [68, 339] width 77 height 15
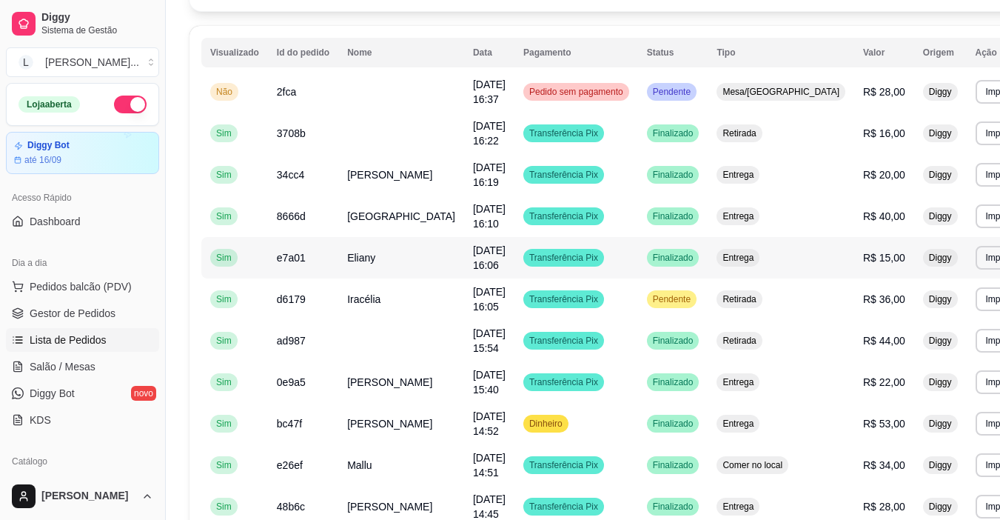
scroll to position [148, 0]
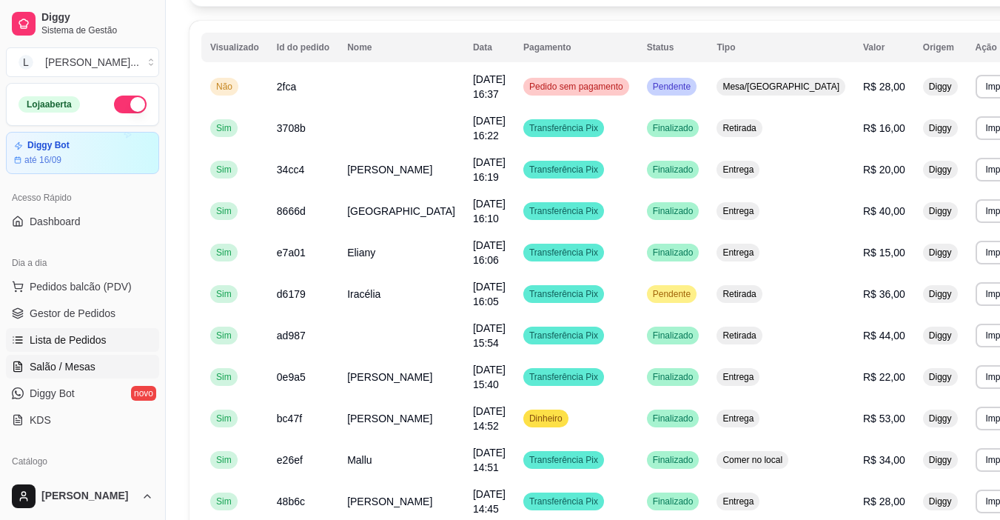
click at [86, 362] on span "Salão / Mesas" at bounding box center [63, 366] width 66 height 15
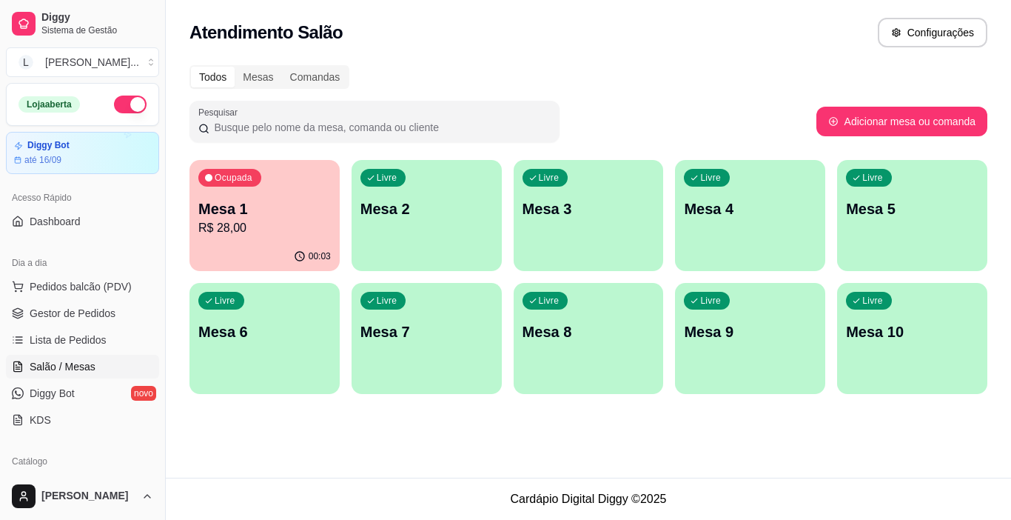
click at [298, 213] on p "Mesa 1" at bounding box center [264, 208] width 133 height 21
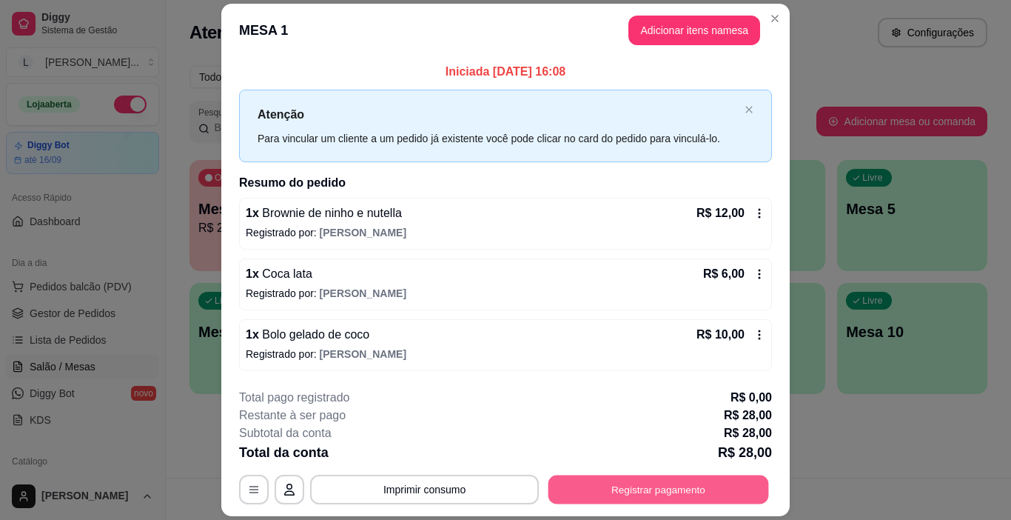
click at [659, 484] on button "Registrar pagamento" at bounding box center [659, 489] width 221 height 29
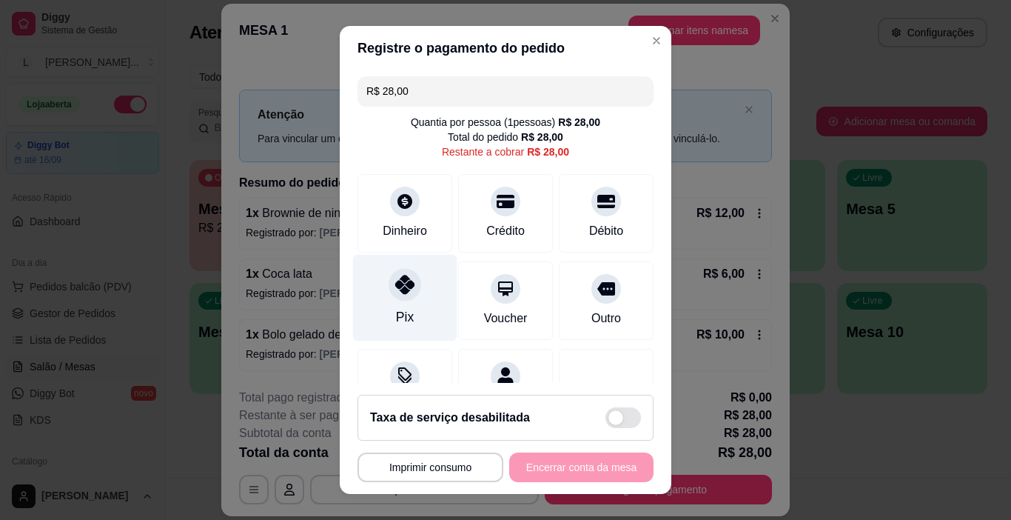
click at [407, 298] on div "Pix" at bounding box center [405, 298] width 104 height 87
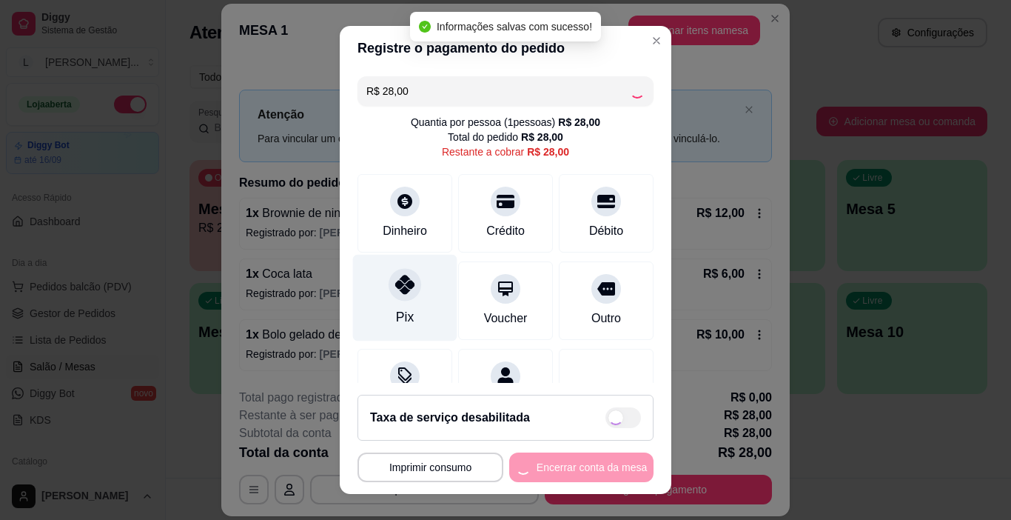
type input "R$ 0,00"
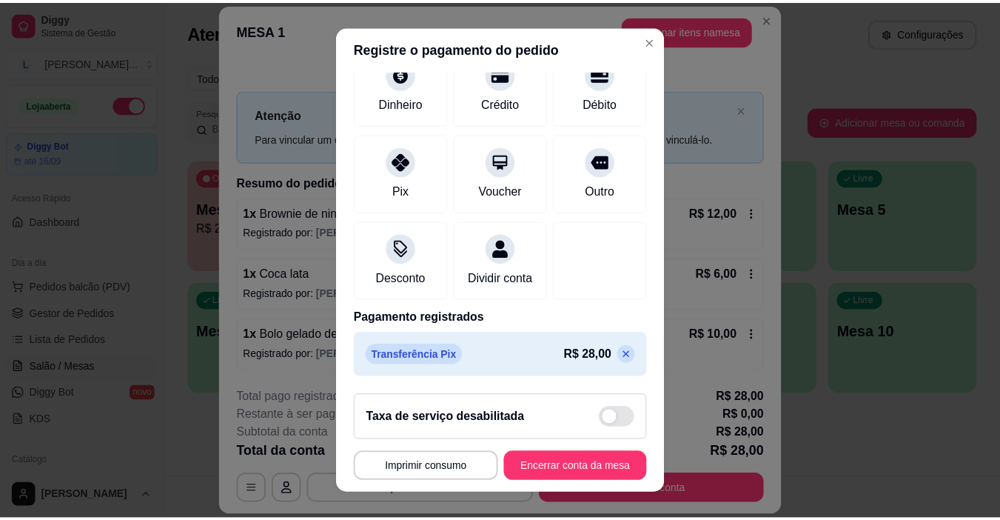
scroll to position [130, 0]
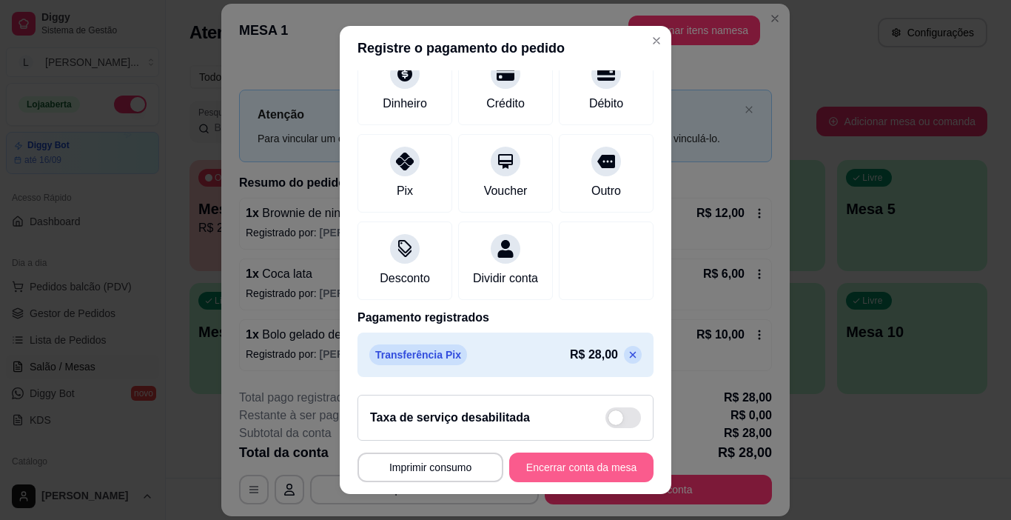
click at [555, 473] on button "Encerrar conta da mesa" at bounding box center [581, 467] width 144 height 30
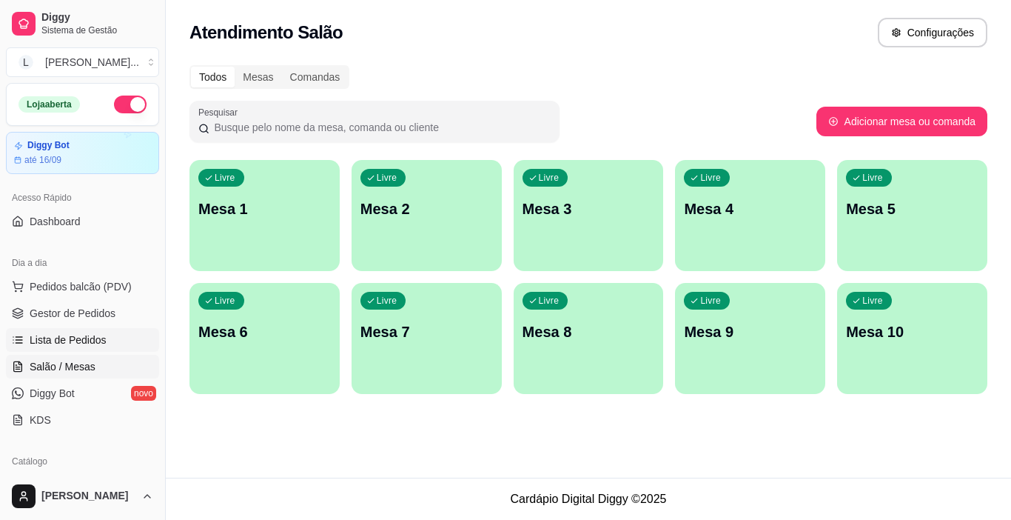
click at [82, 344] on span "Lista de Pedidos" at bounding box center [68, 339] width 77 height 15
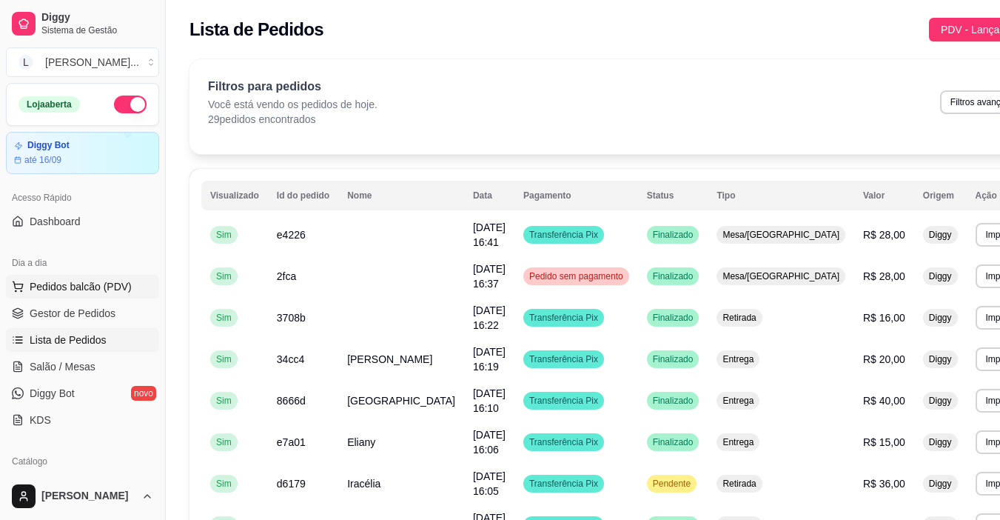
click at [90, 285] on span "Pedidos balcão (PDV)" at bounding box center [81, 286] width 102 height 15
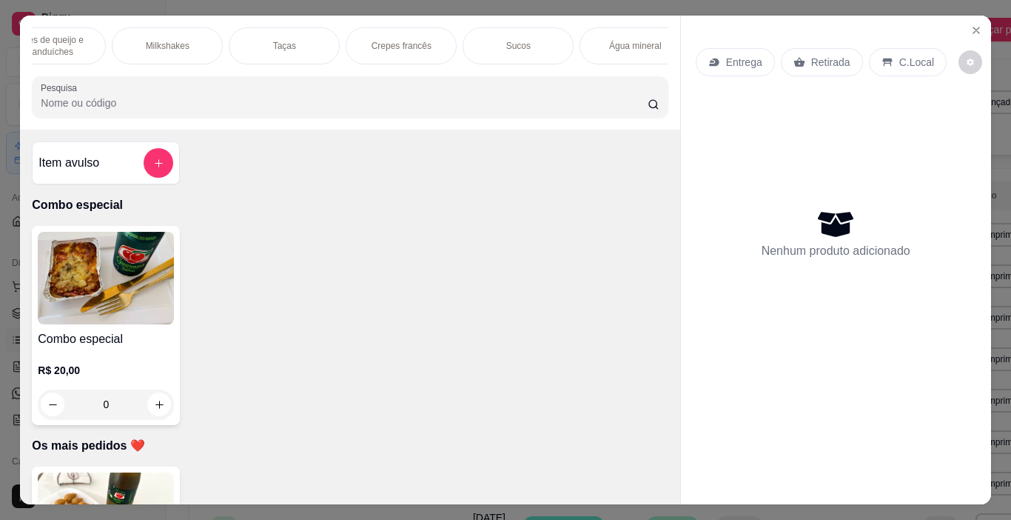
scroll to position [0, 1708]
click at [600, 47] on div "Água mineral" at bounding box center [601, 45] width 111 height 37
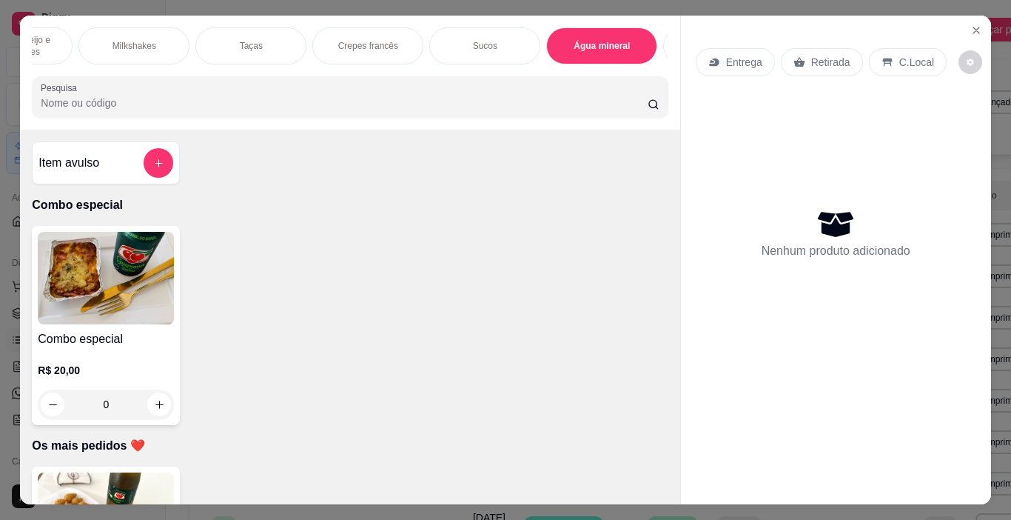
scroll to position [37, 0]
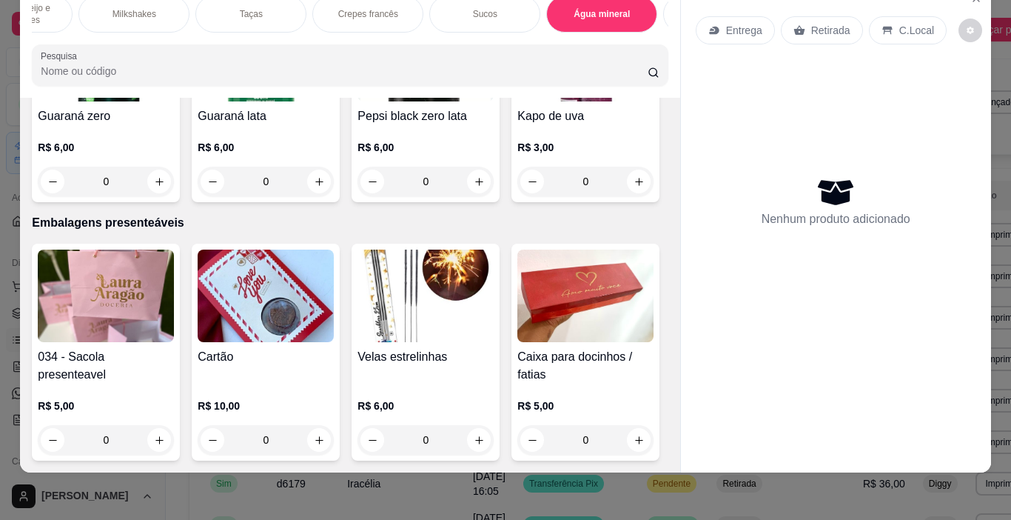
type input "1"
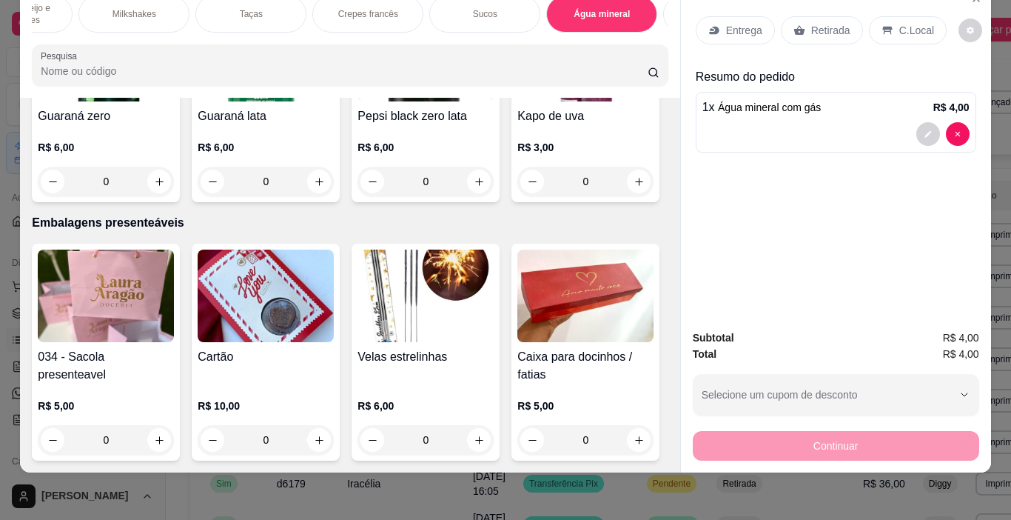
click at [813, 23] on p "Retirada" at bounding box center [831, 30] width 39 height 15
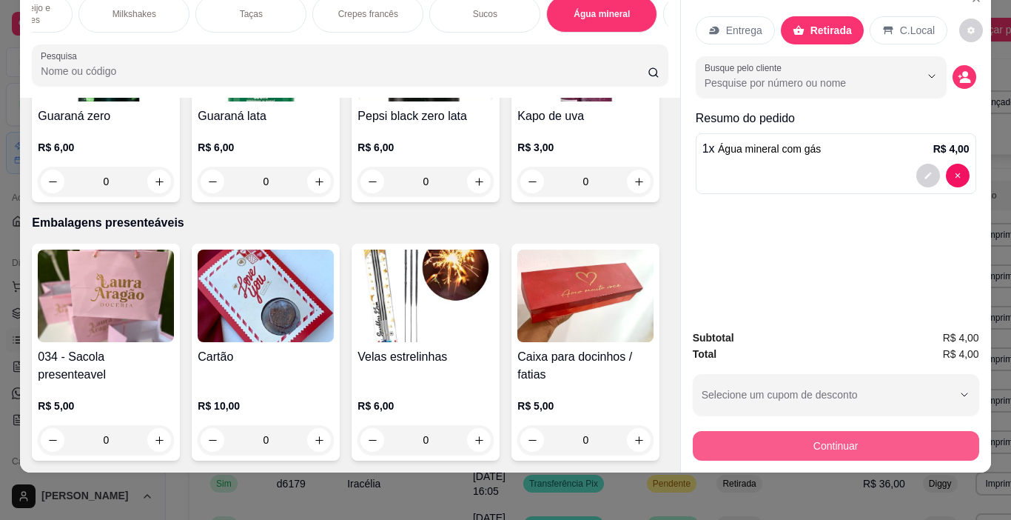
click at [801, 432] on button "Continuar" at bounding box center [836, 446] width 287 height 30
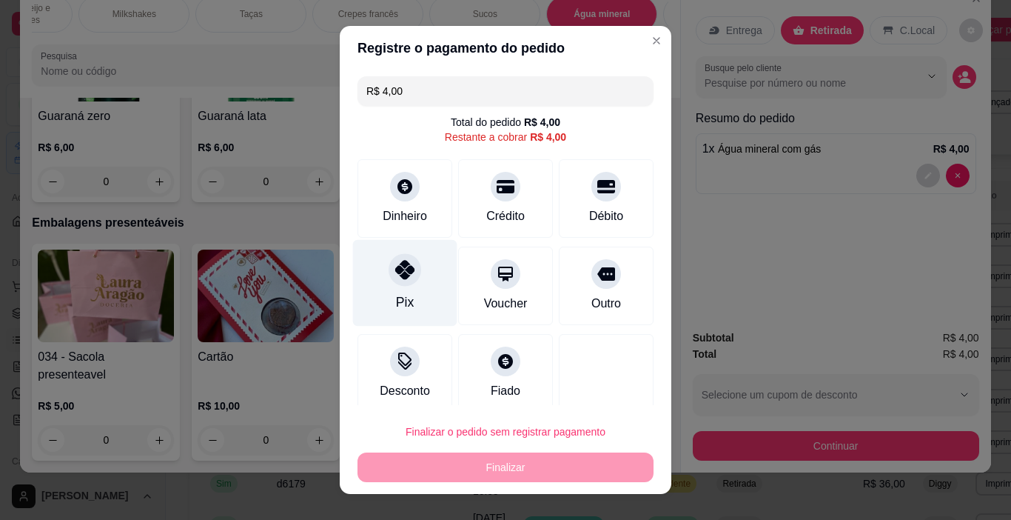
click at [392, 292] on div "Pix" at bounding box center [405, 283] width 104 height 87
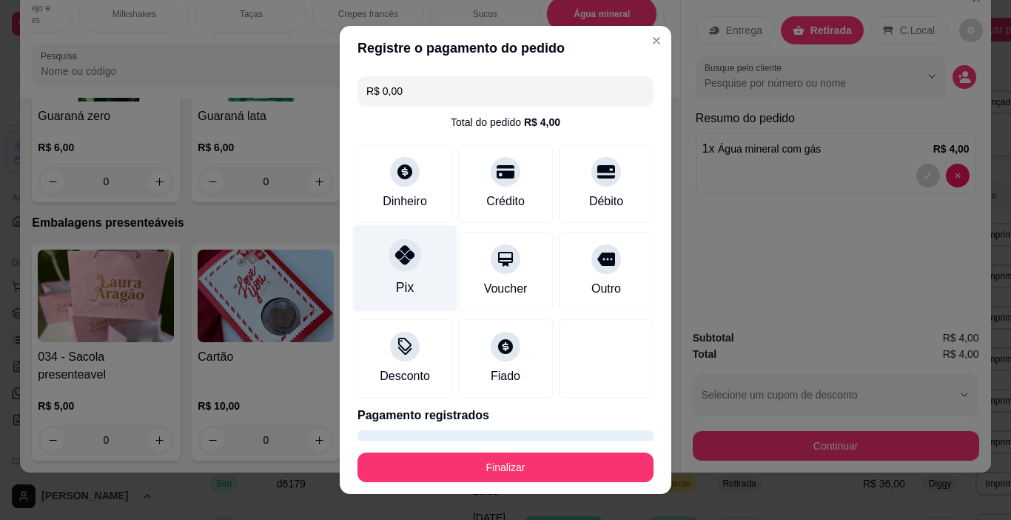
type input "R$ 0,00"
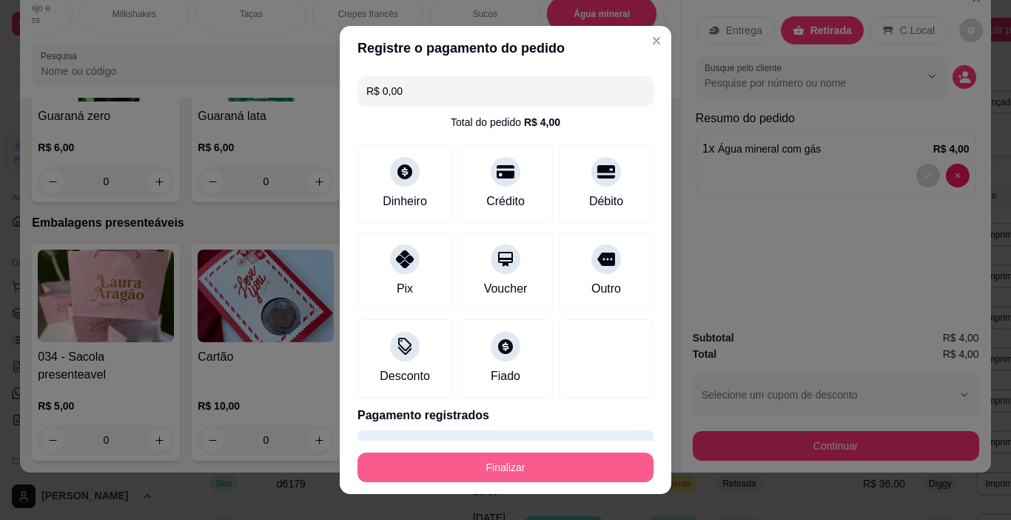
click at [424, 461] on button "Finalizar" at bounding box center [506, 467] width 296 height 30
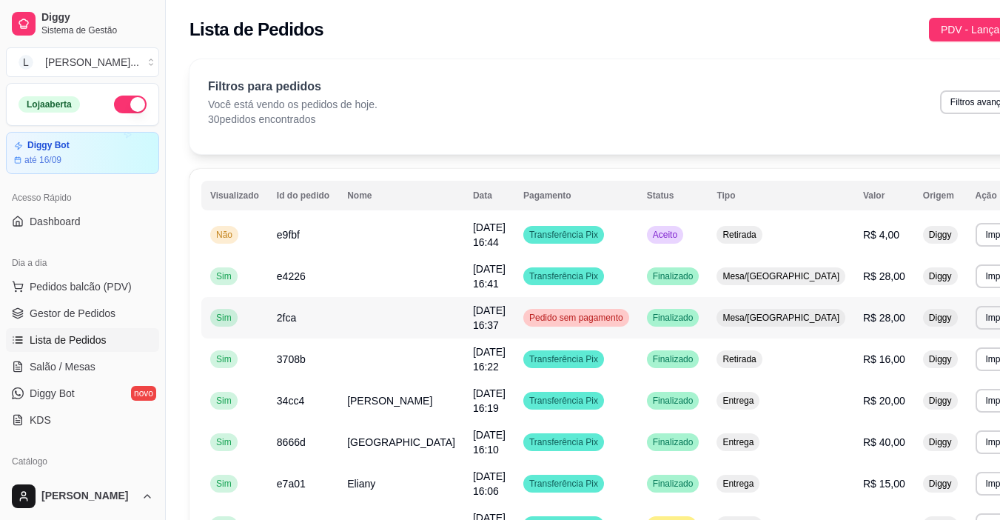
click at [344, 238] on td at bounding box center [401, 234] width 126 height 41
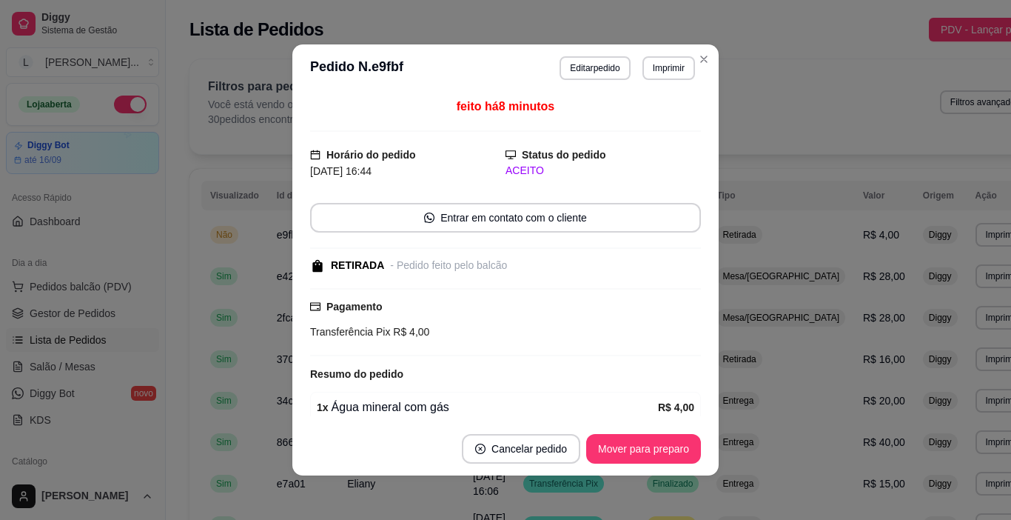
click at [620, 445] on button "Mover para preparo" at bounding box center [643, 449] width 115 height 30
click at [621, 445] on button "Mover para preparo" at bounding box center [643, 449] width 115 height 30
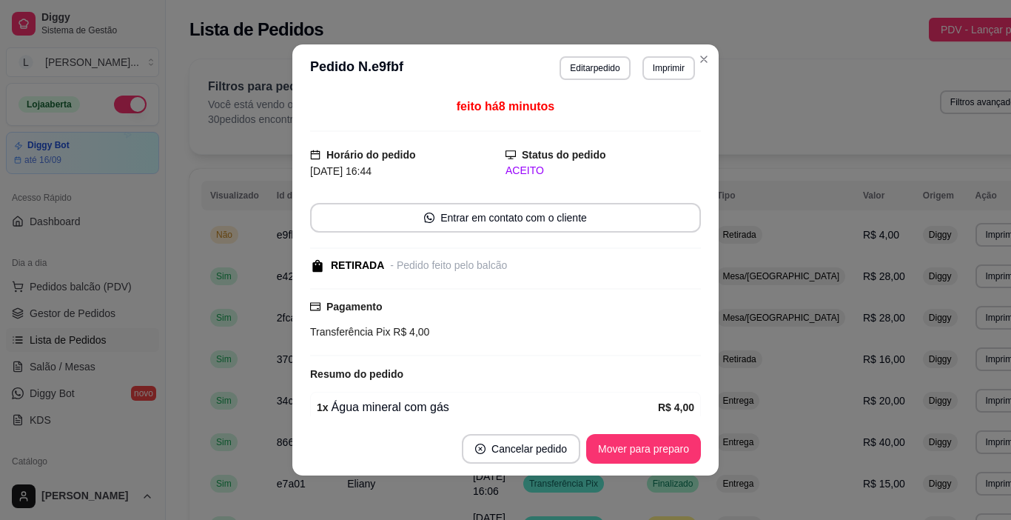
click at [621, 445] on button "Mover para preparo" at bounding box center [643, 449] width 115 height 30
click at [621, 445] on div "Mover para preparo" at bounding box center [643, 449] width 115 height 30
click at [621, 445] on div "Mover para preparo" at bounding box center [634, 449] width 136 height 30
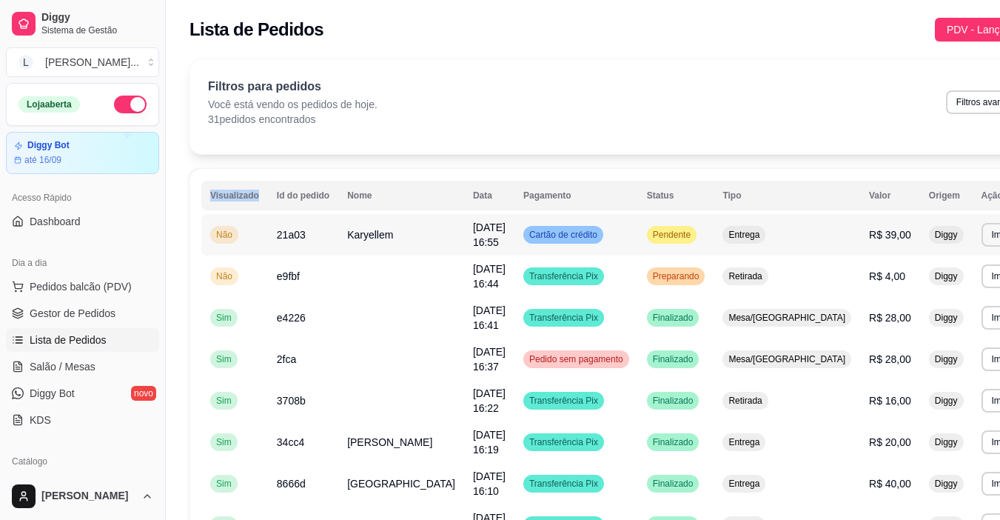
click at [393, 241] on td "Karyellem" at bounding box center [401, 234] width 126 height 41
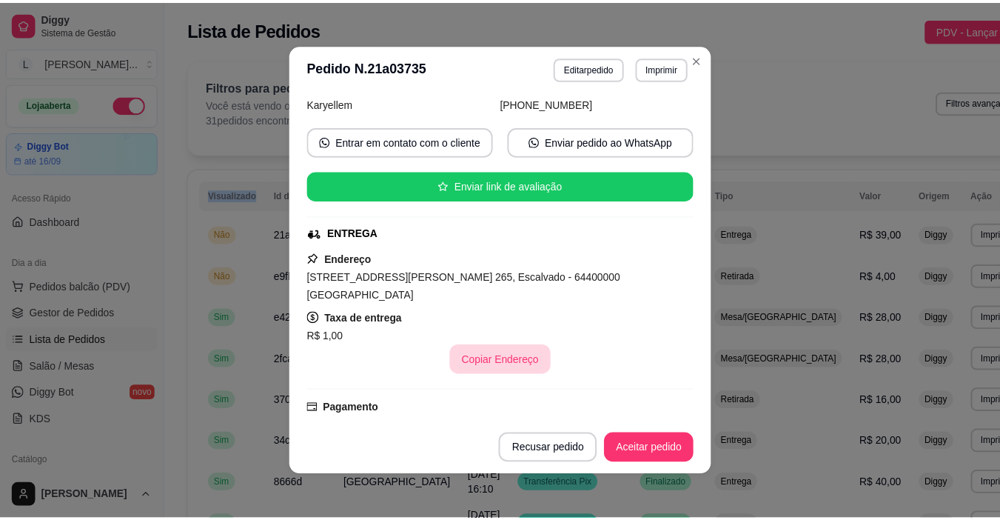
scroll to position [257, 0]
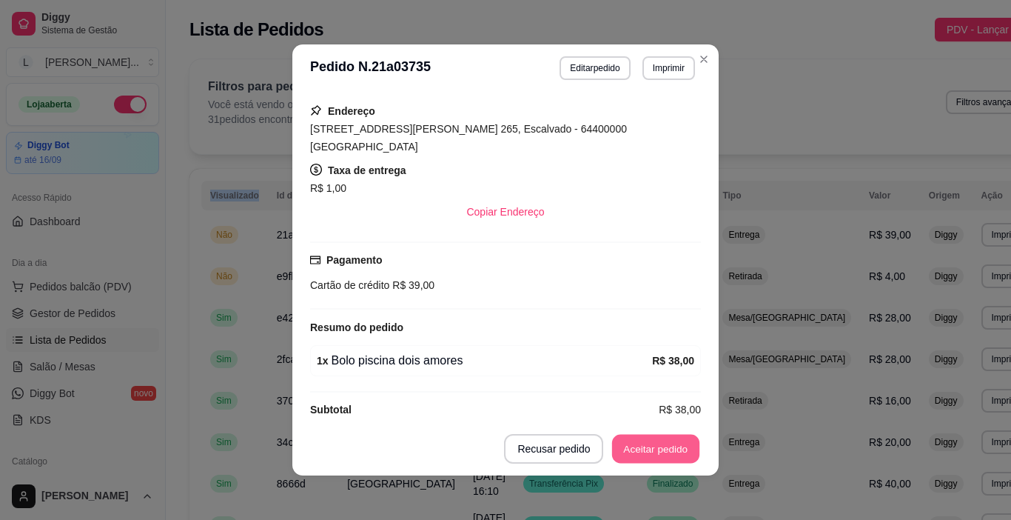
click at [633, 445] on button "Aceitar pedido" at bounding box center [655, 449] width 87 height 29
click at [633, 445] on button "Mover para preparo" at bounding box center [643, 449] width 115 height 30
click at [656, 73] on button "Imprimir" at bounding box center [668, 67] width 51 height 23
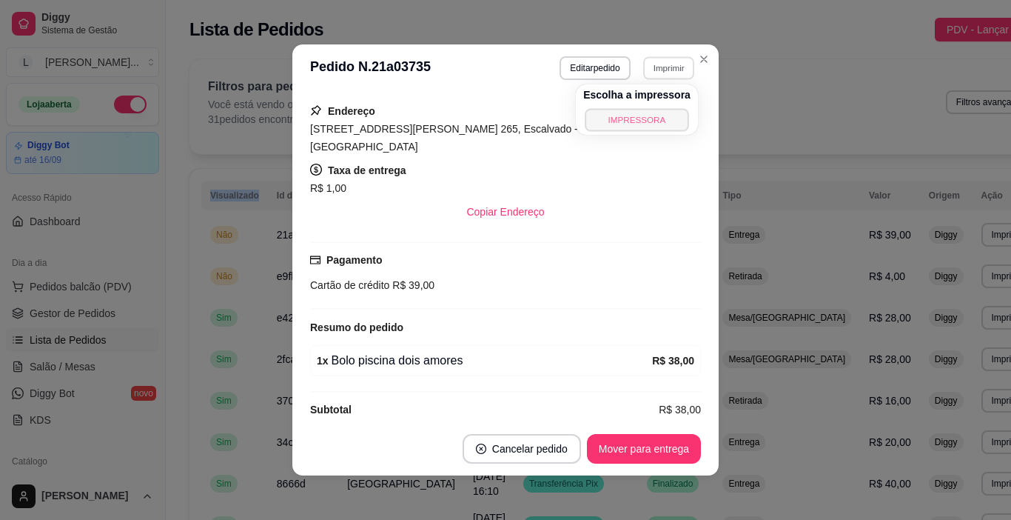
click at [652, 113] on button "IMPRESSORA" at bounding box center [637, 119] width 104 height 23
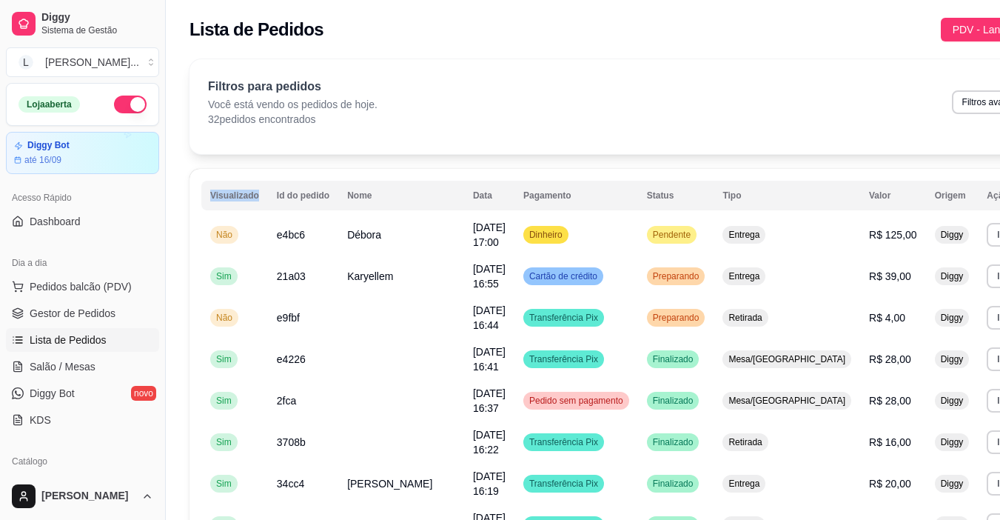
click at [376, 233] on span "Débora" at bounding box center [364, 235] width 34 height 12
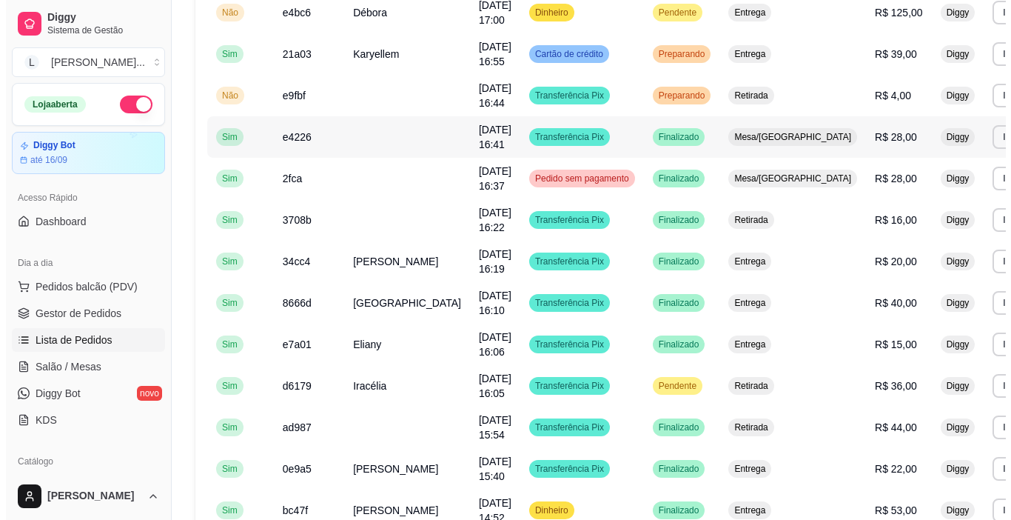
scroll to position [0, 0]
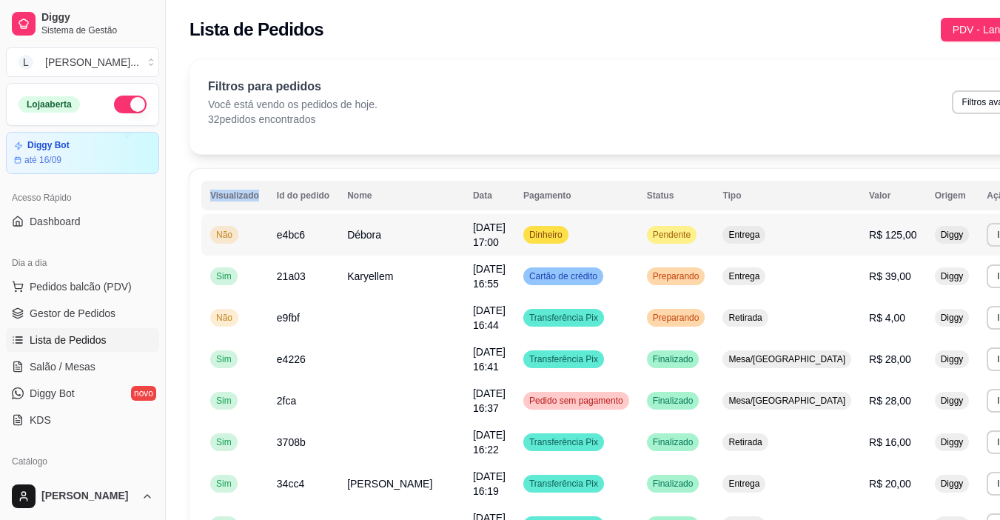
click at [358, 233] on span "Débora" at bounding box center [364, 235] width 34 height 12
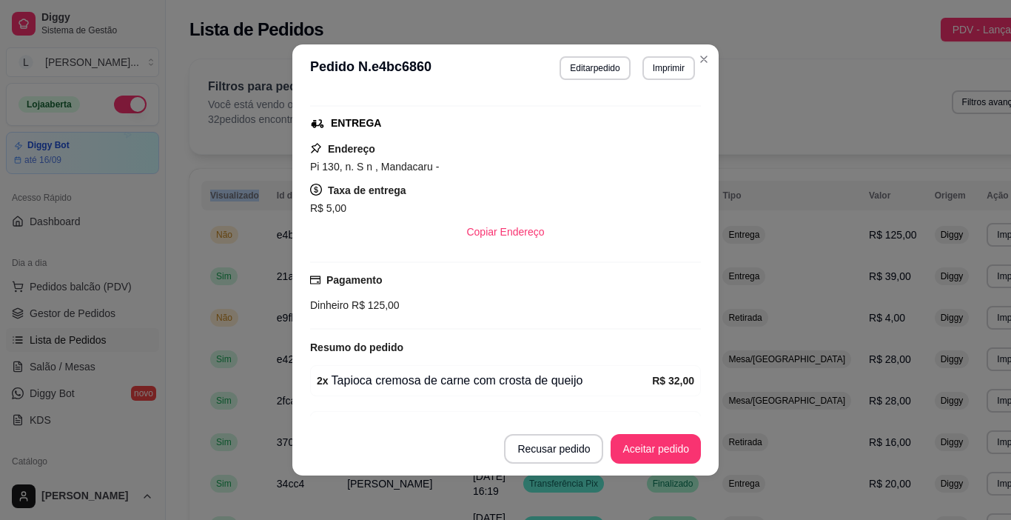
scroll to position [395, 0]
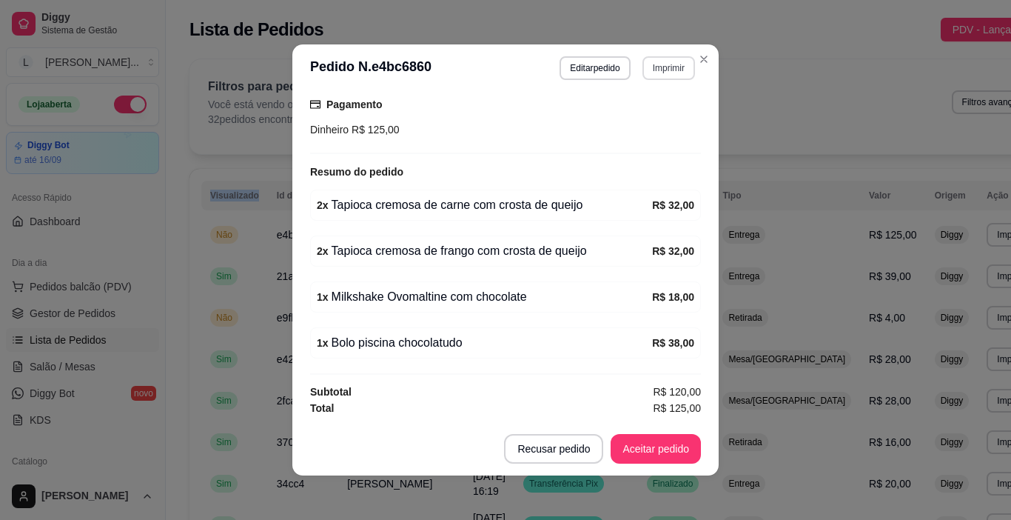
click at [665, 73] on button "Imprimir" at bounding box center [669, 68] width 53 height 24
click at [647, 123] on button "IMPRESSORA" at bounding box center [636, 120] width 107 height 24
click at [701, 63] on div "Filtros para pedidos Você está vendo os pedidos de hoje. 32 pedidos encontrados…" at bounding box center [625, 106] width 871 height 95
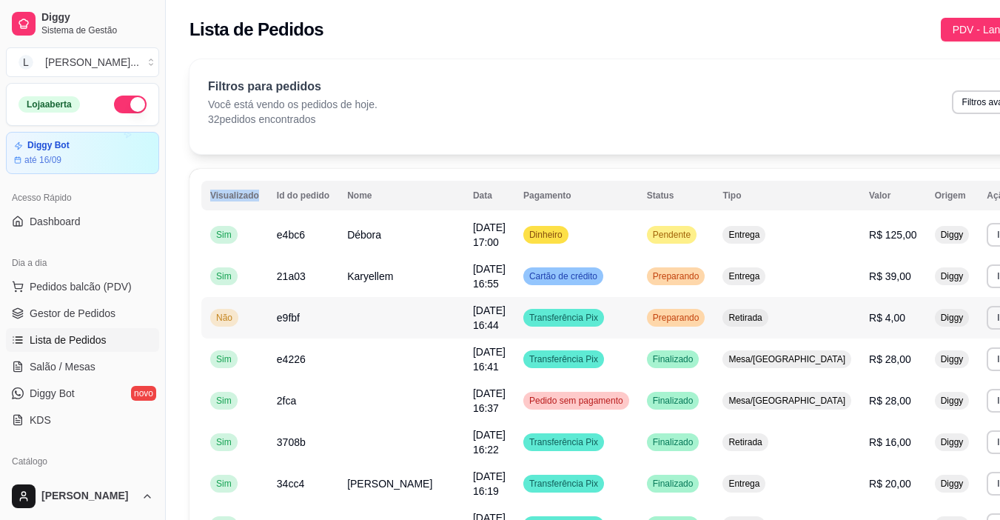
click at [650, 321] on span "Preparando" at bounding box center [676, 318] width 53 height 12
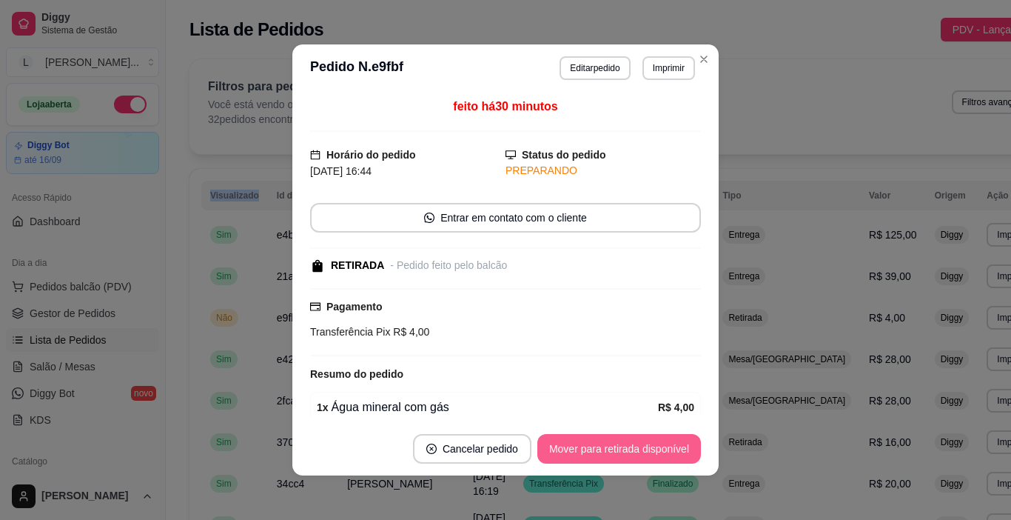
click at [589, 442] on button "Mover para retirada disponível" at bounding box center [620, 449] width 164 height 30
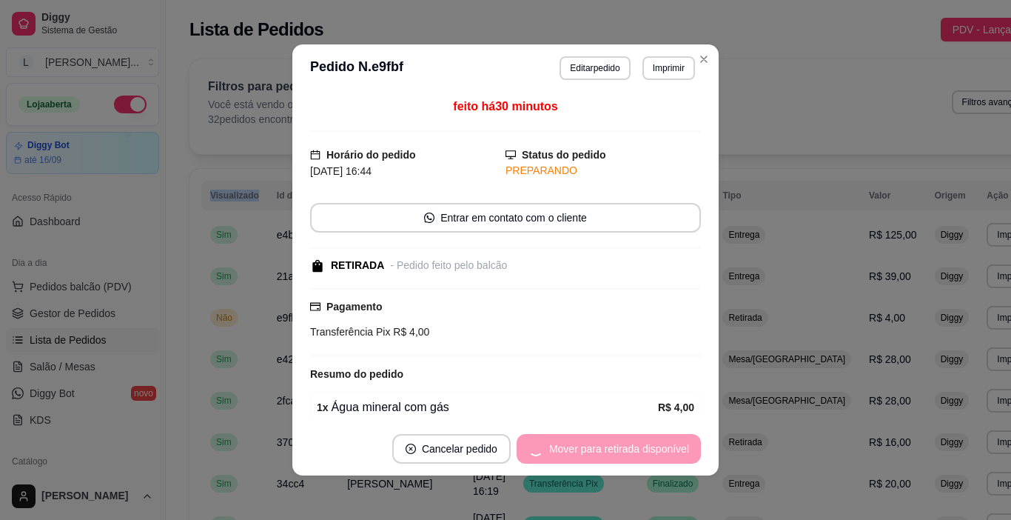
click at [588, 441] on div "Mover para retirada disponível" at bounding box center [609, 449] width 184 height 30
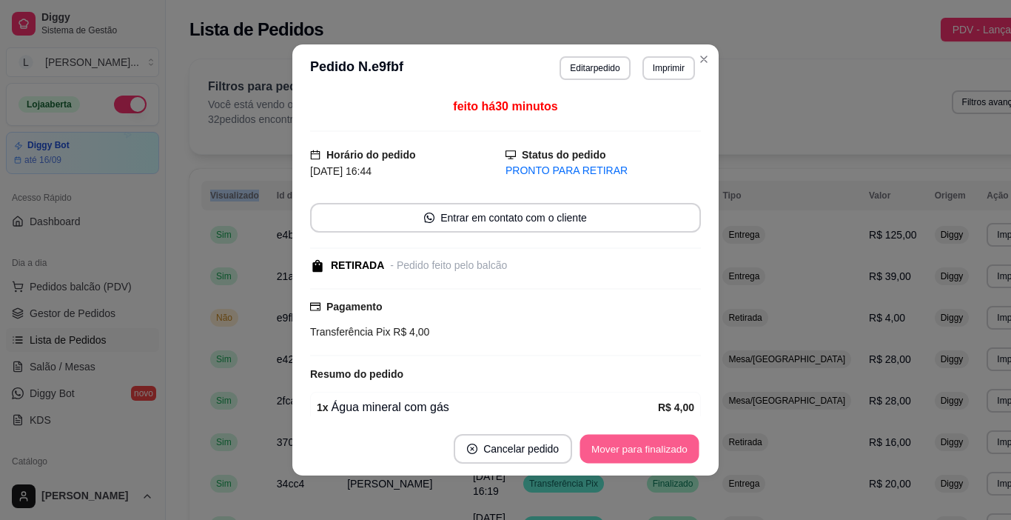
click at [588, 441] on button "Mover para finalizado" at bounding box center [640, 449] width 119 height 29
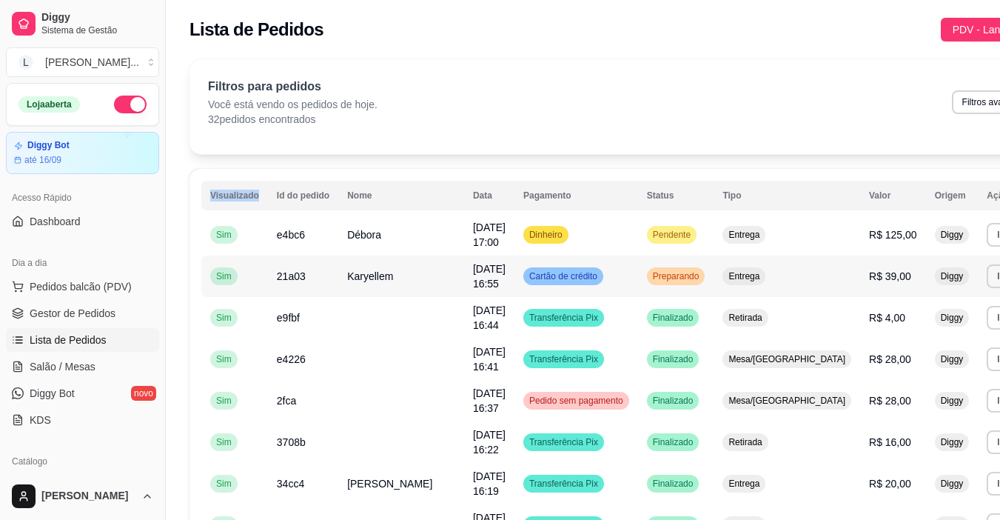
click at [386, 278] on span "Karyellem" at bounding box center [370, 276] width 46 height 12
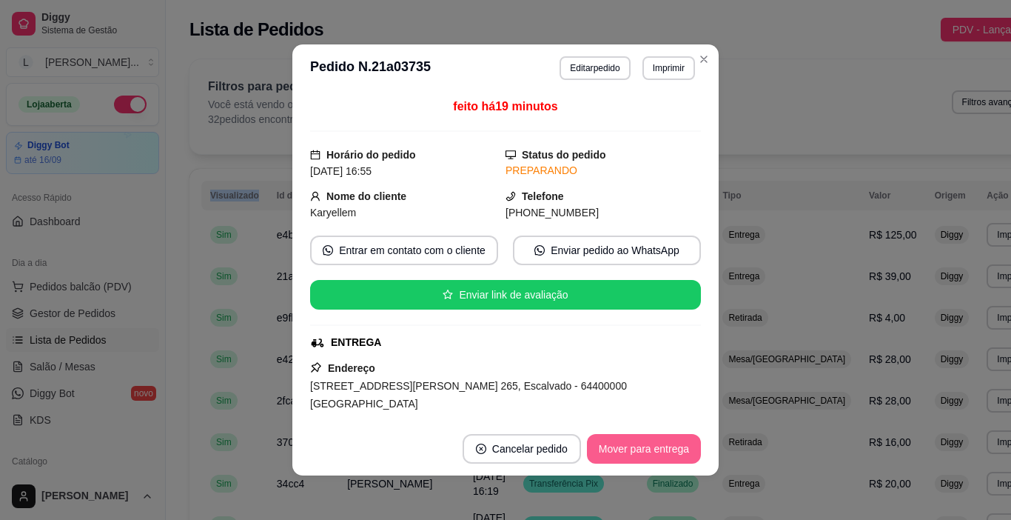
click at [614, 444] on button "Mover para entrega" at bounding box center [644, 449] width 114 height 30
click at [615, 441] on div "Mover para entrega" at bounding box center [633, 449] width 135 height 30
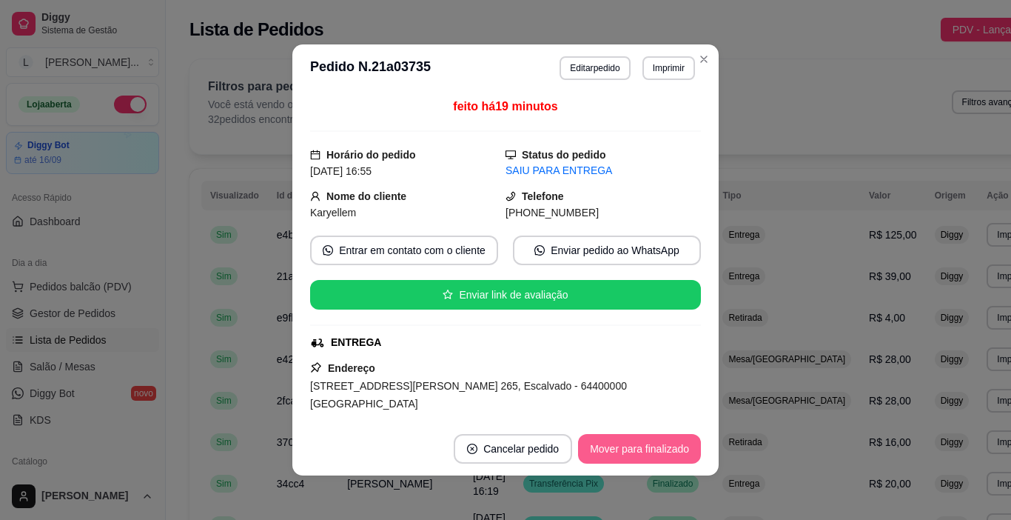
click at [615, 441] on button "Mover para finalizado" at bounding box center [639, 449] width 123 height 30
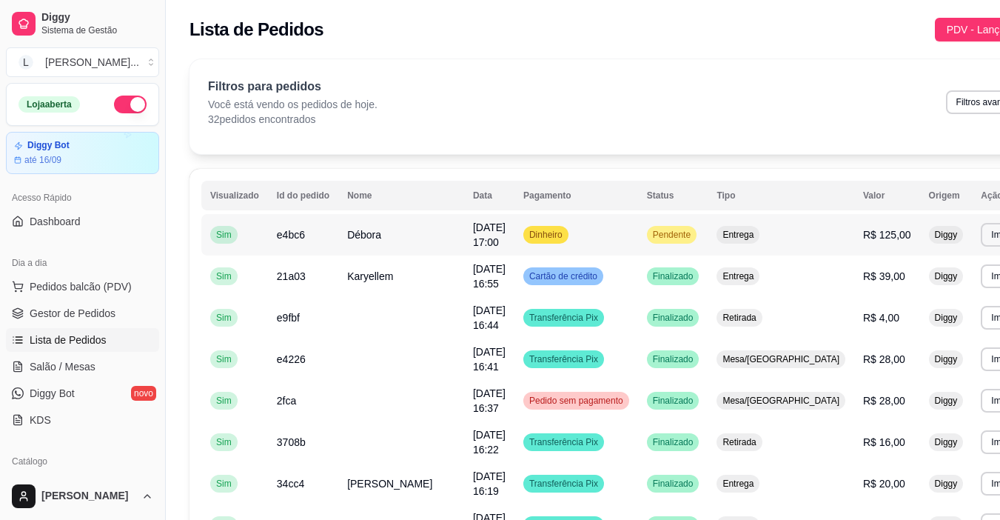
click at [385, 238] on td "Débora" at bounding box center [401, 234] width 126 height 41
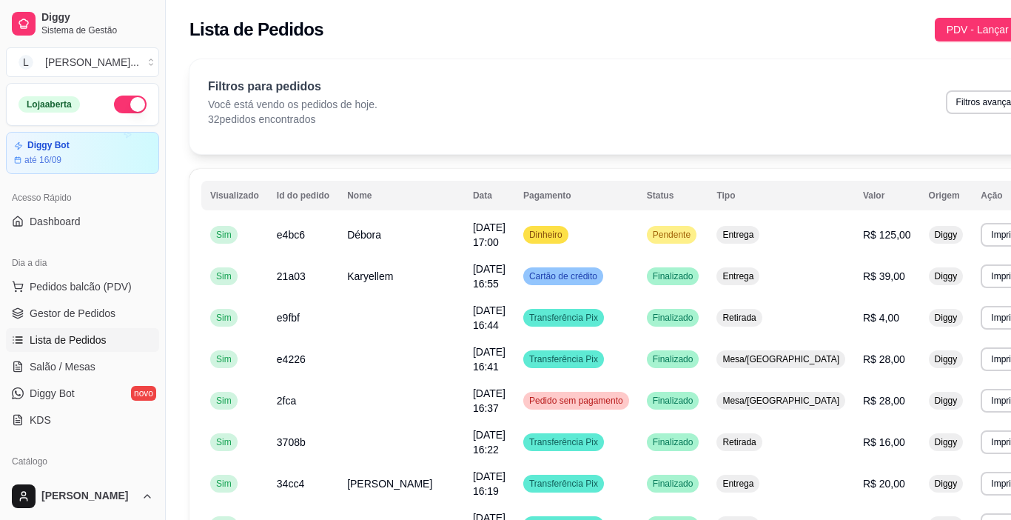
click at [643, 437] on button "Aceitar pedido" at bounding box center [656, 449] width 90 height 30
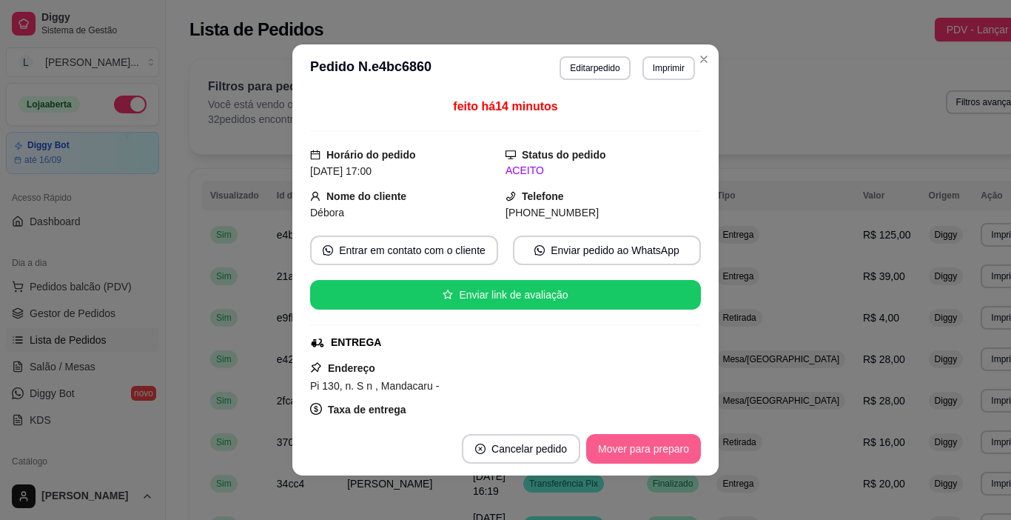
click at [643, 441] on button "Mover para preparo" at bounding box center [643, 449] width 115 height 30
click at [694, 60] on div "Filtros para pedidos Você está vendo os pedidos de hoje. 32 pedidos encontrados…" at bounding box center [623, 106] width 866 height 95
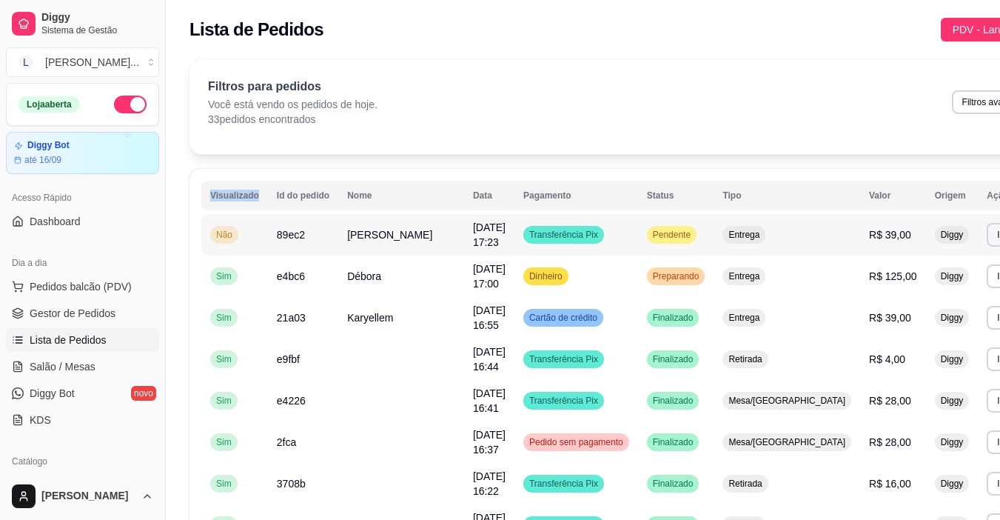
click at [407, 234] on td "[PERSON_NAME]" at bounding box center [401, 234] width 126 height 41
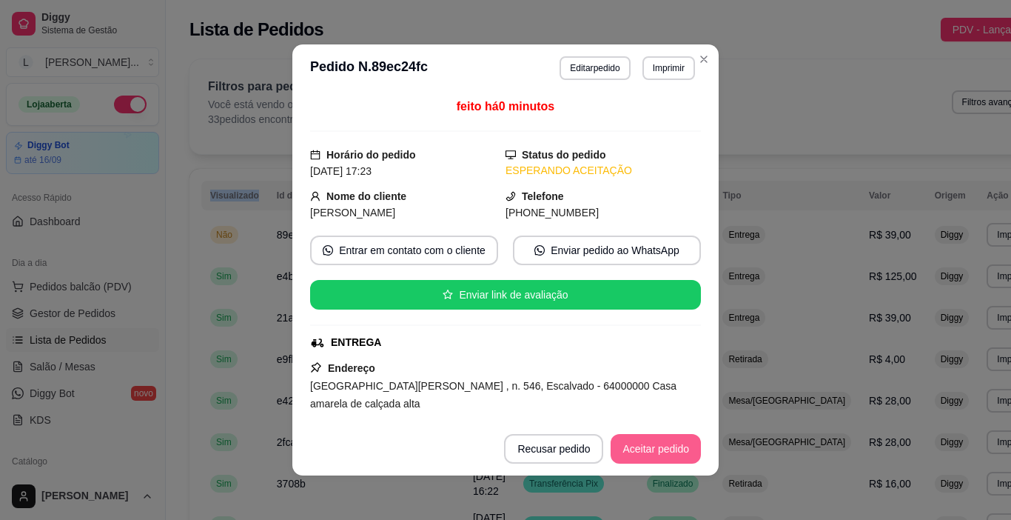
click at [645, 444] on button "Aceitar pedido" at bounding box center [656, 449] width 90 height 30
click at [643, 447] on button "Mover para preparo" at bounding box center [643, 449] width 115 height 30
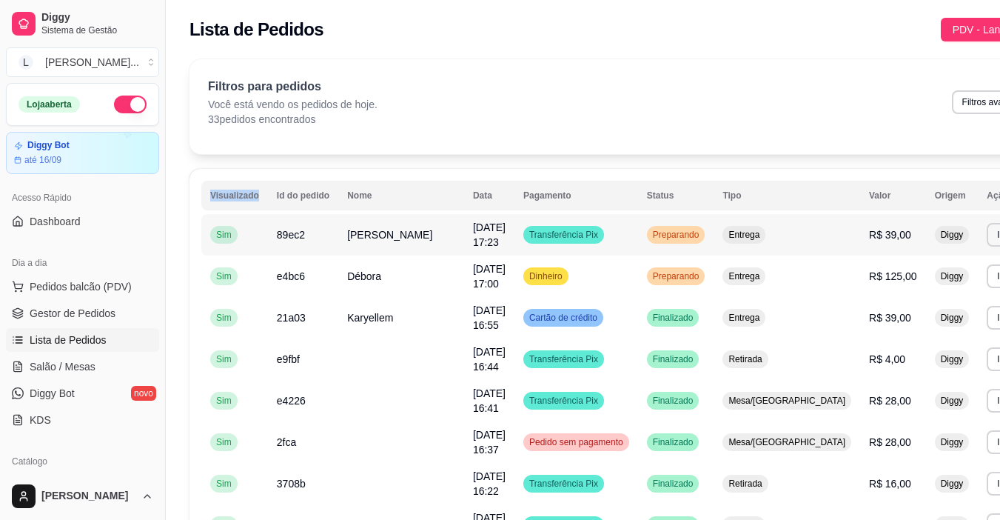
click at [404, 238] on td "[PERSON_NAME]" at bounding box center [401, 234] width 126 height 41
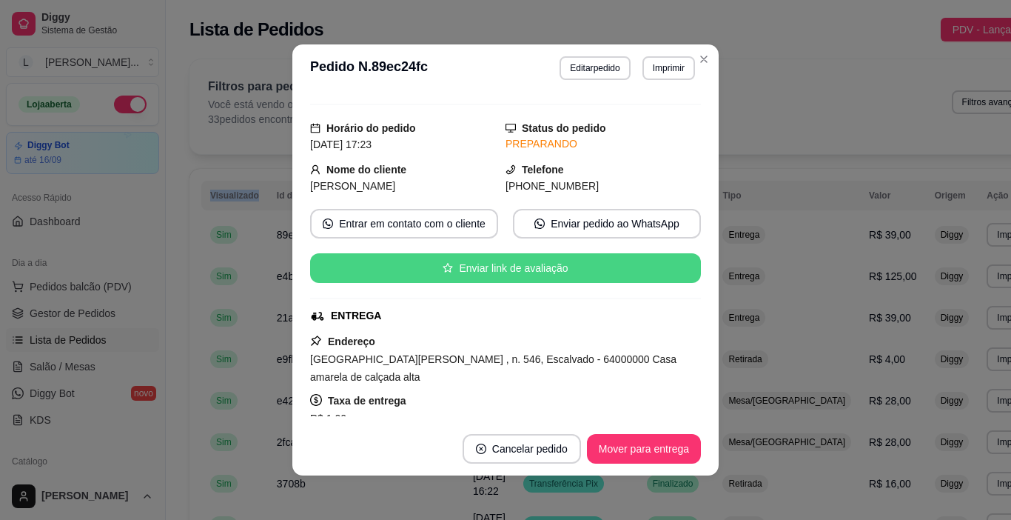
scroll to position [74, 0]
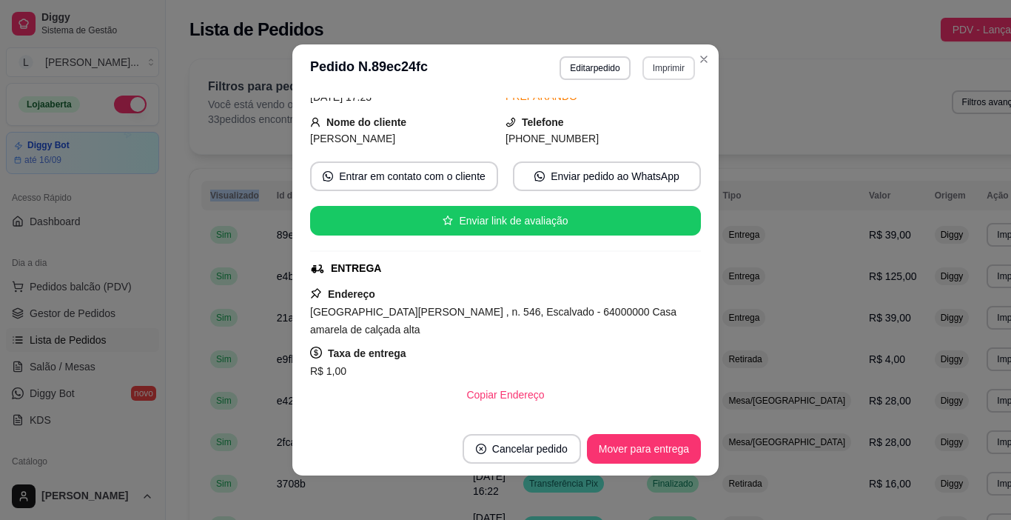
click at [656, 76] on button "Imprimir" at bounding box center [669, 68] width 53 height 24
click at [649, 121] on button "IMPRESSORA" at bounding box center [636, 120] width 107 height 24
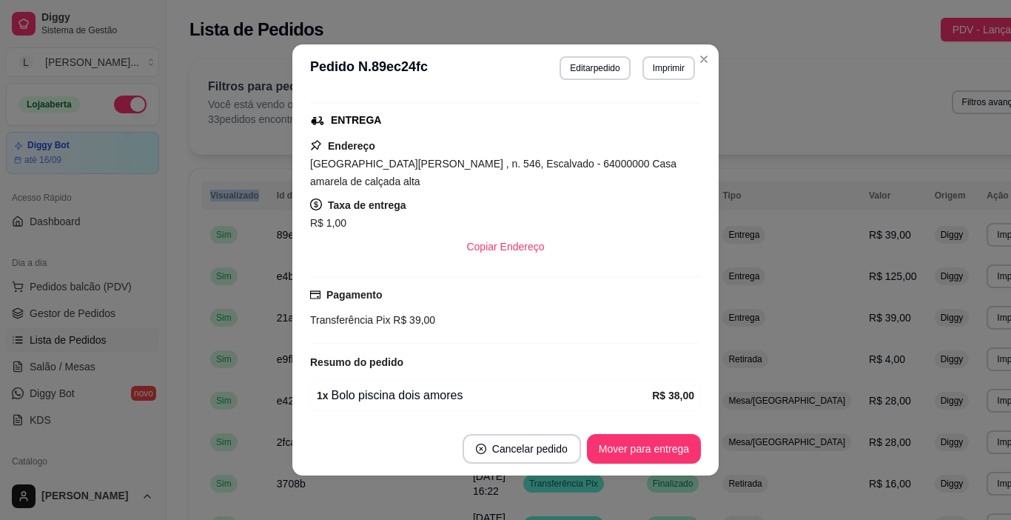
scroll to position [0, 0]
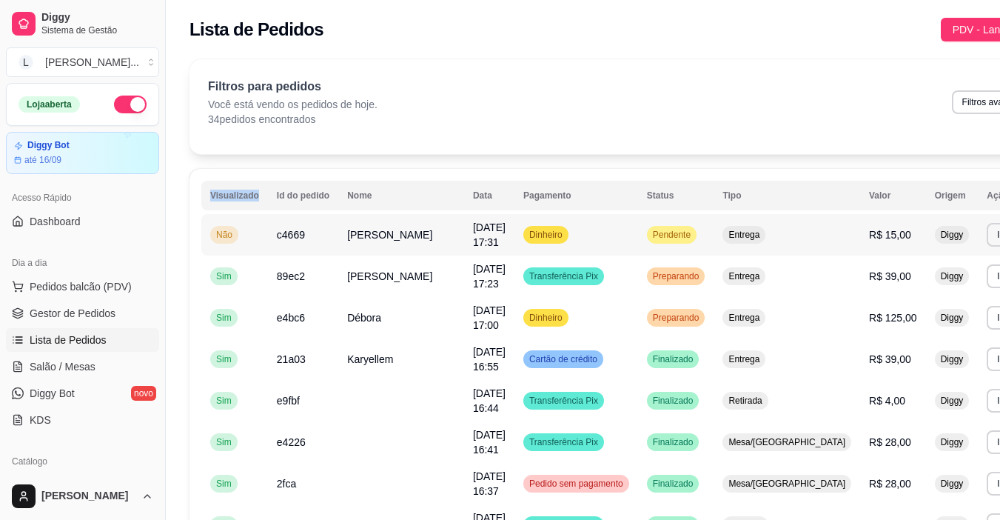
click at [601, 230] on td "Dinheiro" at bounding box center [577, 234] width 124 height 41
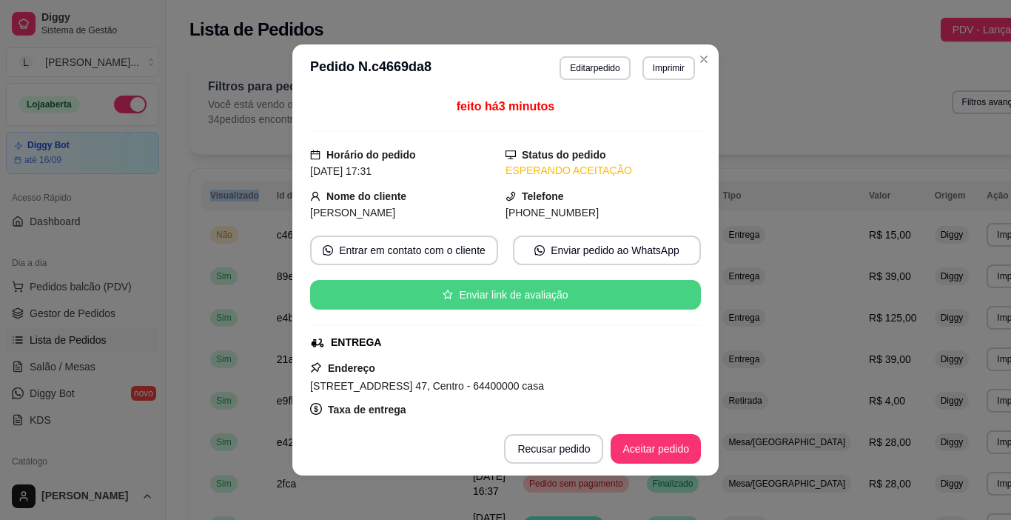
click at [658, 444] on button "Aceitar pedido" at bounding box center [656, 449] width 90 height 30
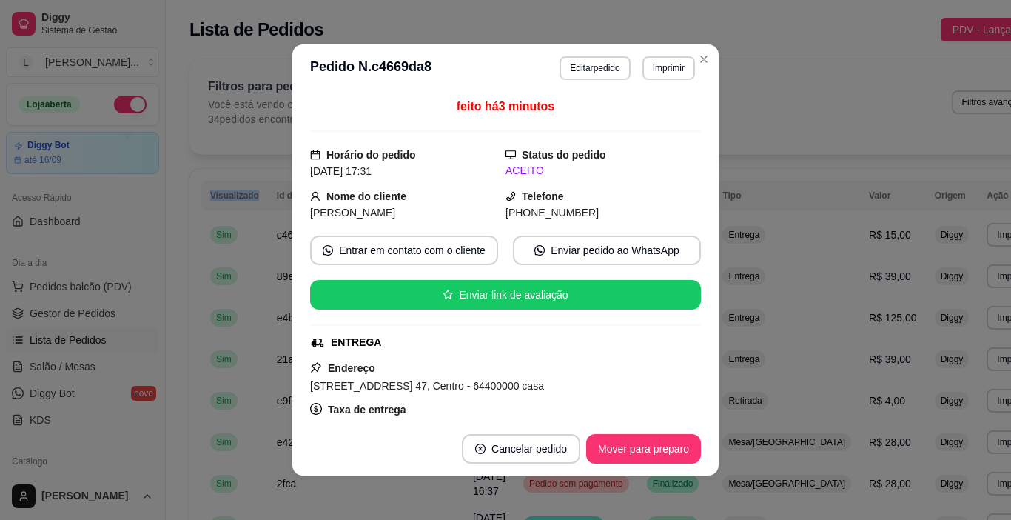
click at [672, 72] on button "Imprimir" at bounding box center [669, 68] width 53 height 24
click at [630, 124] on button "IMPRESSORA" at bounding box center [636, 120] width 107 height 24
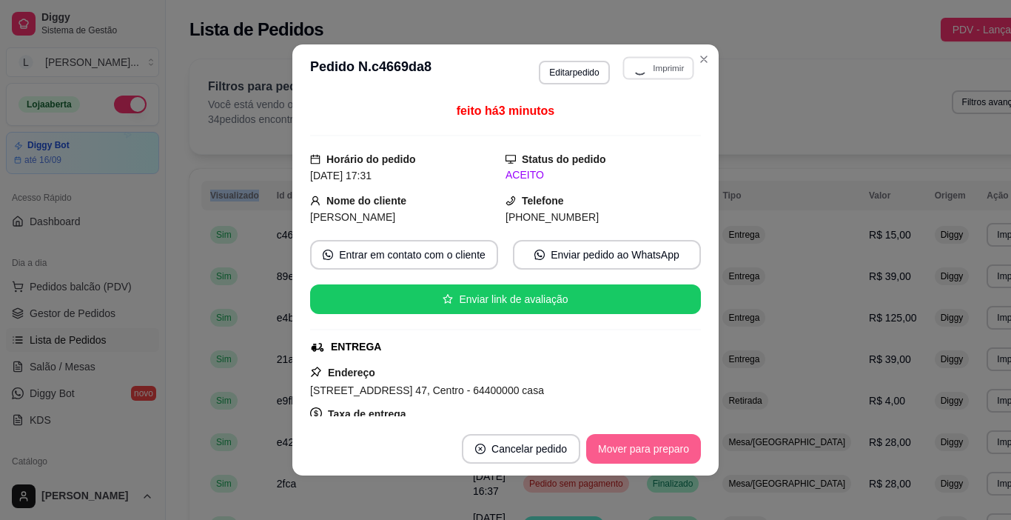
click at [649, 455] on button "Mover para preparo" at bounding box center [643, 449] width 115 height 30
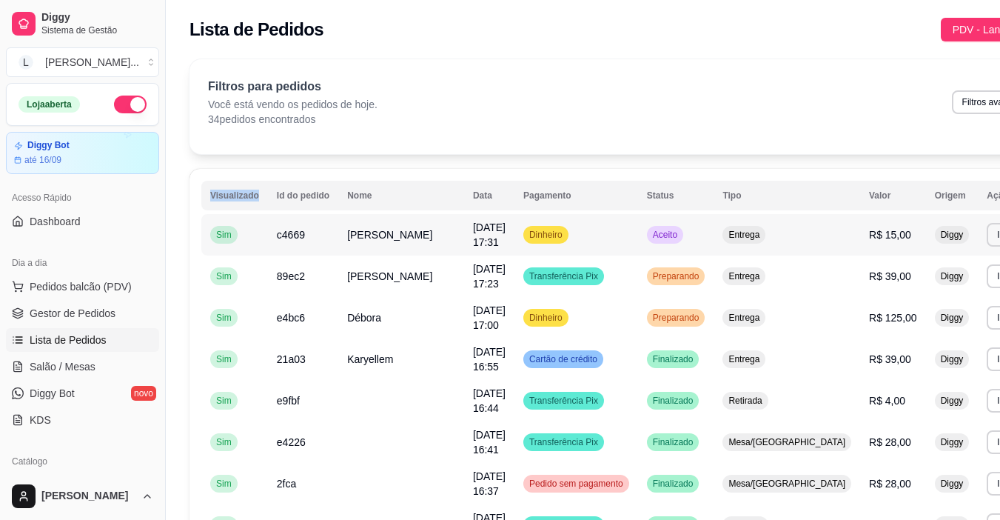
click at [568, 229] on td "Dinheiro" at bounding box center [577, 234] width 124 height 41
click at [591, 238] on td "Dinheiro" at bounding box center [577, 234] width 124 height 41
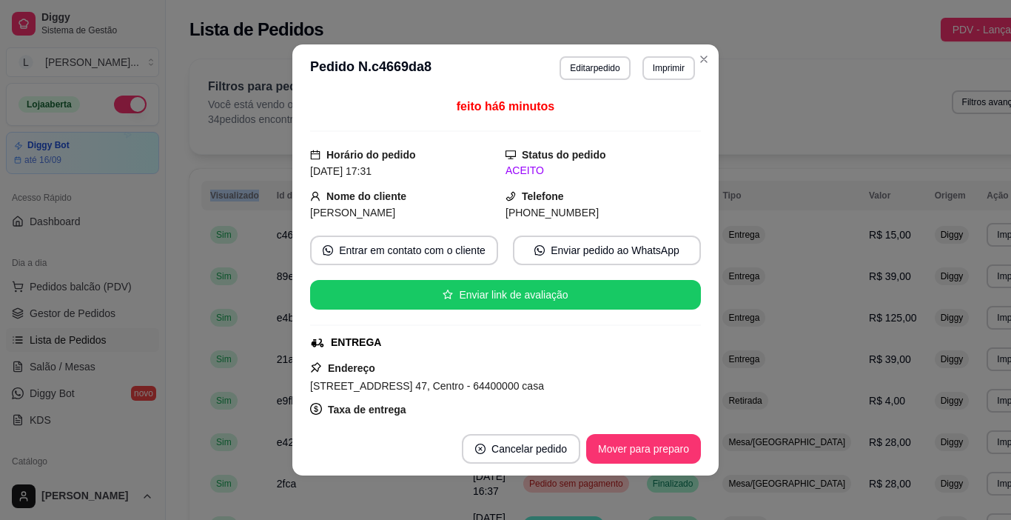
scroll to position [74, 0]
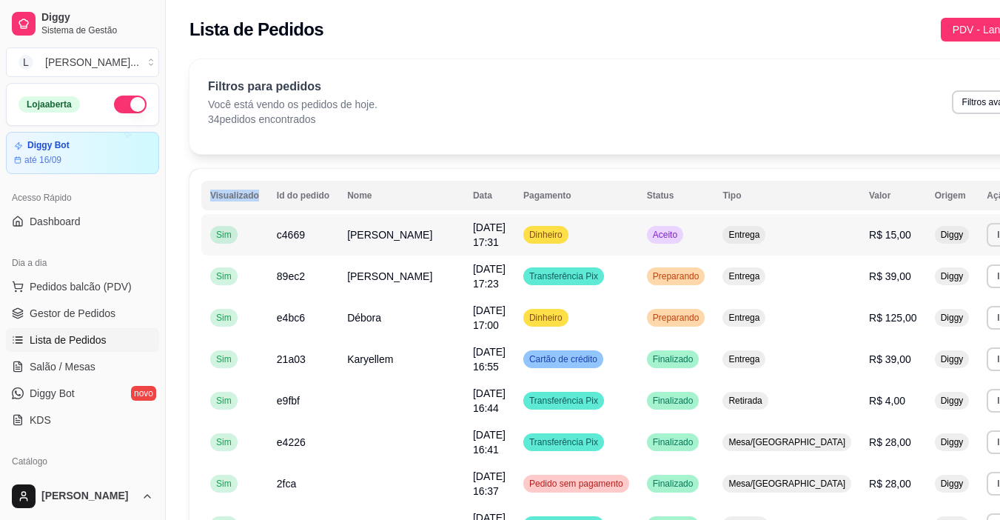
click at [588, 240] on td "Dinheiro" at bounding box center [577, 234] width 124 height 41
click at [638, 241] on td "Aceito" at bounding box center [676, 234] width 76 height 41
click at [401, 321] on td "Débora" at bounding box center [401, 317] width 126 height 41
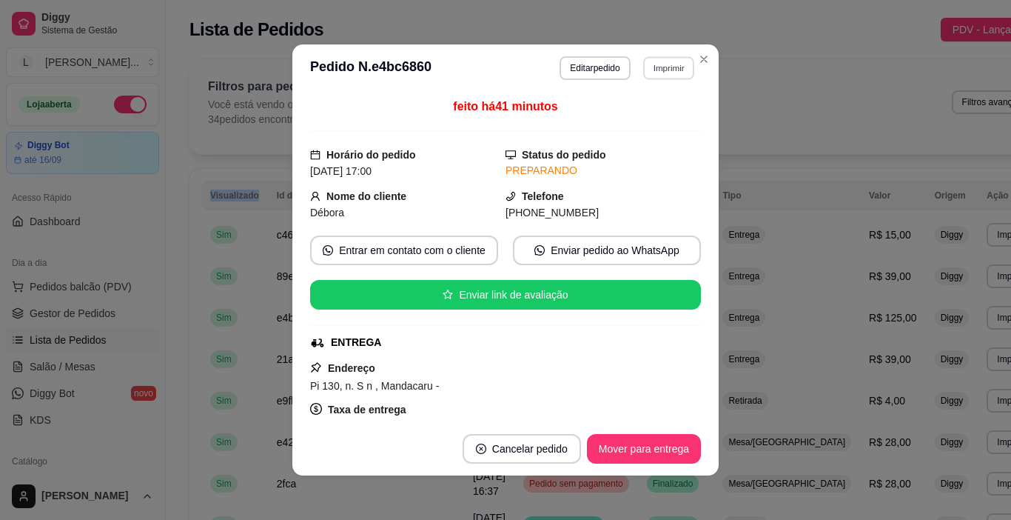
click at [655, 61] on button "Imprimir" at bounding box center [668, 67] width 51 height 23
click at [643, 114] on button "IMPRESSORA" at bounding box center [636, 120] width 107 height 24
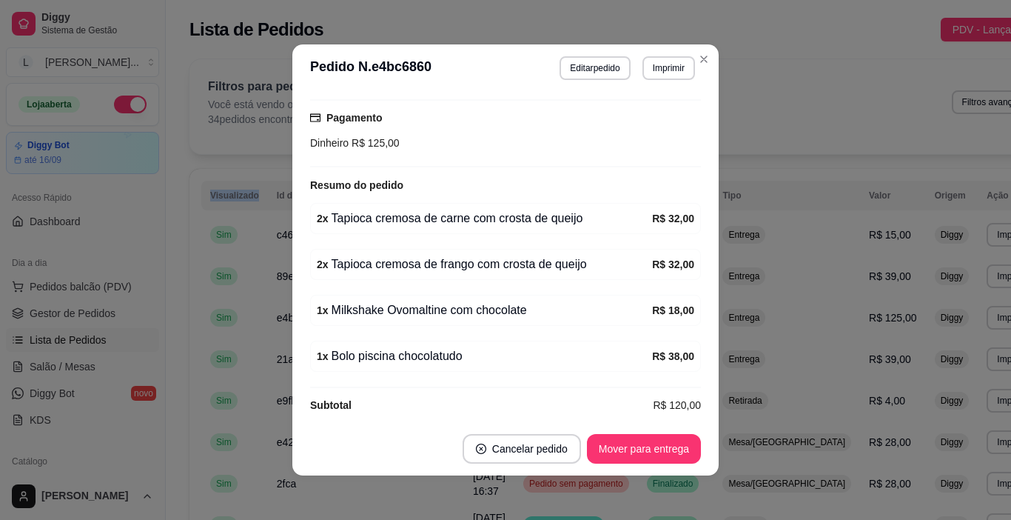
scroll to position [395, 0]
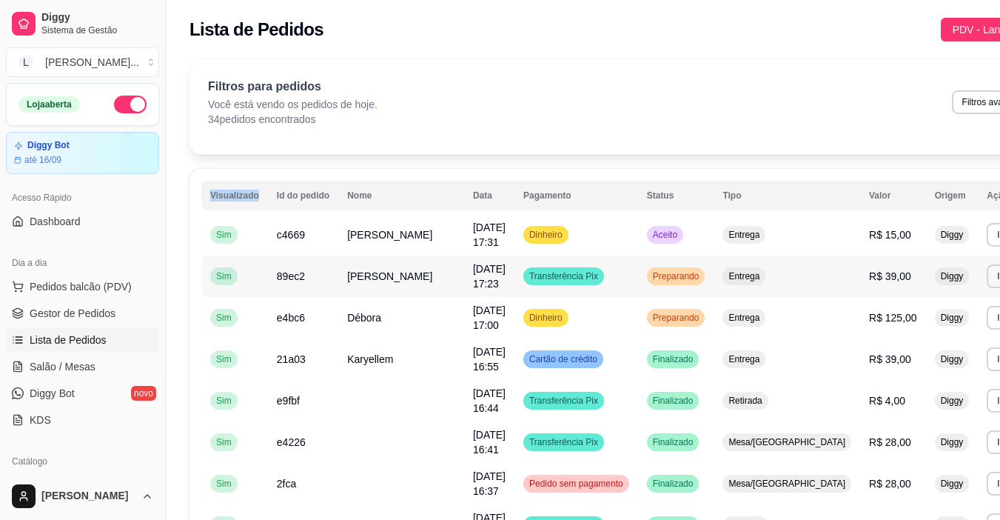
click at [376, 277] on span "[PERSON_NAME]" at bounding box center [389, 276] width 85 height 12
click at [586, 235] on td "Dinheiro" at bounding box center [577, 234] width 124 height 41
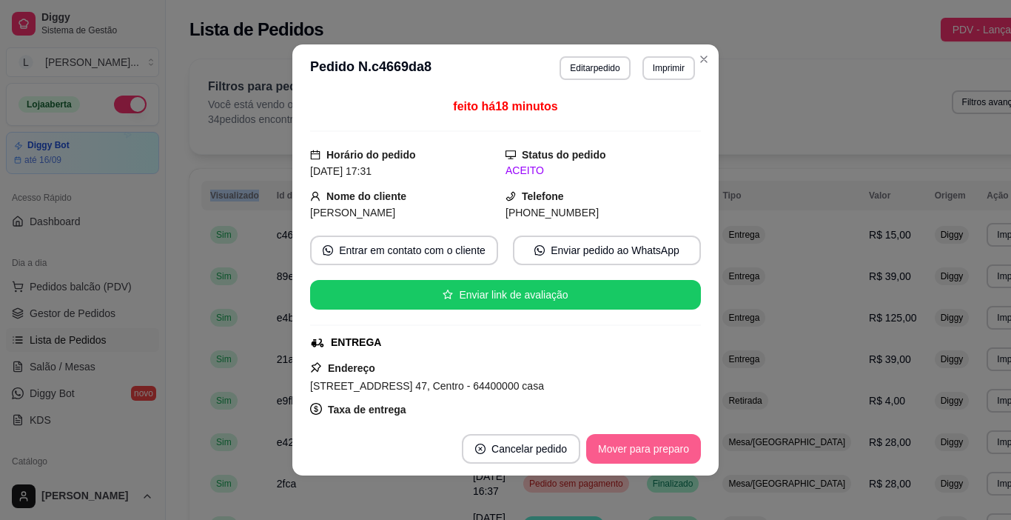
click at [658, 462] on button "Mover para preparo" at bounding box center [643, 449] width 115 height 30
click at [646, 445] on button "Mover para entrega" at bounding box center [644, 449] width 114 height 30
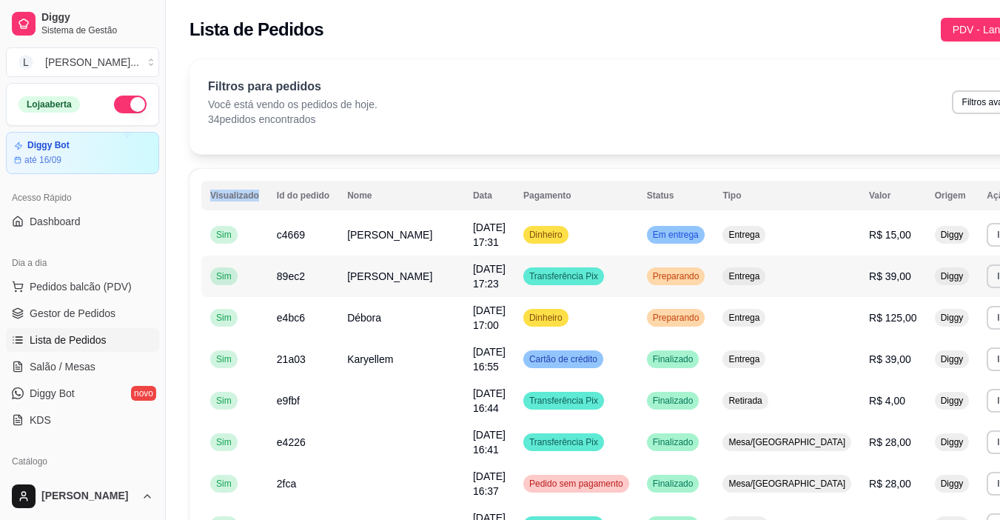
click at [404, 286] on td "[PERSON_NAME]" at bounding box center [401, 275] width 126 height 41
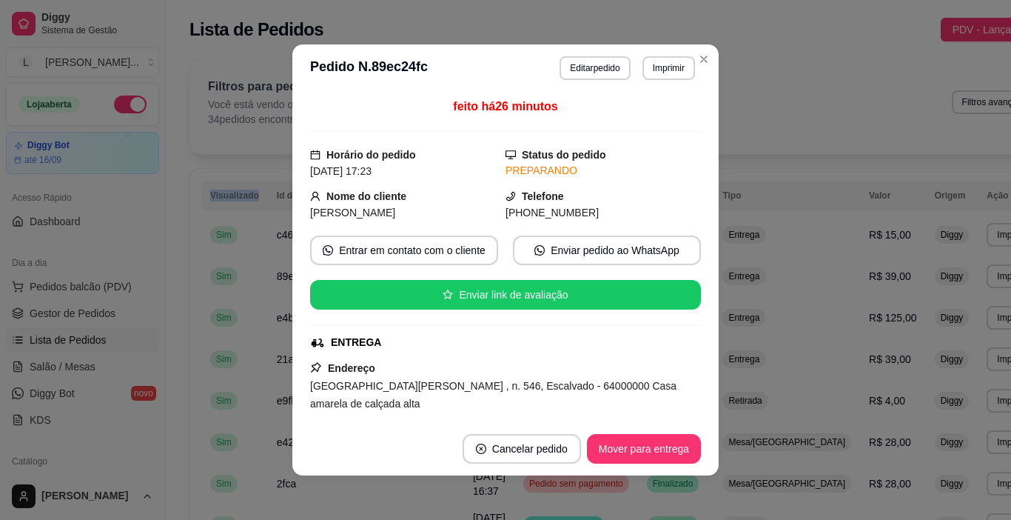
scroll to position [148, 0]
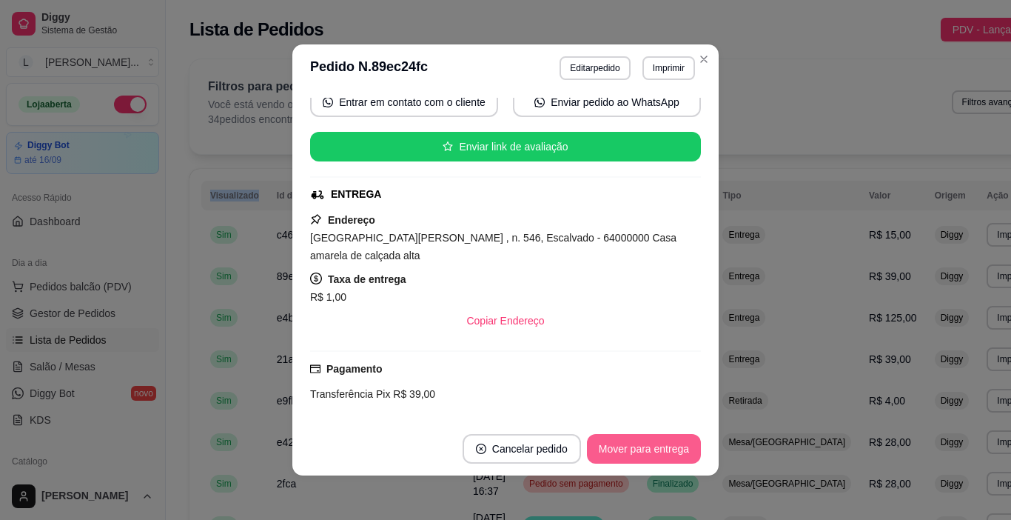
click at [639, 443] on button "Mover para entrega" at bounding box center [644, 449] width 114 height 30
click at [639, 443] on div "Mover para entrega" at bounding box center [633, 449] width 135 height 30
click at [638, 444] on div "Mover para entrega" at bounding box center [633, 449] width 135 height 30
click at [638, 444] on div "Mover para finalizado" at bounding box center [630, 449] width 144 height 30
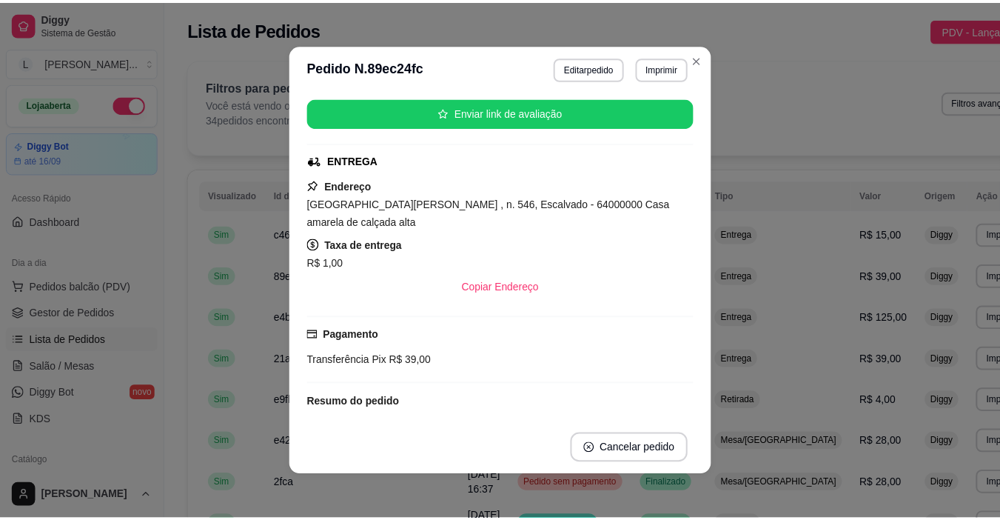
scroll to position [114, 0]
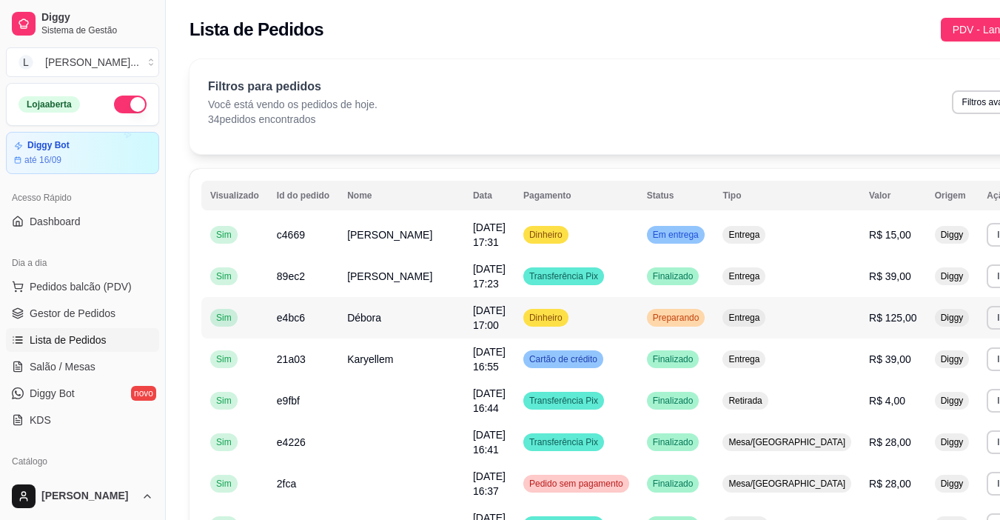
click at [409, 325] on td "Débora" at bounding box center [401, 317] width 126 height 41
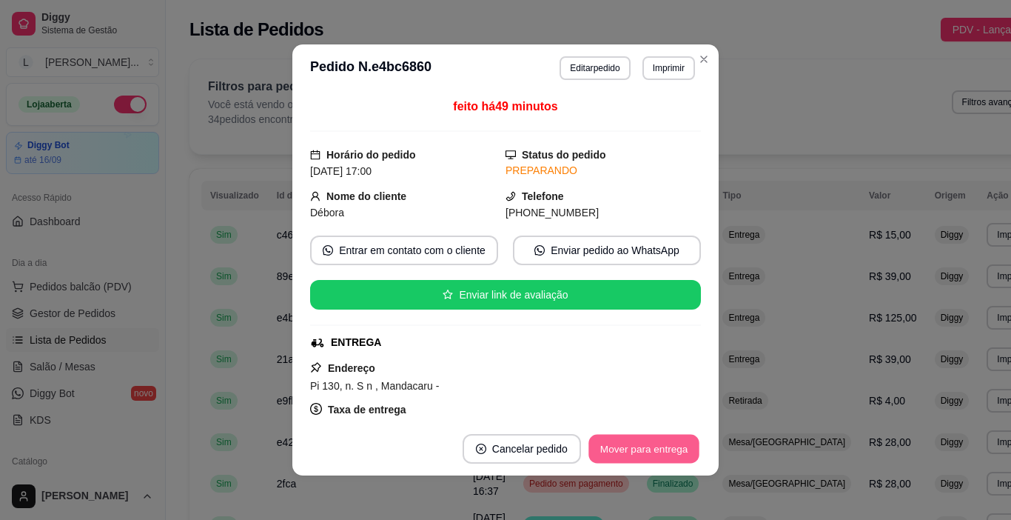
click at [625, 448] on button "Mover para entrega" at bounding box center [644, 449] width 111 height 29
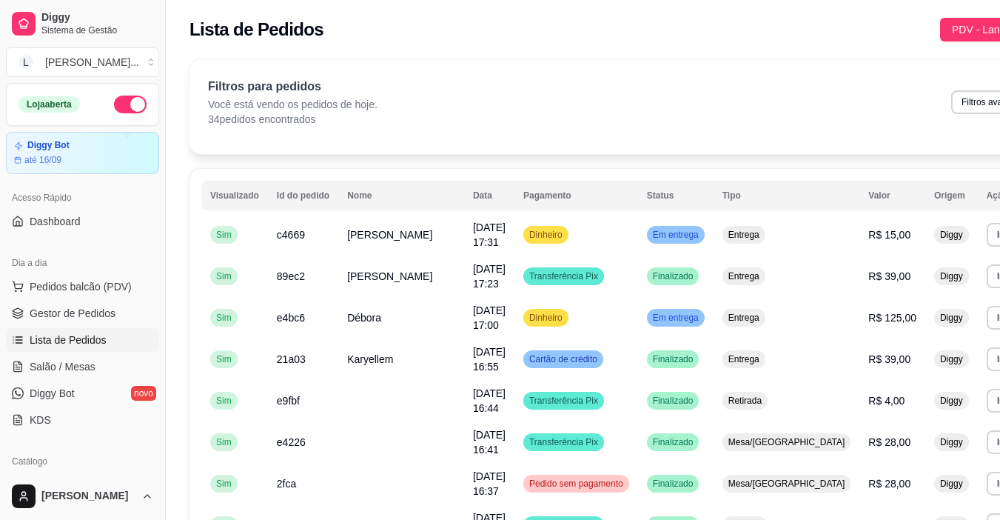
click at [484, 120] on div "Filtros para pedidos Você está vendo os pedidos de hoje. 34 pedidos encontrados…" at bounding box center [625, 102] width 834 height 49
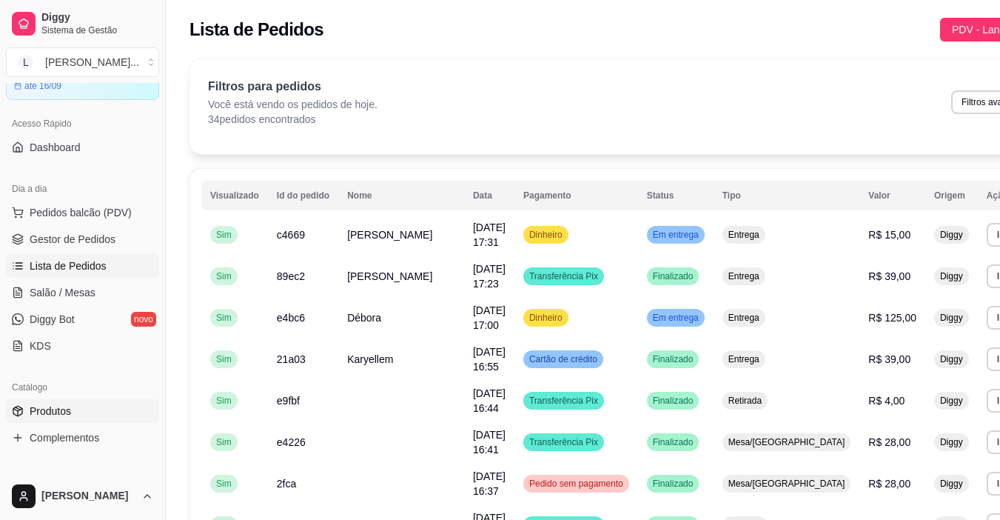
click at [87, 420] on link "Produtos" at bounding box center [82, 411] width 153 height 24
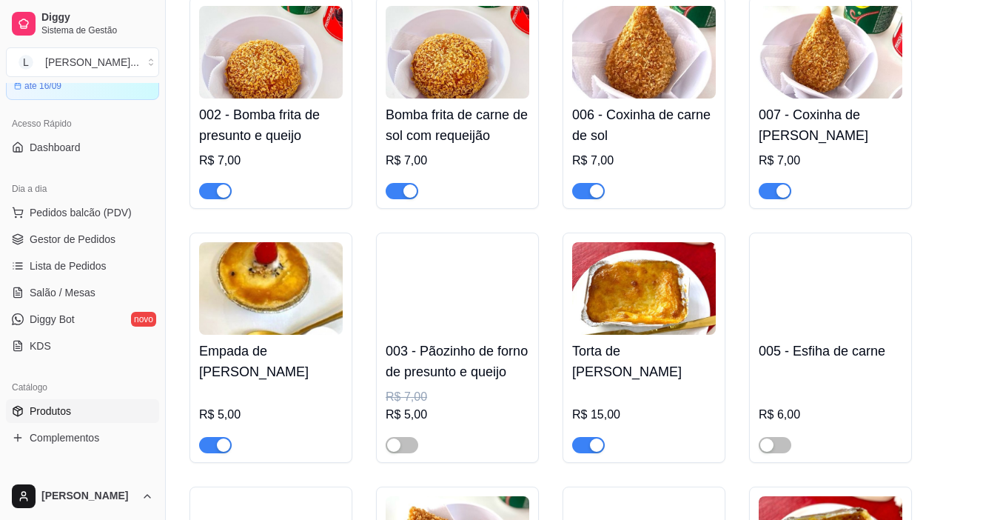
scroll to position [2528, 0]
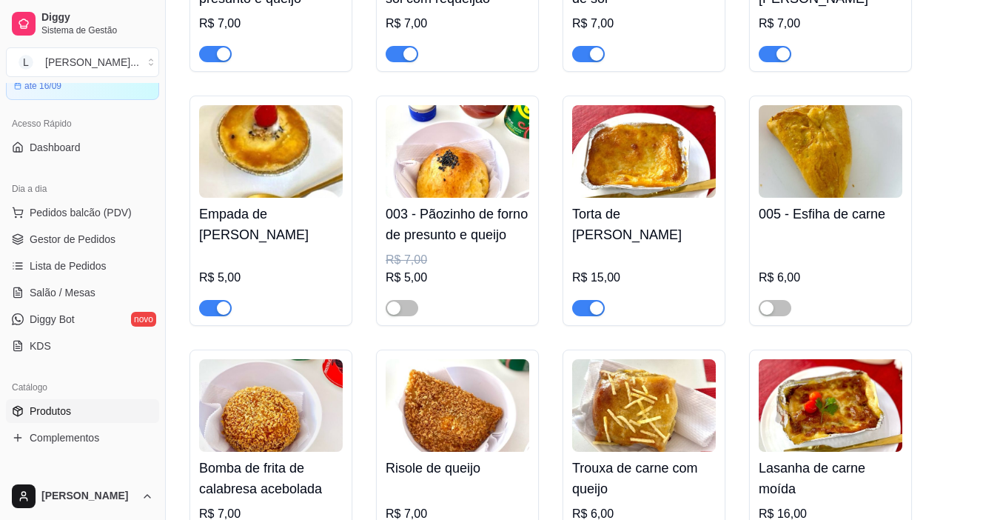
drag, startPoint x: 987, startPoint y: 90, endPoint x: 988, endPoint y: 71, distance: 18.5
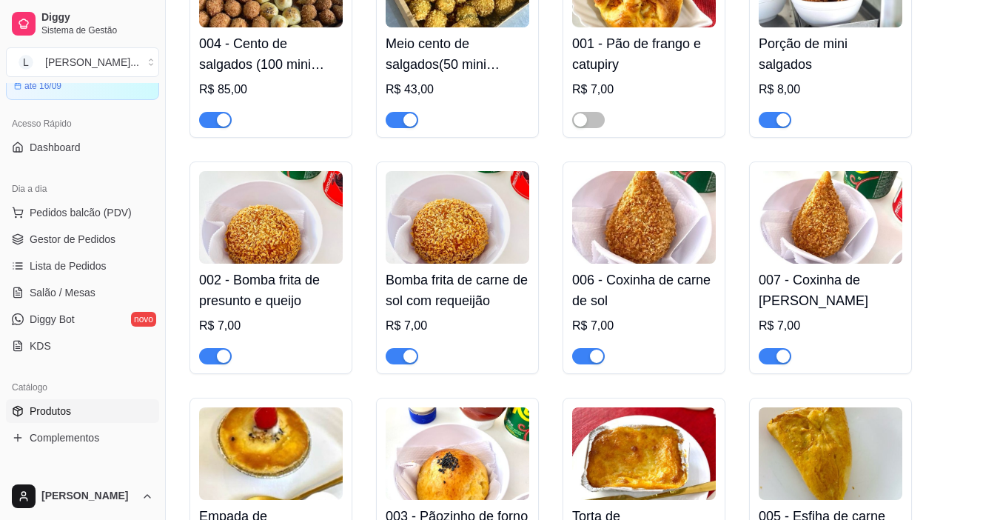
scroll to position [2253, 0]
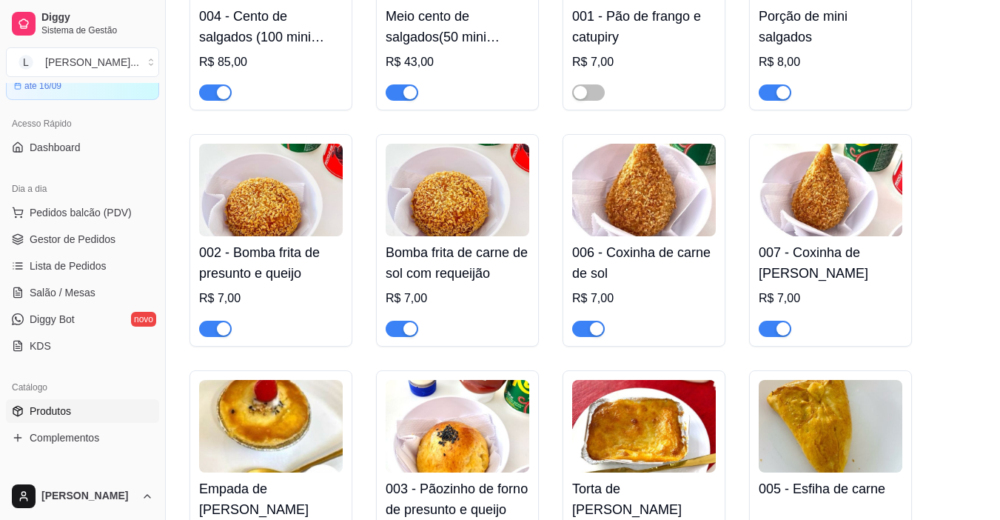
click at [404, 322] on div "button" at bounding box center [410, 328] width 13 height 13
click at [221, 322] on div "button" at bounding box center [223, 328] width 13 height 13
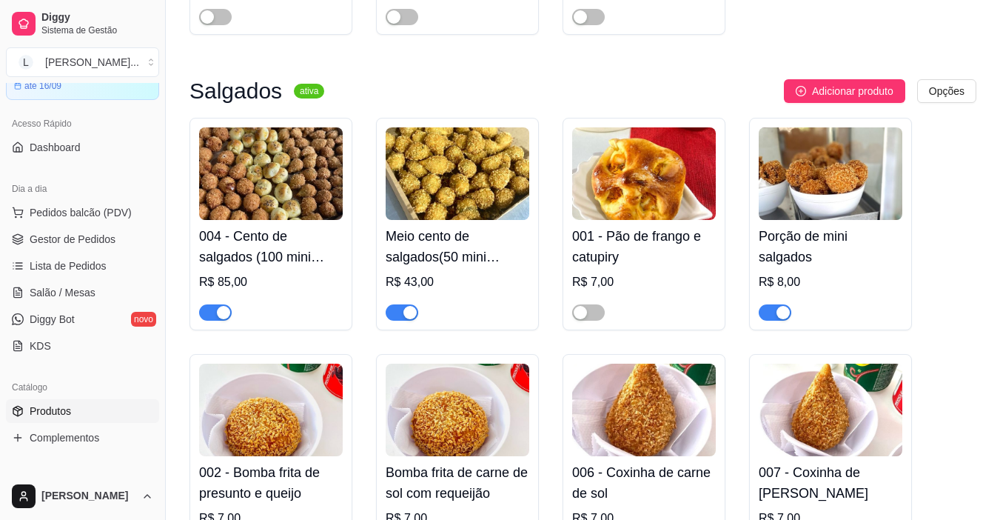
scroll to position [2144, 0]
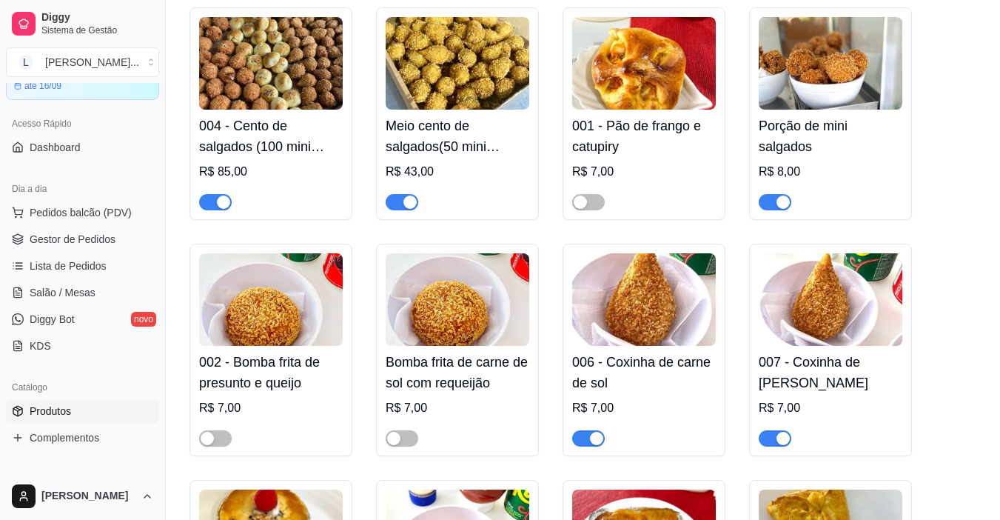
click at [784, 194] on span "button" at bounding box center [775, 202] width 33 height 16
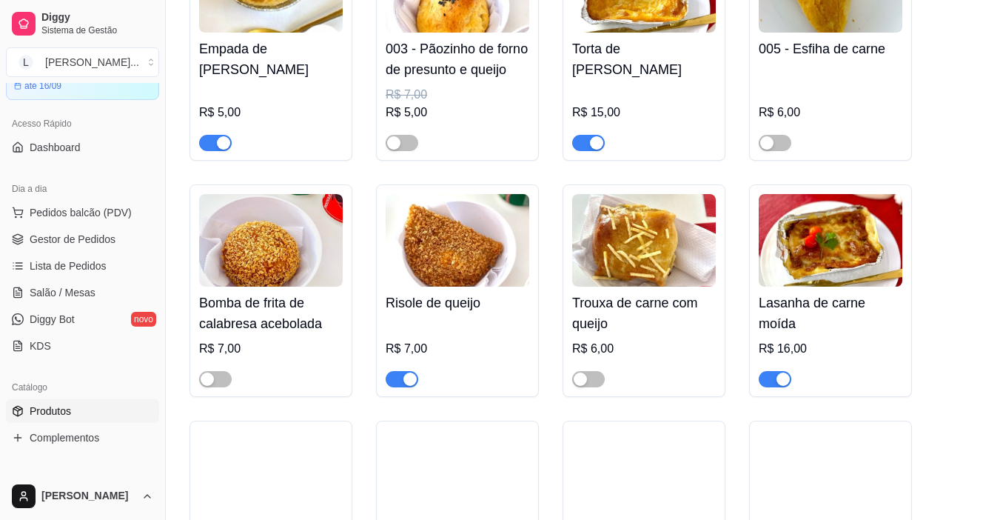
scroll to position [2446, 0]
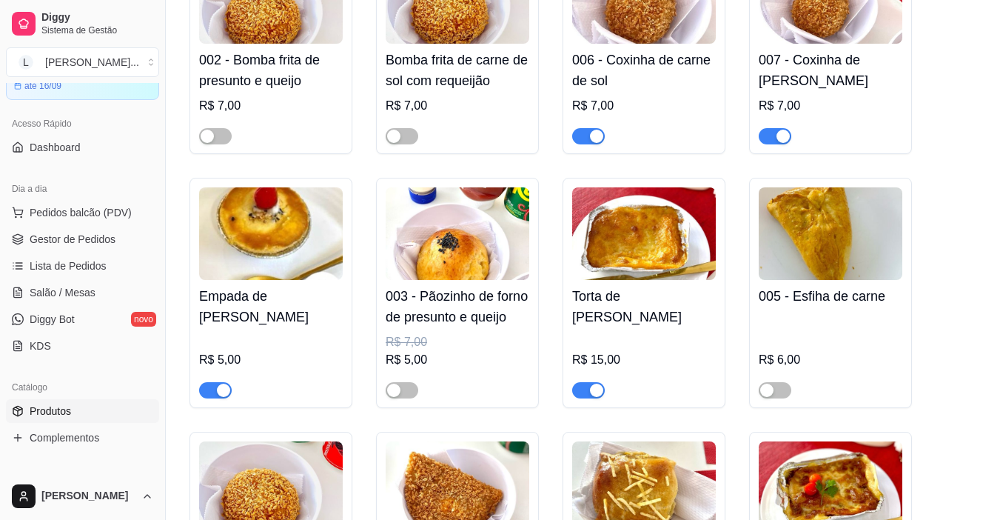
click at [589, 382] on span "button" at bounding box center [588, 390] width 33 height 16
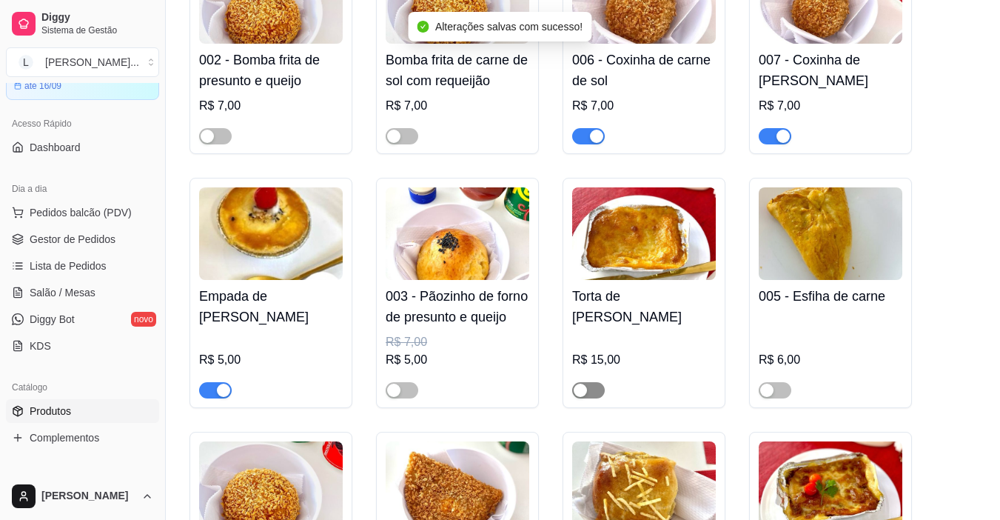
click at [594, 382] on span "button" at bounding box center [588, 390] width 33 height 16
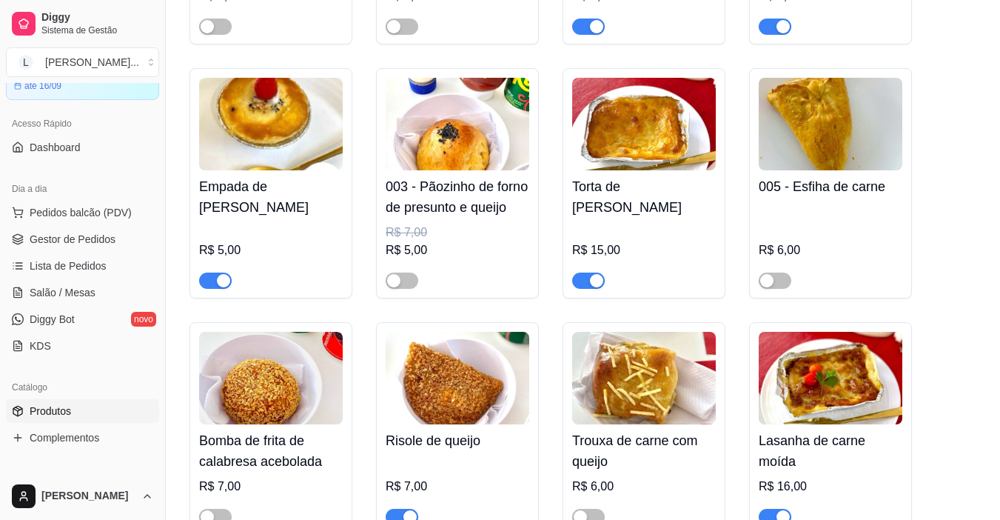
scroll to position [2858, 0]
